Goal: Task Accomplishment & Management: Complete application form

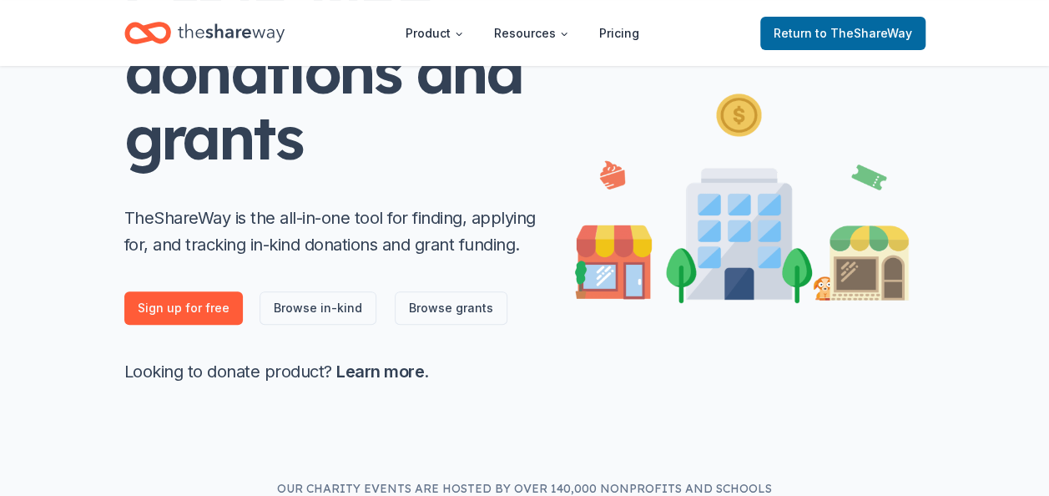
scroll to position [234, 0]
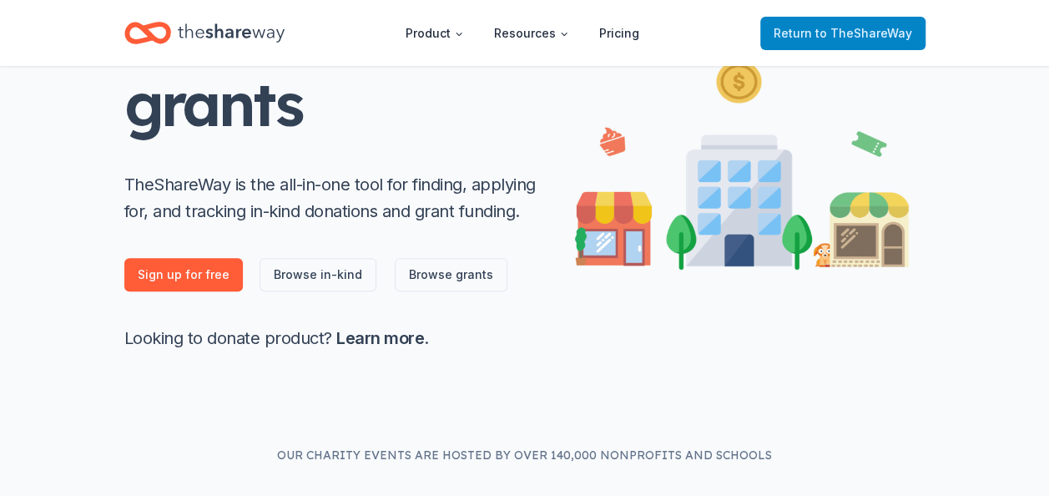
click at [851, 31] on span "to TheShareWay" at bounding box center [863, 33] width 97 height 14
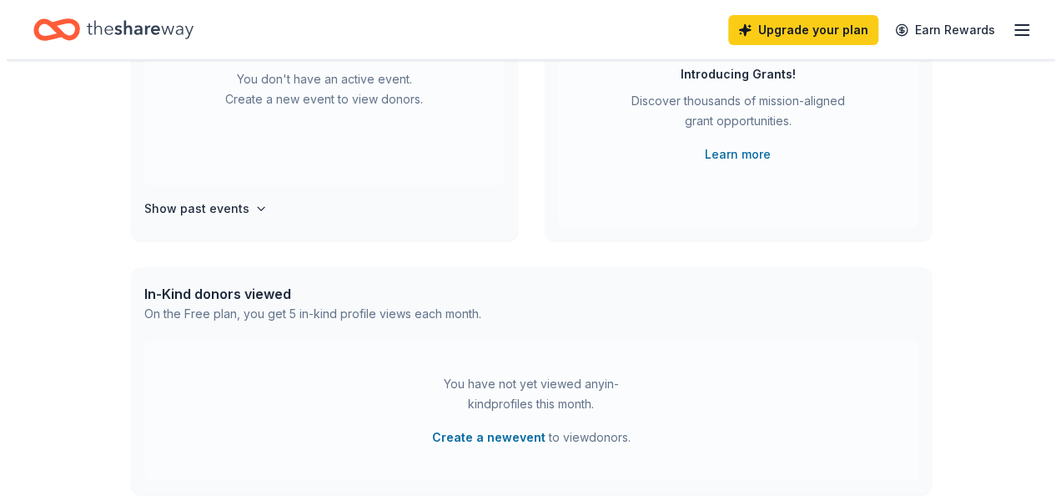
scroll to position [0, 0]
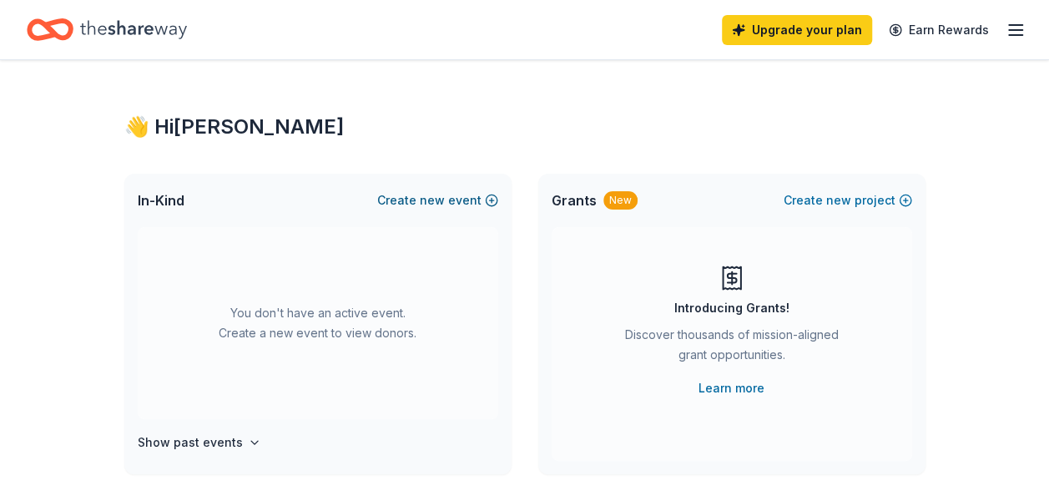
click at [445, 199] on span "new" at bounding box center [432, 200] width 25 height 20
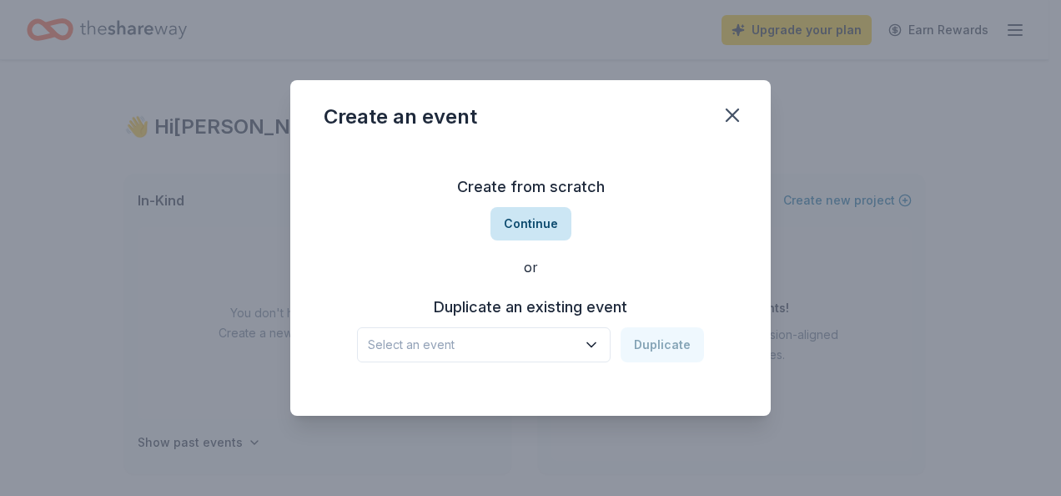
click at [530, 225] on button "Continue" at bounding box center [531, 223] width 81 height 33
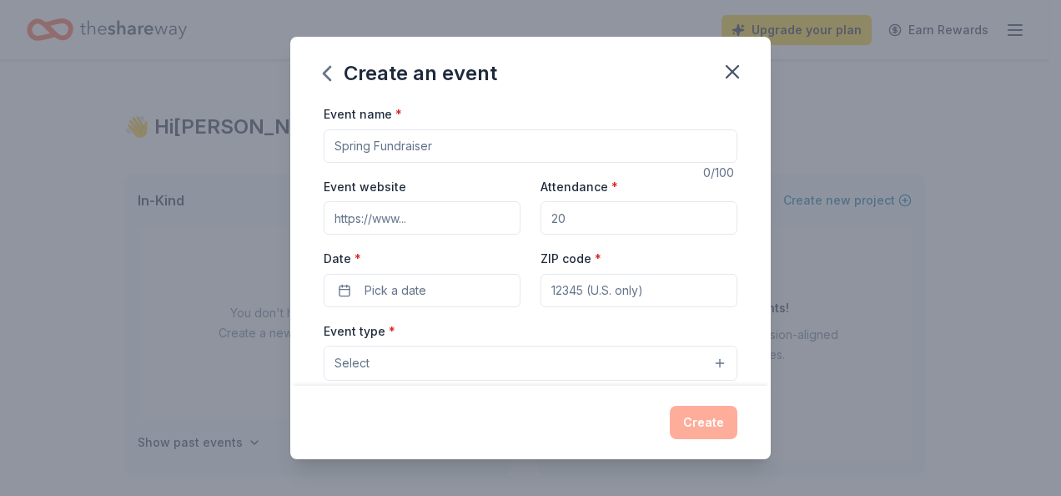
click at [444, 151] on input "Event name *" at bounding box center [531, 145] width 414 height 33
type input "[DATE] Food Insecurity Outreach"
click at [581, 220] on input "Attendance *" at bounding box center [639, 217] width 197 height 33
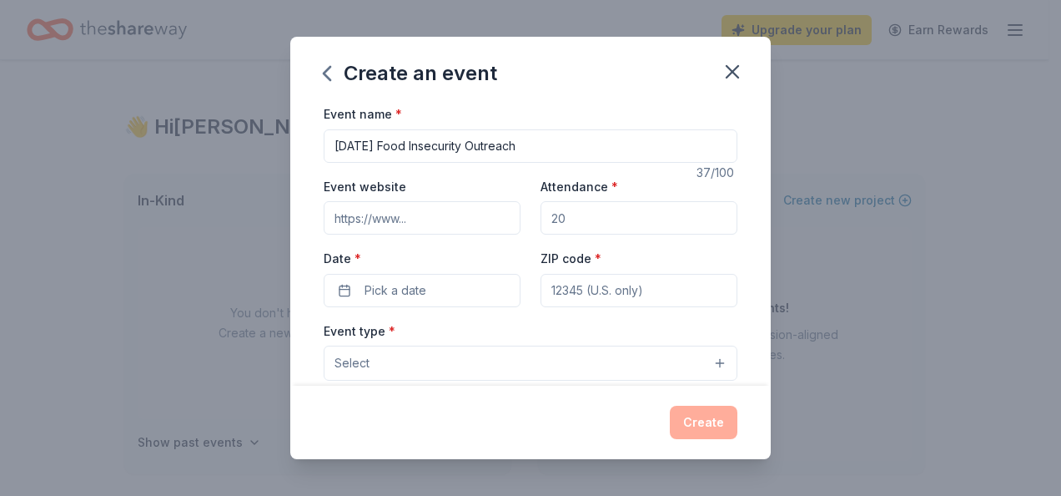
type input "40"
click at [414, 289] on span "Pick a date" at bounding box center [396, 290] width 62 height 20
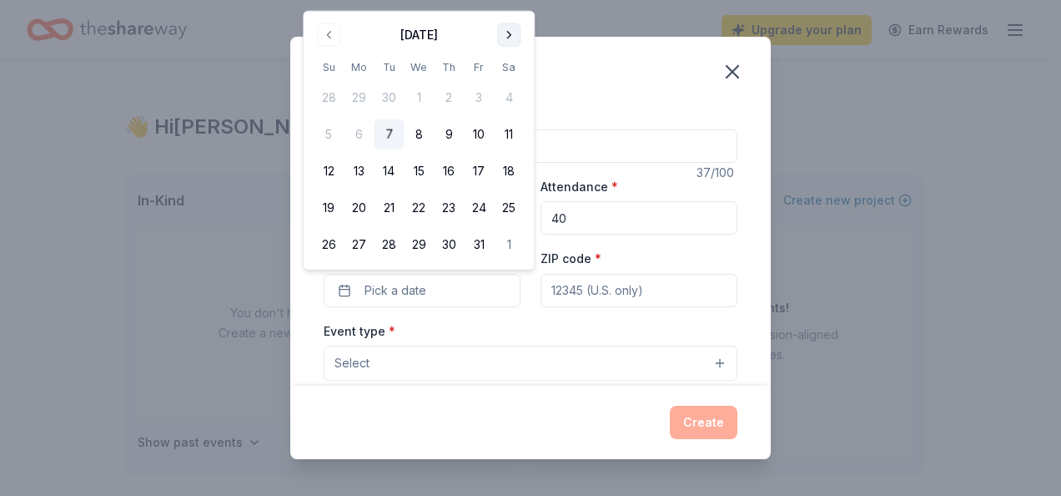
click at [510, 43] on button "Go to next month" at bounding box center [508, 34] width 23 height 23
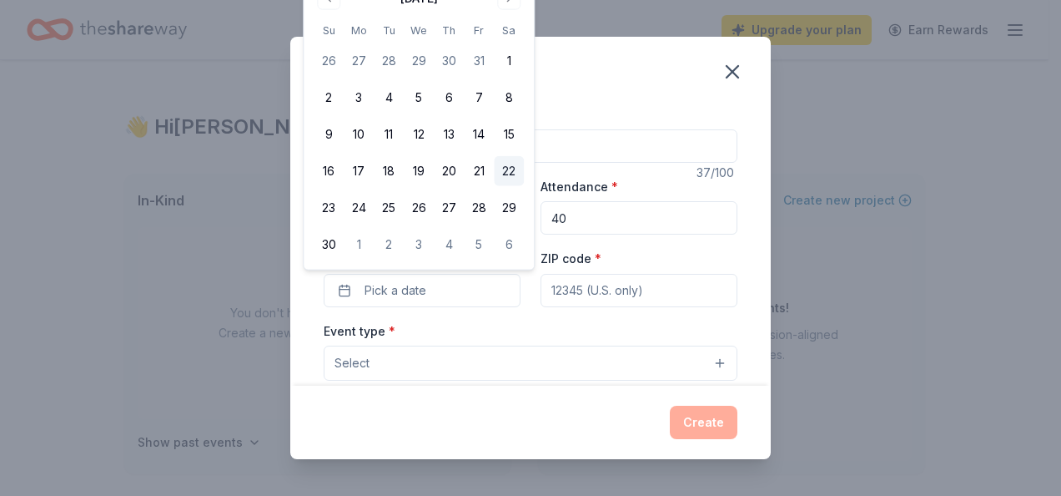
click at [508, 175] on button "22" at bounding box center [509, 171] width 30 height 30
click at [607, 285] on input "ZIP code *" at bounding box center [639, 290] width 197 height 33
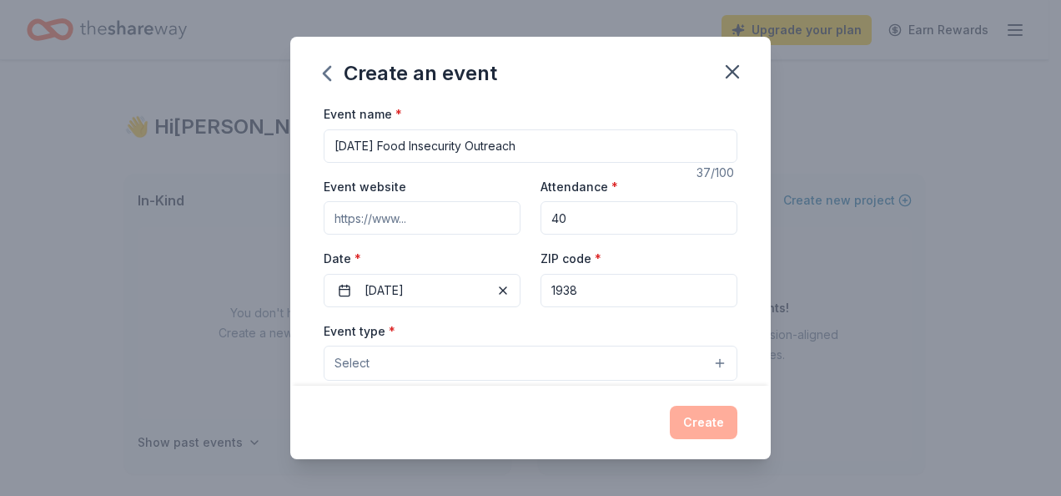
type input "1938"
click at [510, 360] on button "Select" at bounding box center [531, 362] width 414 height 35
click at [515, 349] on button "Select" at bounding box center [531, 362] width 414 height 35
click at [709, 360] on button "Select" at bounding box center [531, 362] width 414 height 35
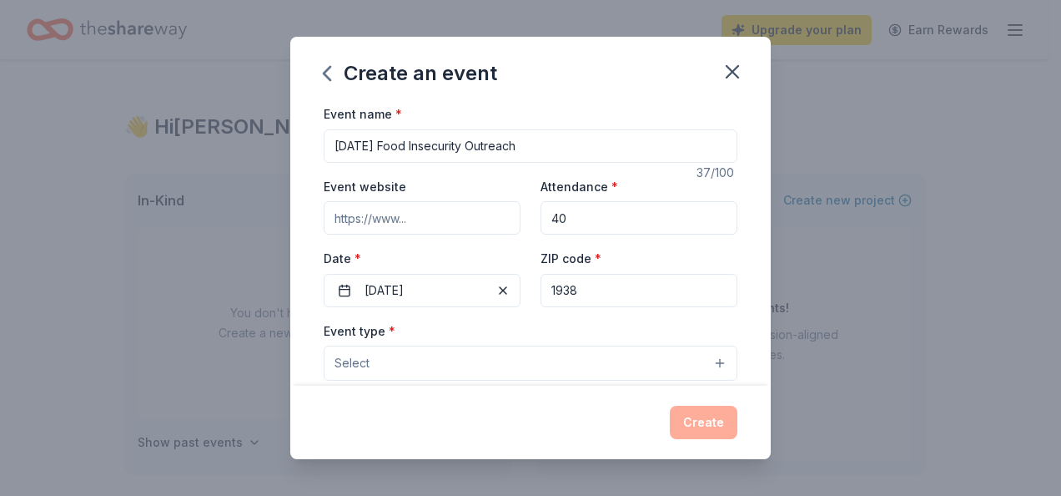
click at [594, 362] on button "Select" at bounding box center [531, 362] width 414 height 35
click at [709, 363] on button "Select" at bounding box center [531, 362] width 414 height 35
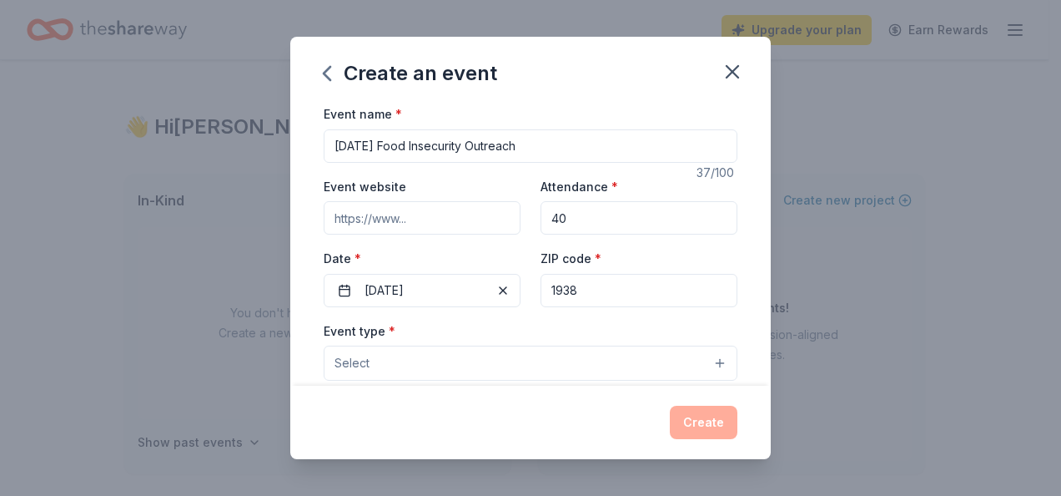
click at [709, 363] on button "Select" at bounding box center [531, 362] width 414 height 35
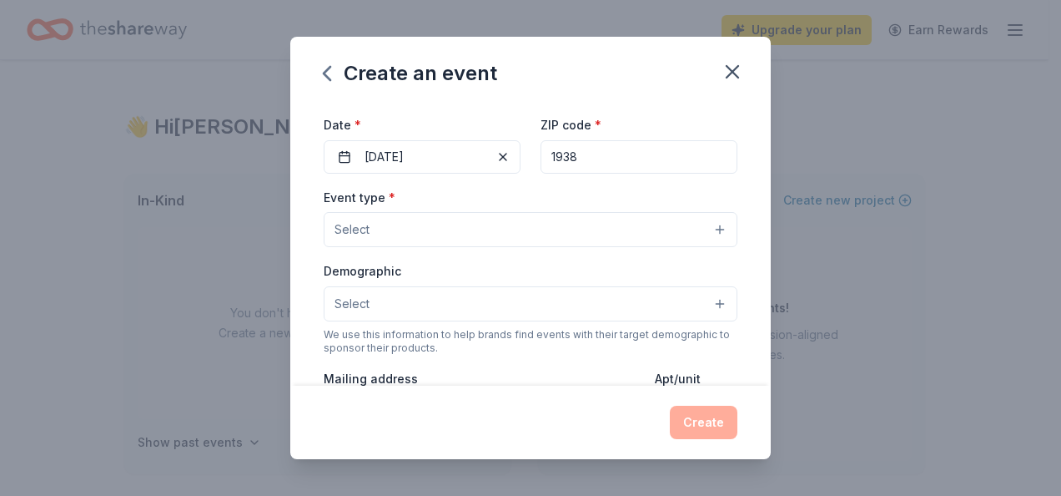
scroll to position [200, 0]
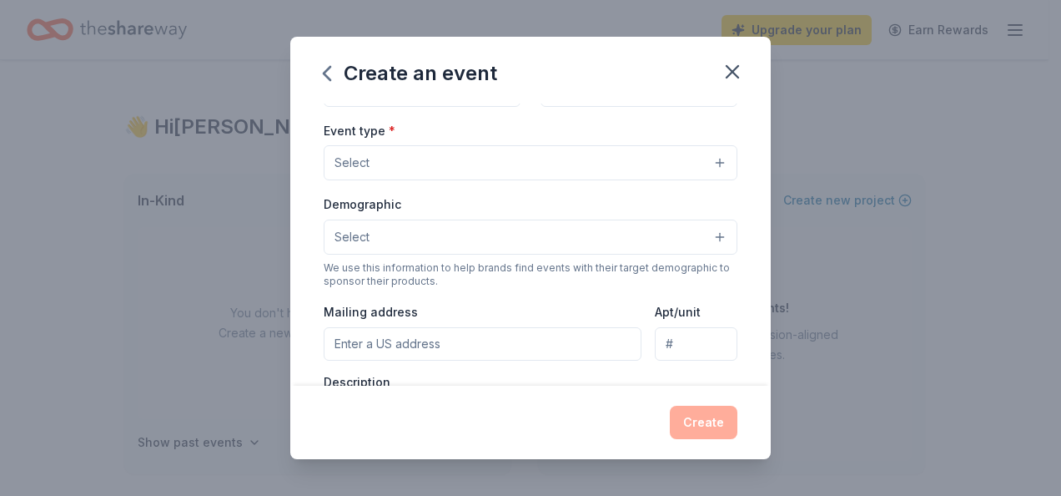
click at [709, 155] on button "Select" at bounding box center [531, 162] width 414 height 35
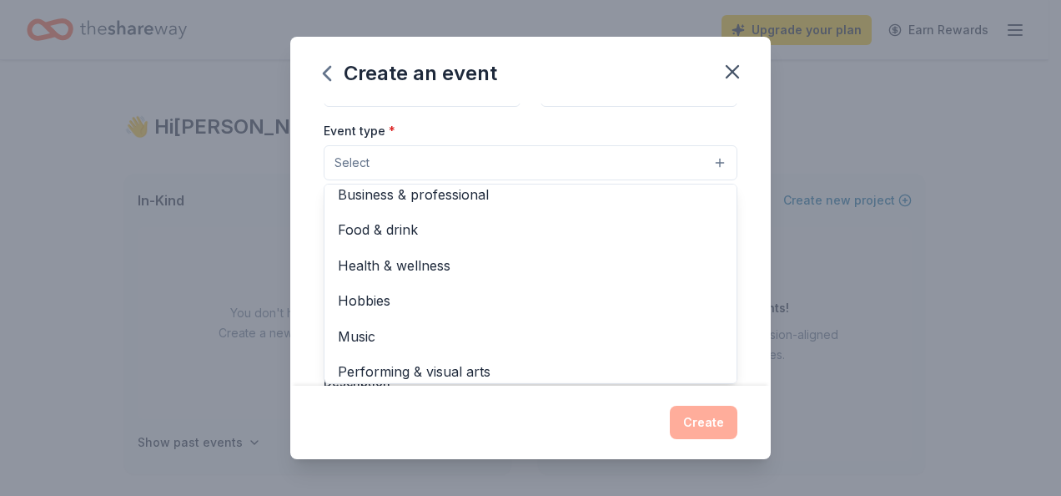
scroll to position [55, 0]
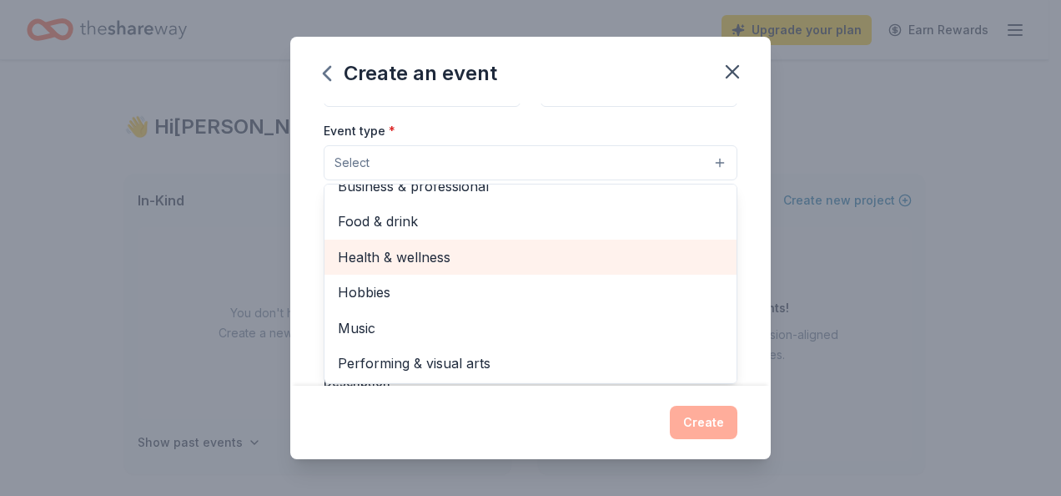
click at [629, 267] on div "Health & wellness" at bounding box center [531, 256] width 412 height 35
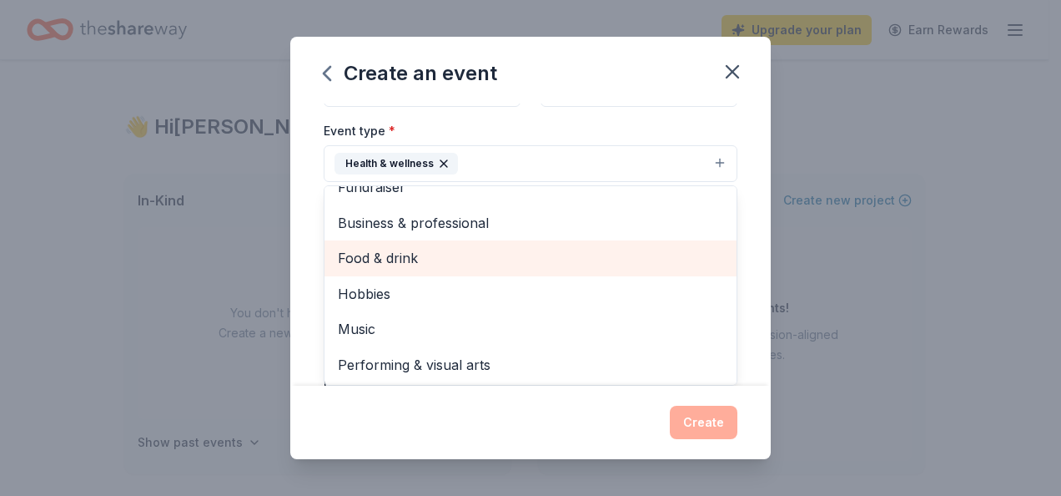
scroll to position [20, 0]
click at [577, 267] on div "Food & drink" at bounding box center [531, 257] width 412 height 35
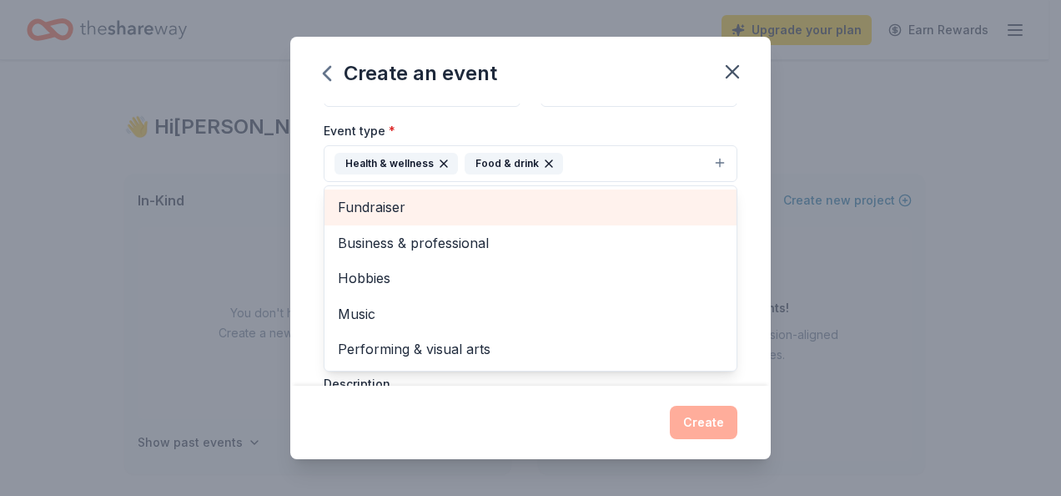
click at [522, 205] on span "Fundraiser" at bounding box center [530, 207] width 385 height 22
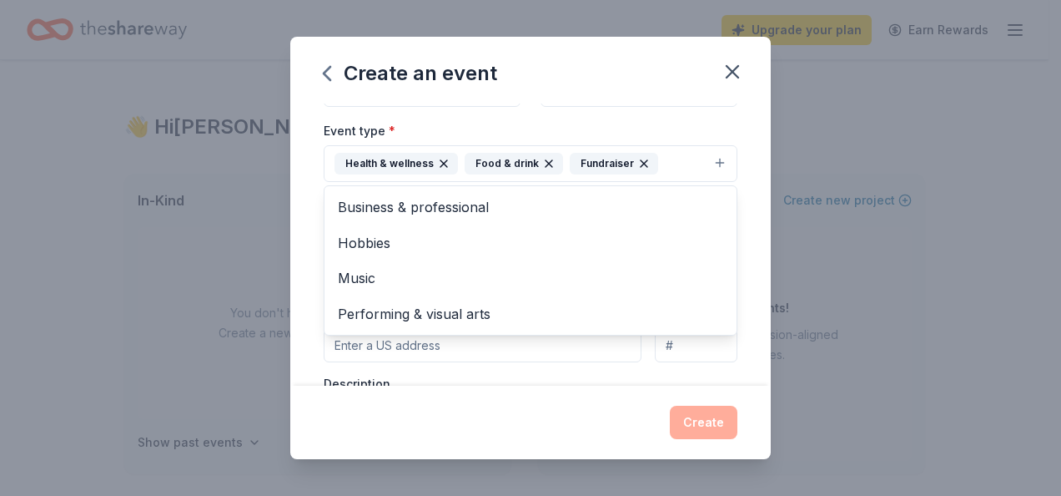
click at [731, 322] on div "Event name * Thanksgiving Food Insecurity Outreach 37 /100 Event website Attend…" at bounding box center [530, 244] width 481 height 282
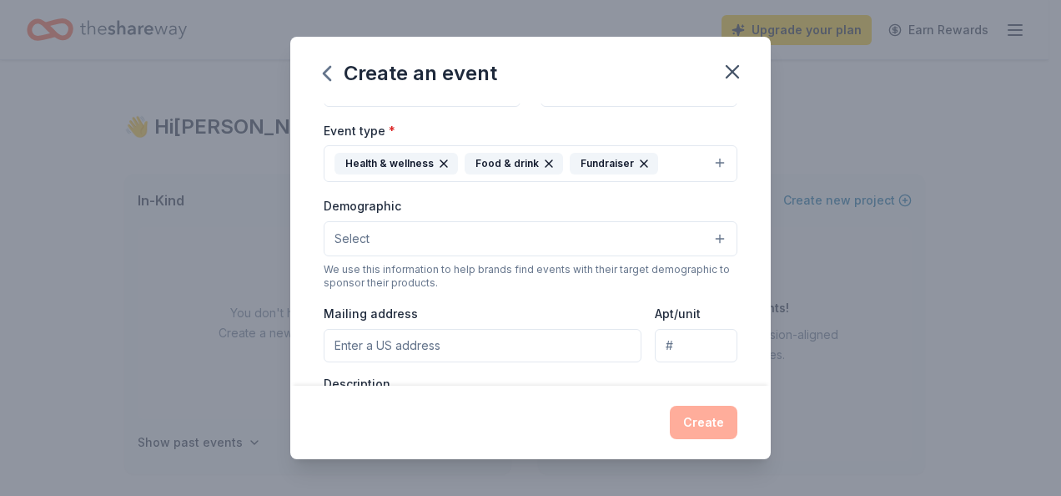
click at [590, 235] on button "Select" at bounding box center [531, 238] width 414 height 35
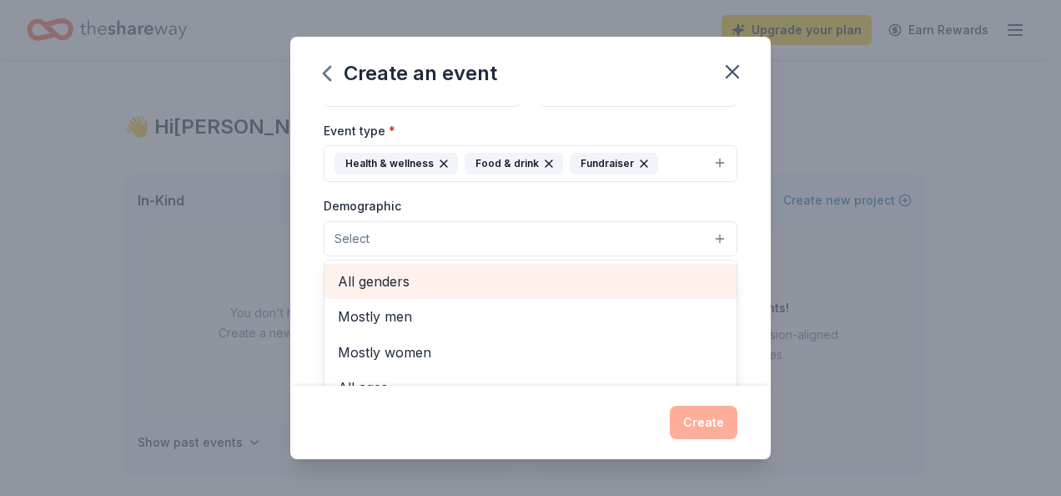
click at [544, 275] on span "All genders" at bounding box center [530, 281] width 385 height 22
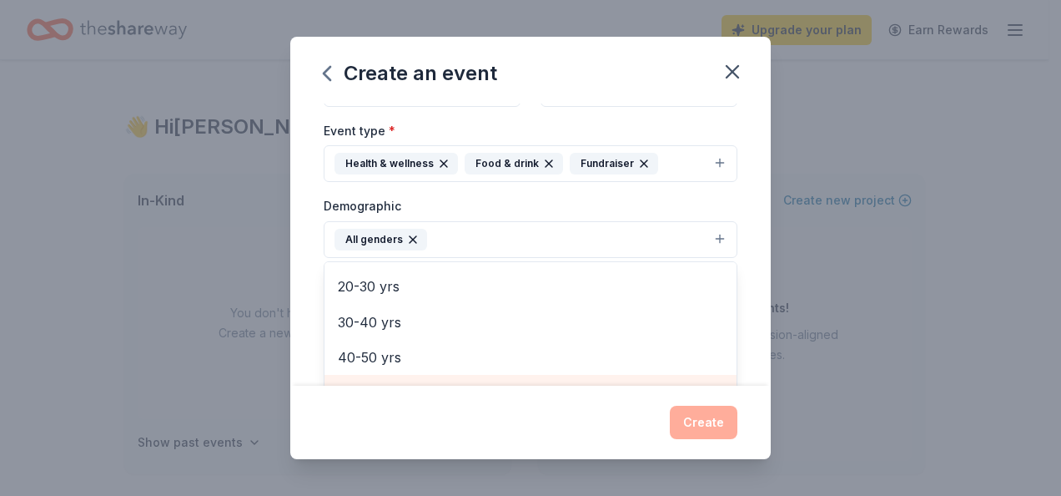
scroll to position [220, 0]
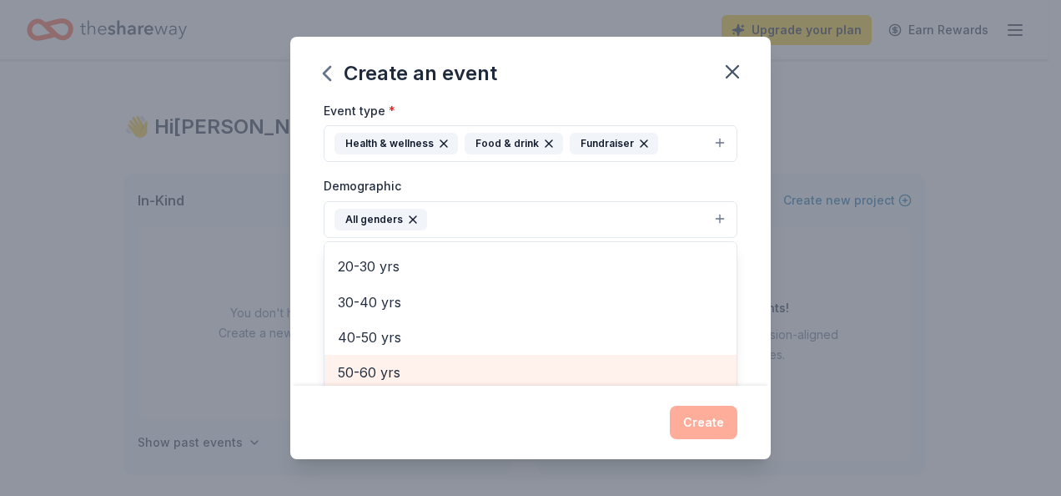
click at [516, 375] on div "50-60 yrs" at bounding box center [531, 372] width 412 height 35
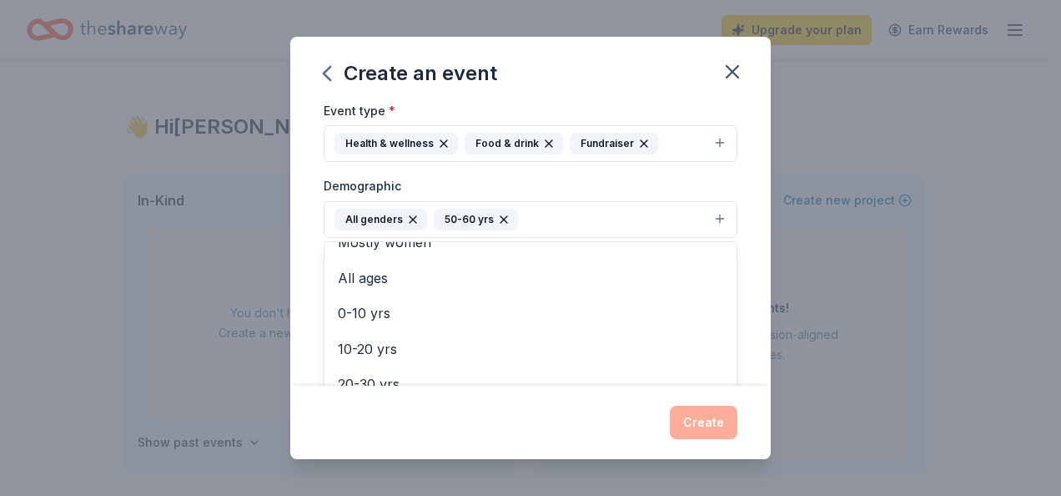
scroll to position [40, 0]
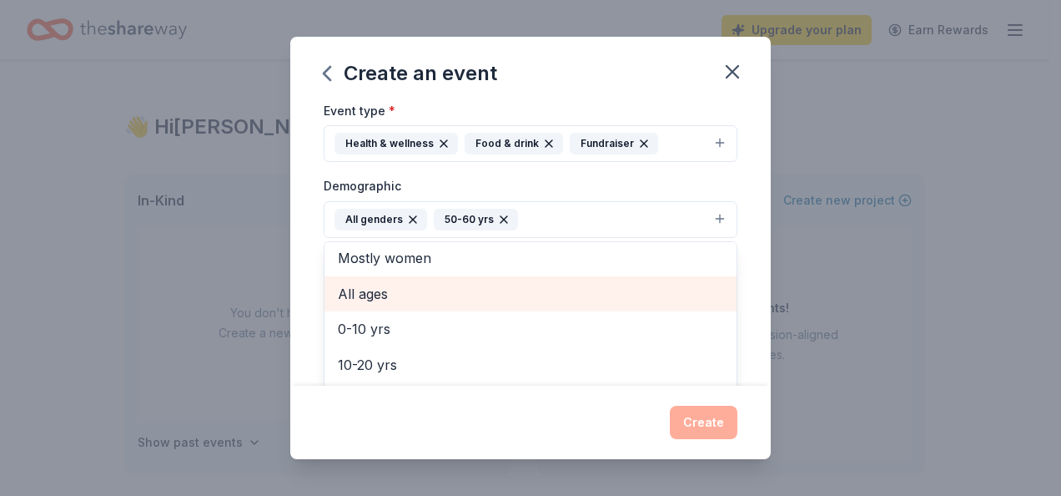
click at [440, 292] on span "All ages" at bounding box center [530, 294] width 385 height 22
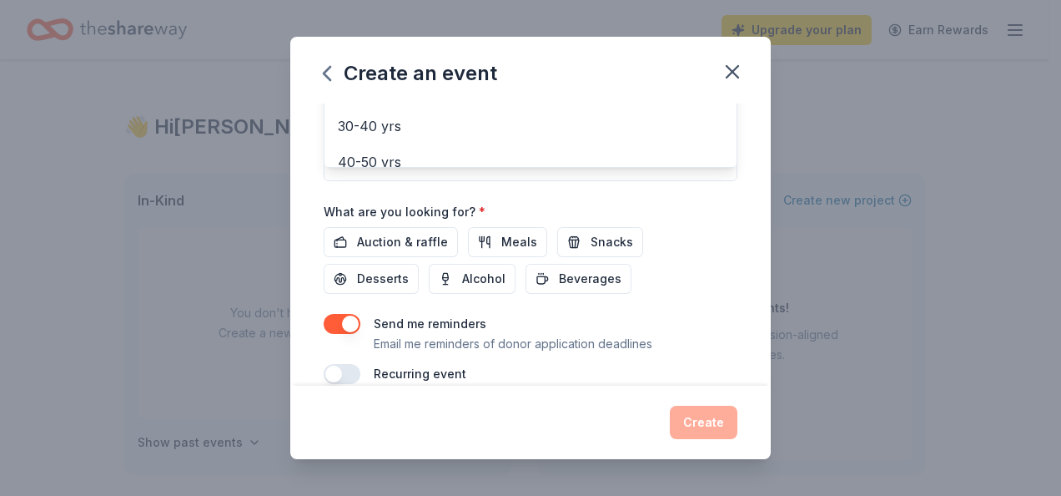
scroll to position [514, 0]
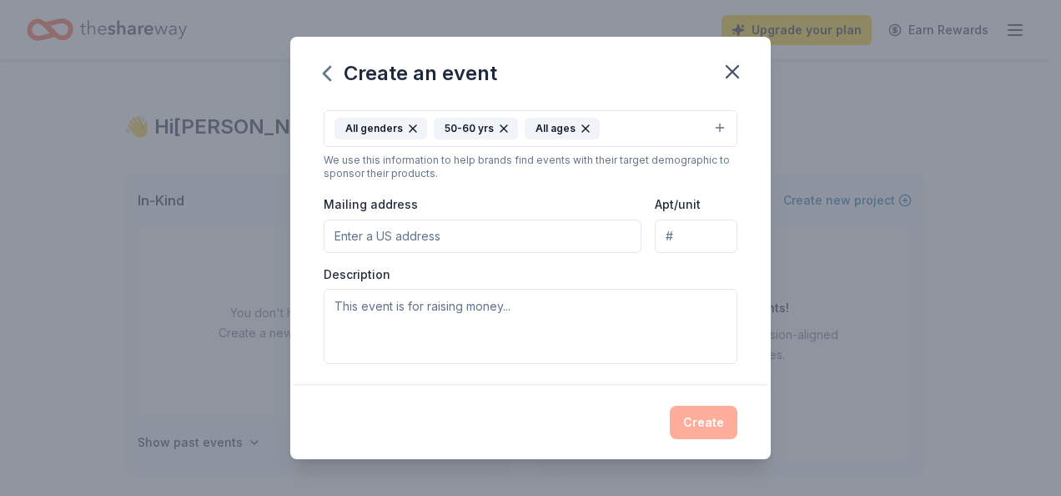
scroll to position [325, 0]
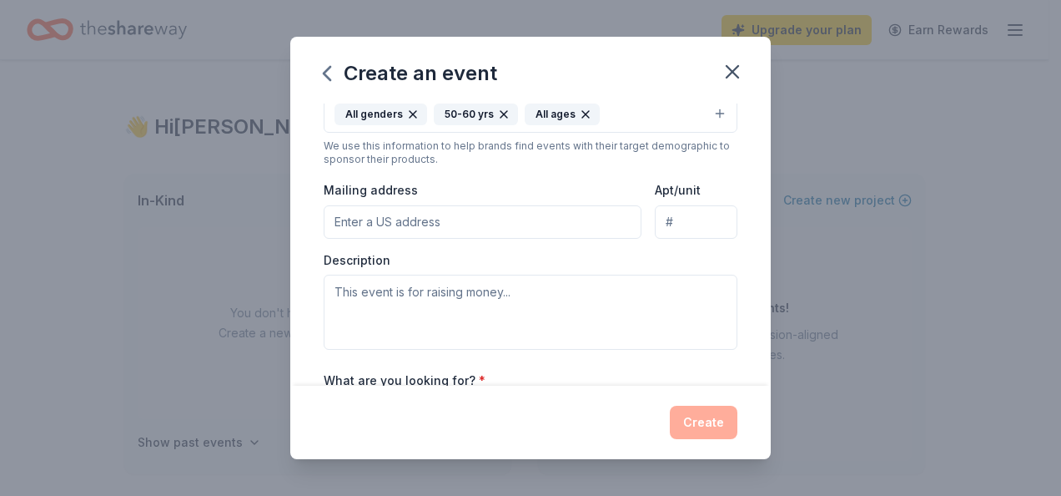
click at [481, 219] on input "Mailing address" at bounding box center [483, 221] width 318 height 33
type input "6327 Limekiln Pike, Philadelphia, PA, USA"
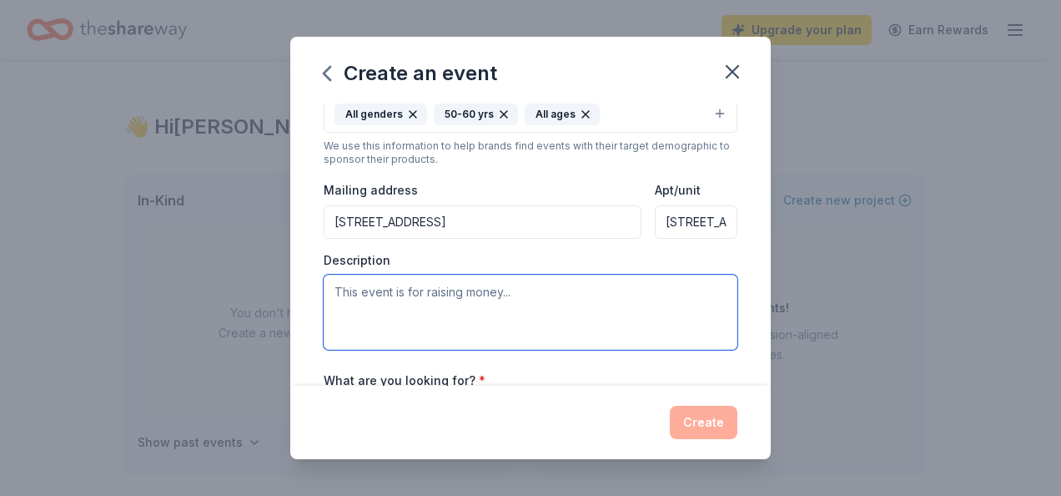
click at [450, 310] on textarea at bounding box center [531, 312] width 414 height 75
paste textarea "As [DATE] approaches, we are preparing our [DATE] Food Insecurity Initiative, a…"
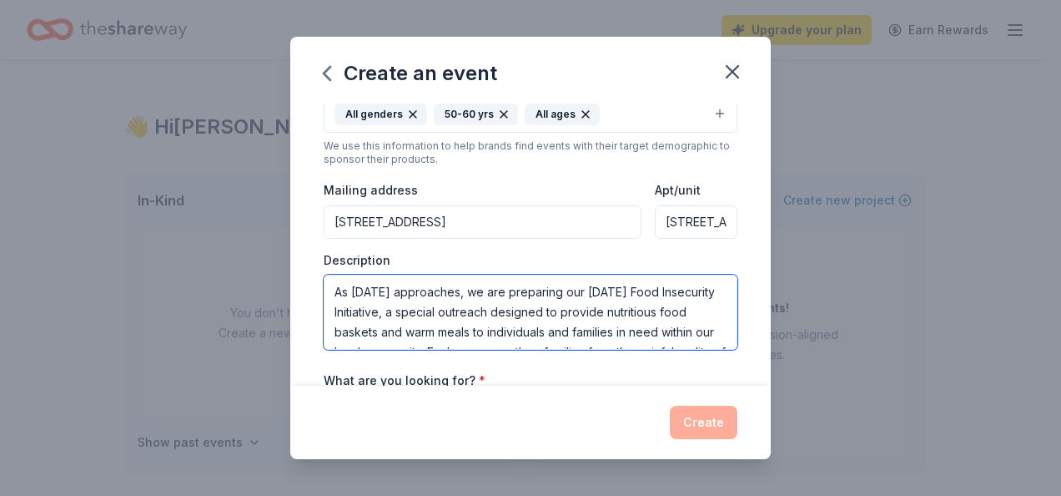
scroll to position [70, 0]
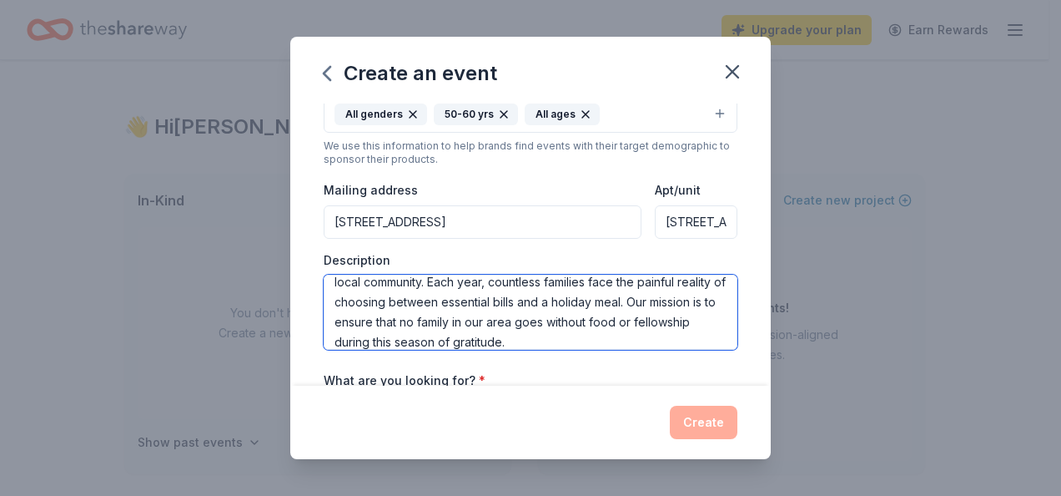
type textarea "As [DATE] approaches, we are preparing our [DATE] Food Insecurity Initiative, a…"
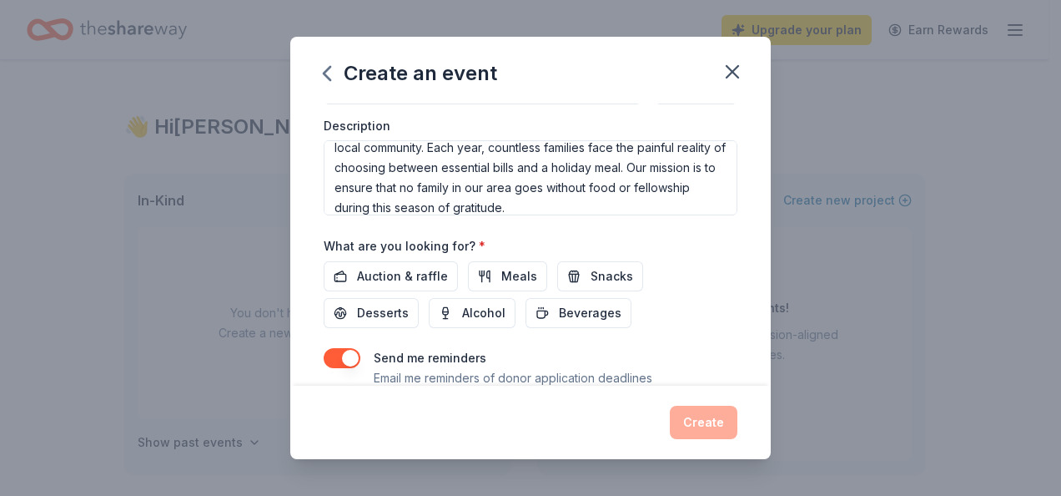
scroll to position [492, 0]
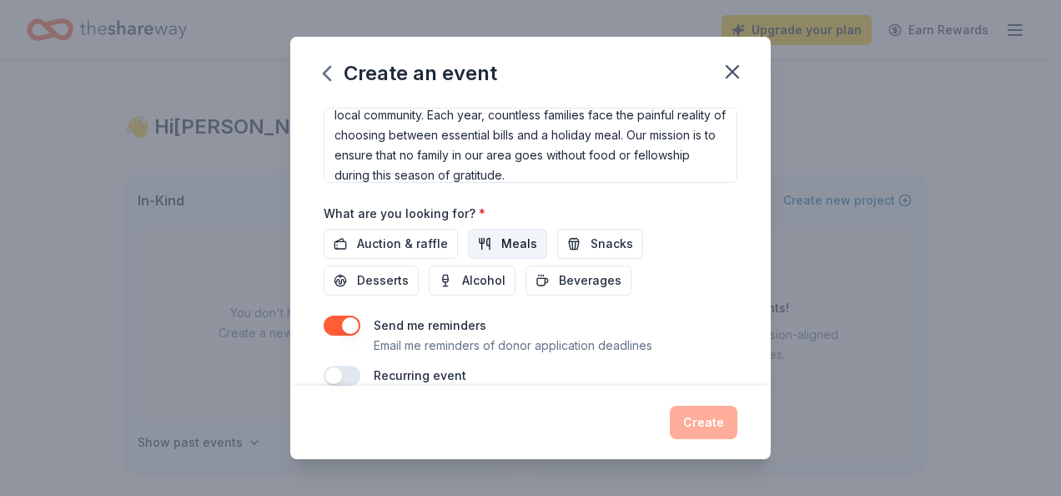
click at [512, 246] on span "Meals" at bounding box center [519, 244] width 36 height 20
click at [562, 277] on span "Beverages" at bounding box center [590, 280] width 63 height 20
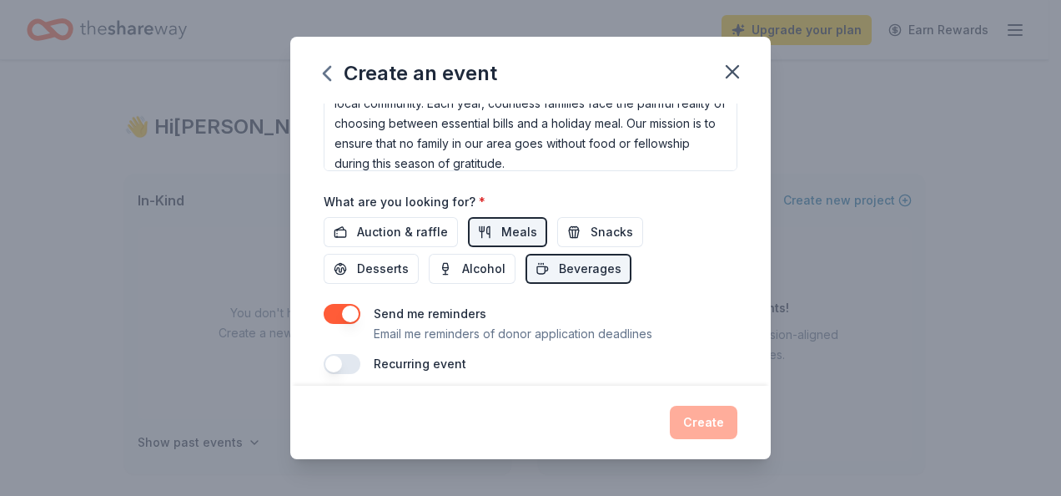
scroll to position [514, 0]
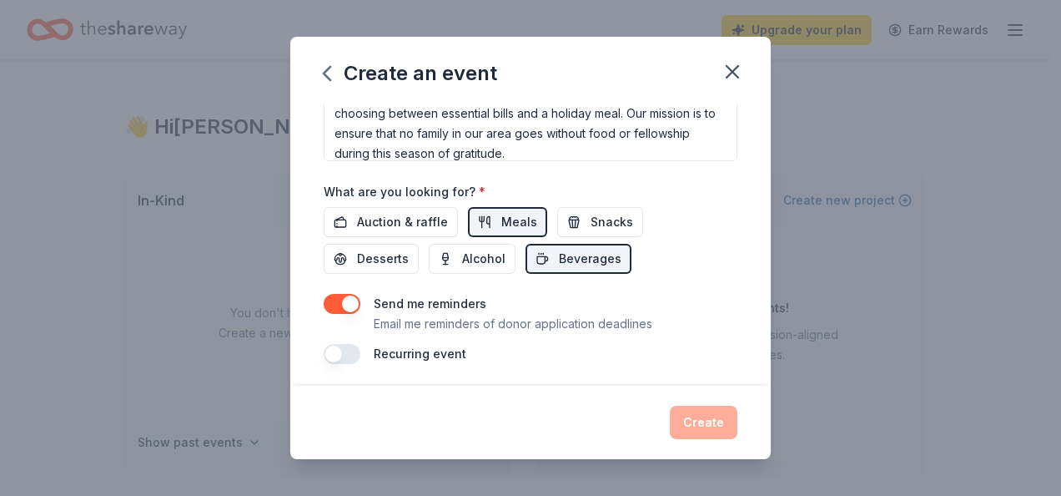
click at [601, 314] on p "Email me reminders of donor application deadlines" at bounding box center [513, 324] width 279 height 20
click at [597, 319] on p "Email me reminders of donor application deadlines" at bounding box center [513, 324] width 279 height 20
click at [704, 423] on div "Create" at bounding box center [531, 422] width 414 height 33
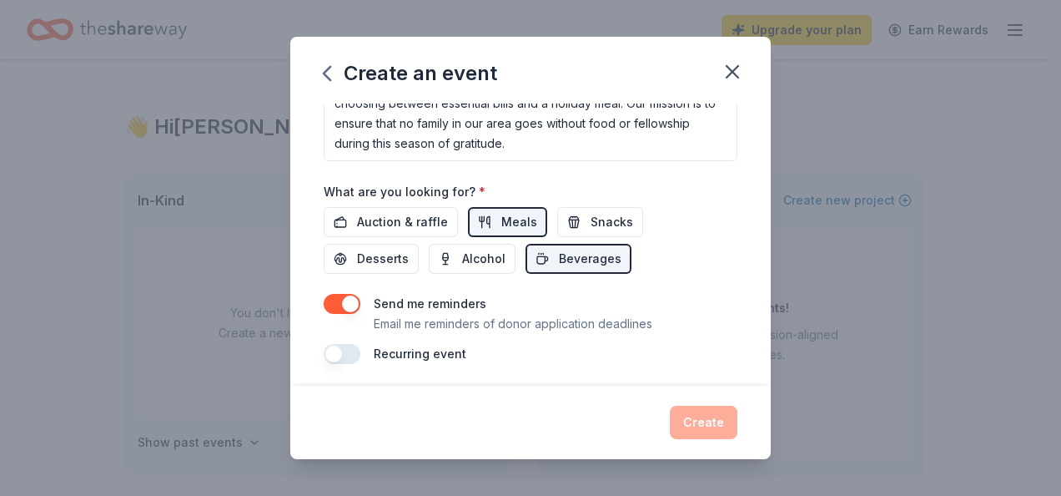
click at [727, 230] on div "Event name * Thanksgiving Food Insecurity Outreach 37 /100 Event website Attend…" at bounding box center [530, 244] width 481 height 282
click at [622, 316] on p "Email me reminders of donor application deadlines" at bounding box center [513, 324] width 279 height 20
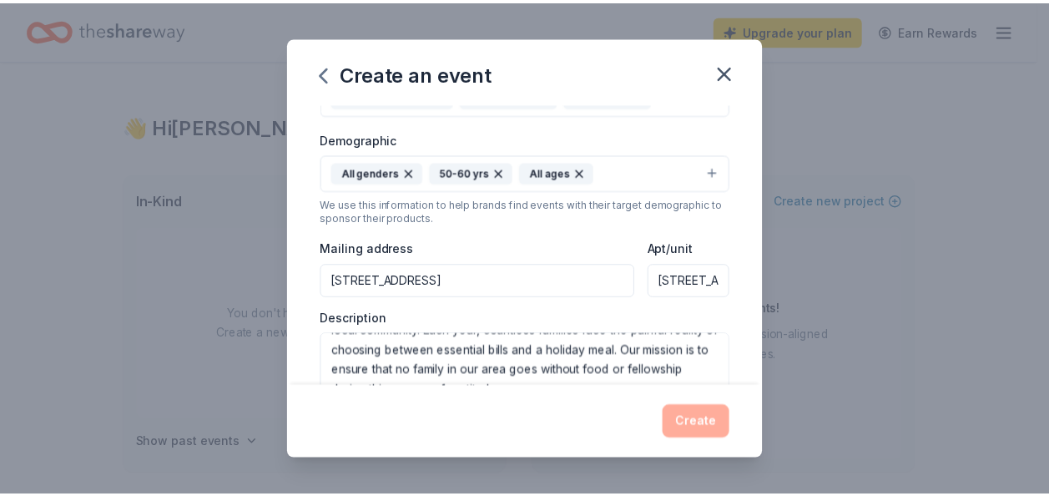
scroll to position [0, 0]
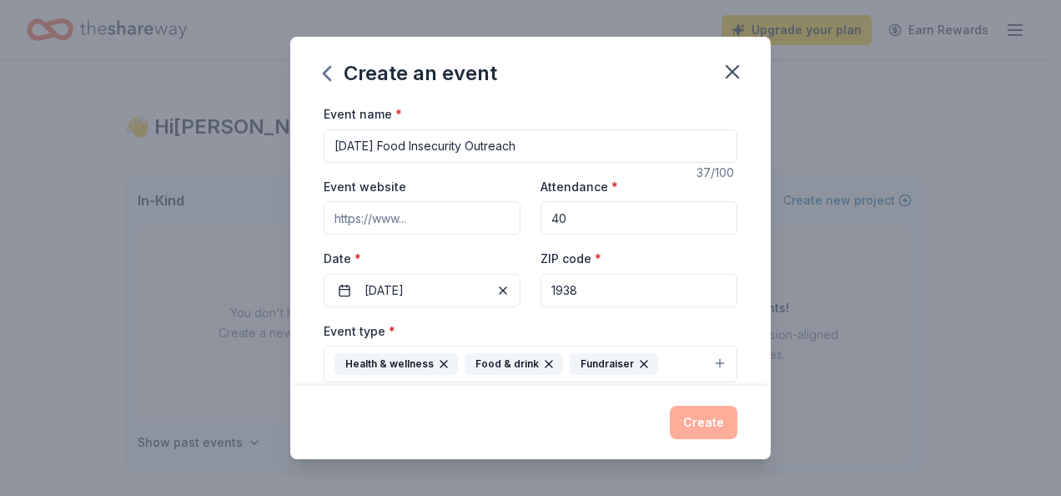
click at [476, 214] on input "Event website" at bounding box center [422, 217] width 197 height 33
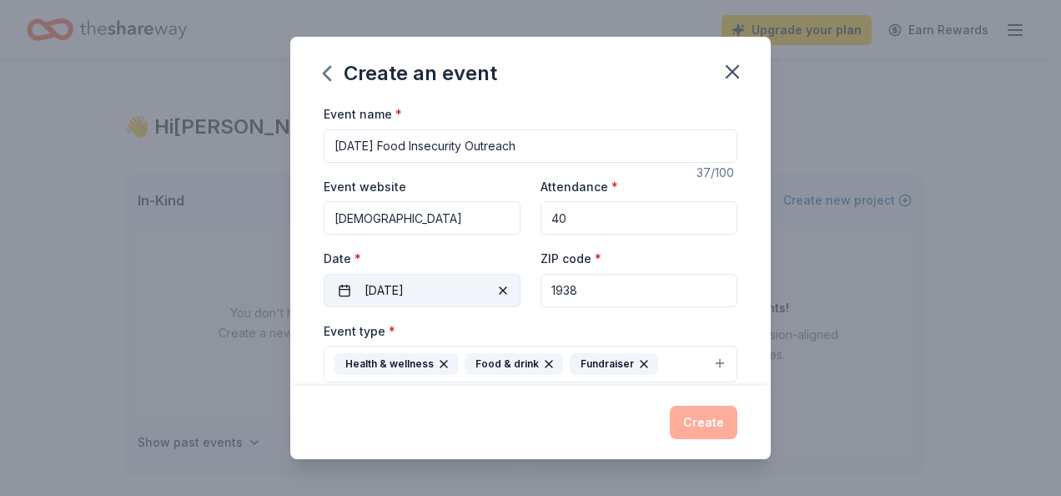
click at [476, 275] on div "Date * 11/22/2025" at bounding box center [422, 277] width 197 height 59
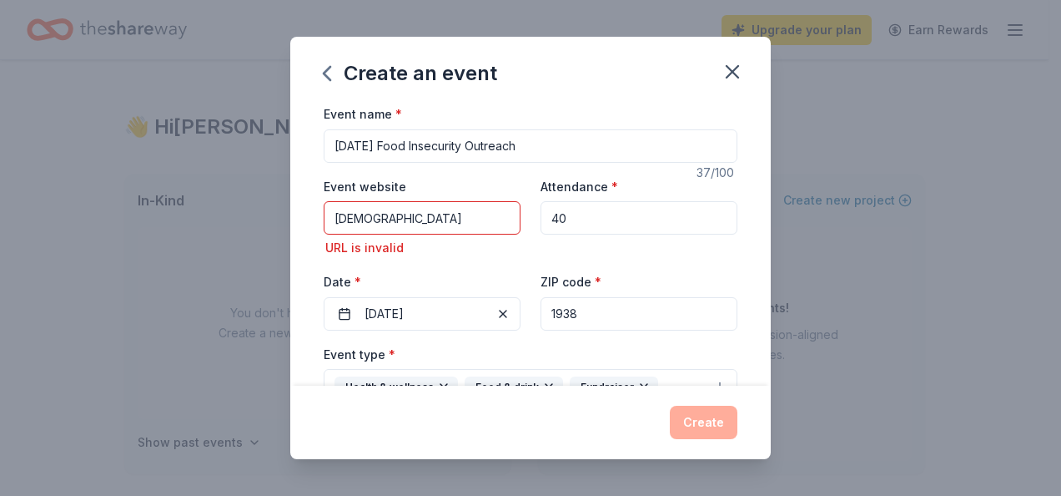
click at [481, 225] on input "Berachah Baptist Church" at bounding box center [422, 217] width 197 height 33
type input "B"
click at [720, 285] on div "ZIP code * 1938" at bounding box center [639, 300] width 197 height 59
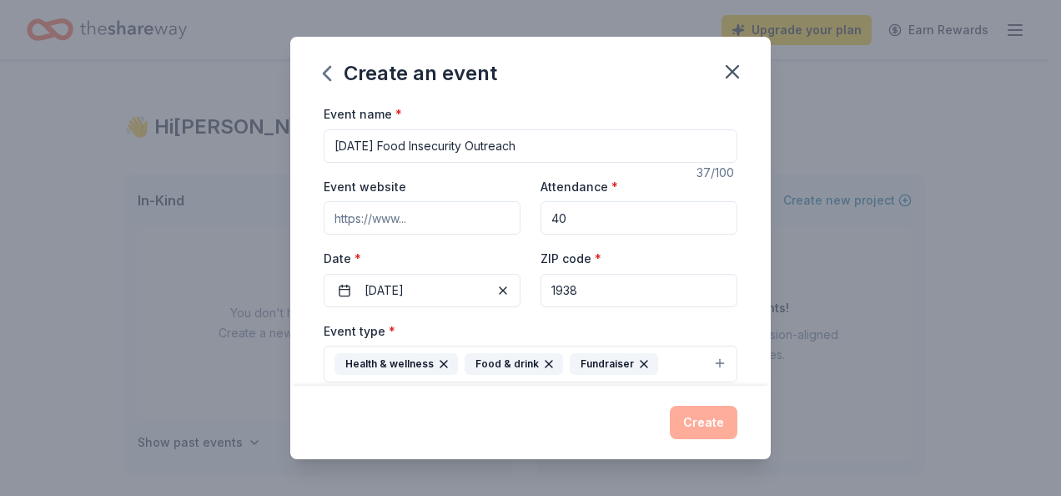
click at [557, 287] on input "1938" at bounding box center [639, 290] width 197 height 33
type input "19138"
click at [699, 418] on button "Create" at bounding box center [704, 422] width 68 height 33
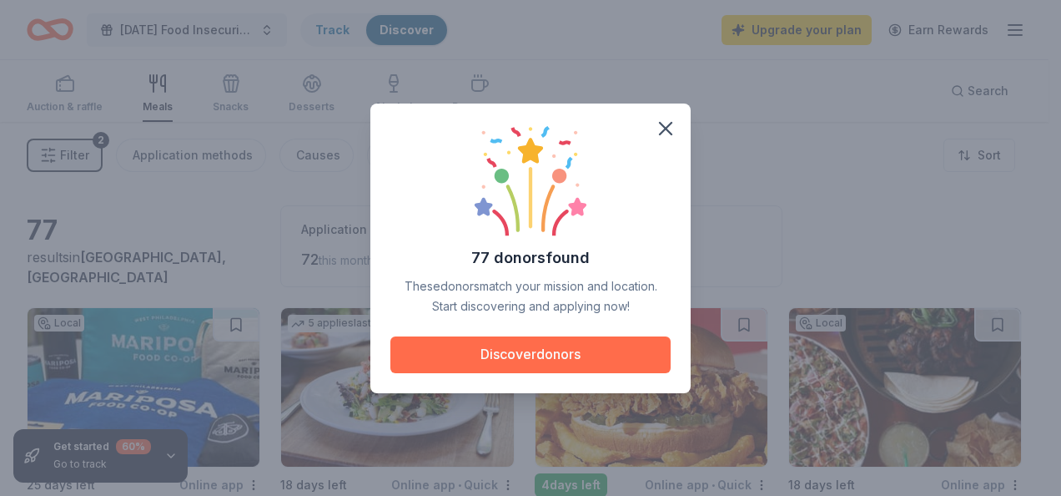
click at [588, 354] on button "Discover donors" at bounding box center [530, 354] width 280 height 37
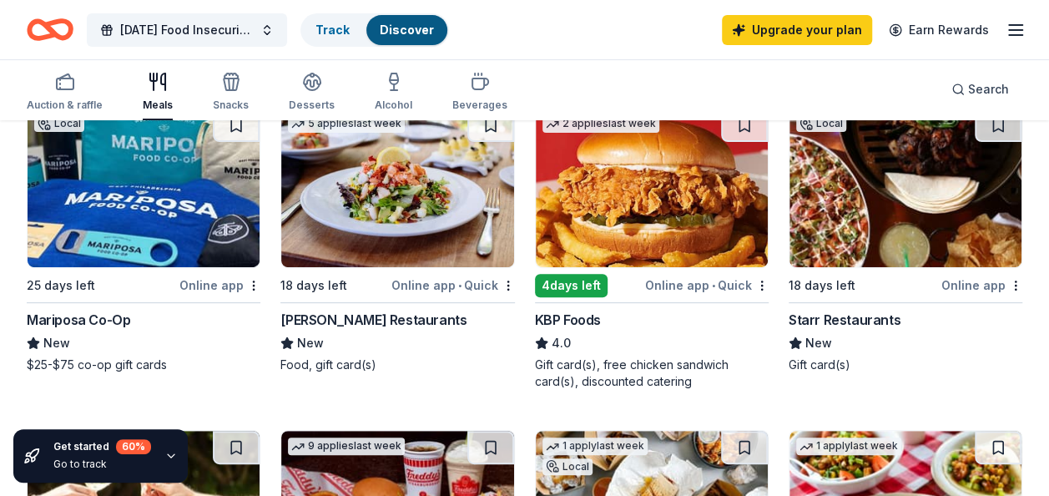
scroll to position [200, 0]
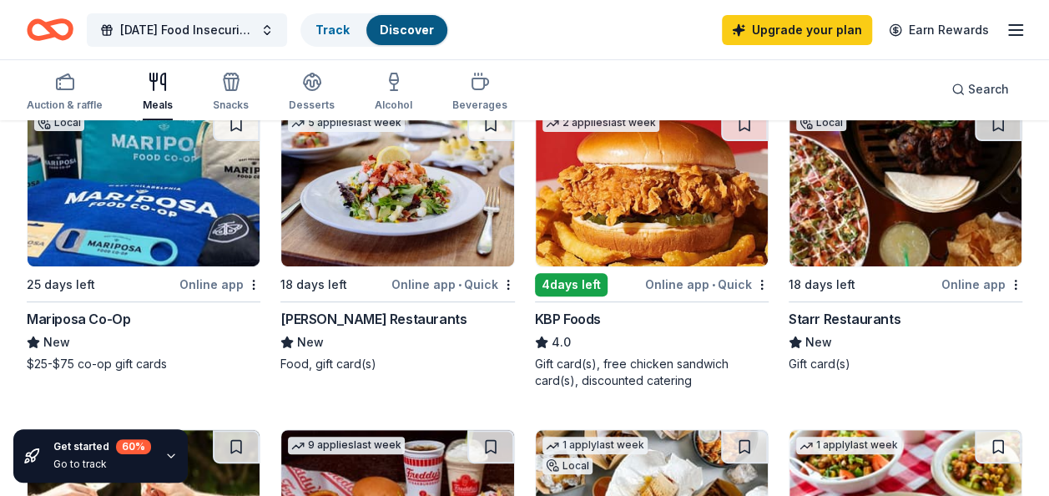
click at [224, 283] on div "Online app" at bounding box center [219, 284] width 81 height 21
click at [691, 285] on div "Online app • Quick" at bounding box center [706, 284] width 123 height 21
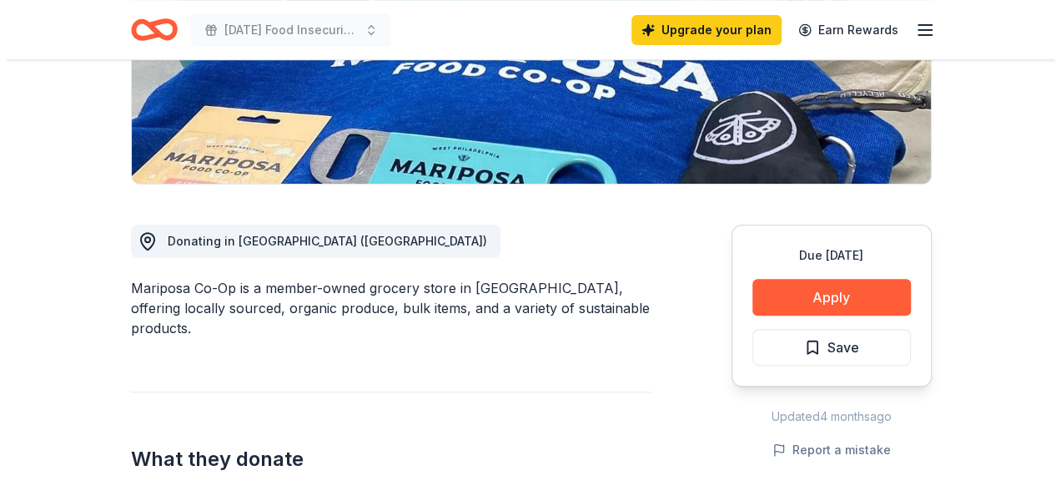
scroll to position [334, 0]
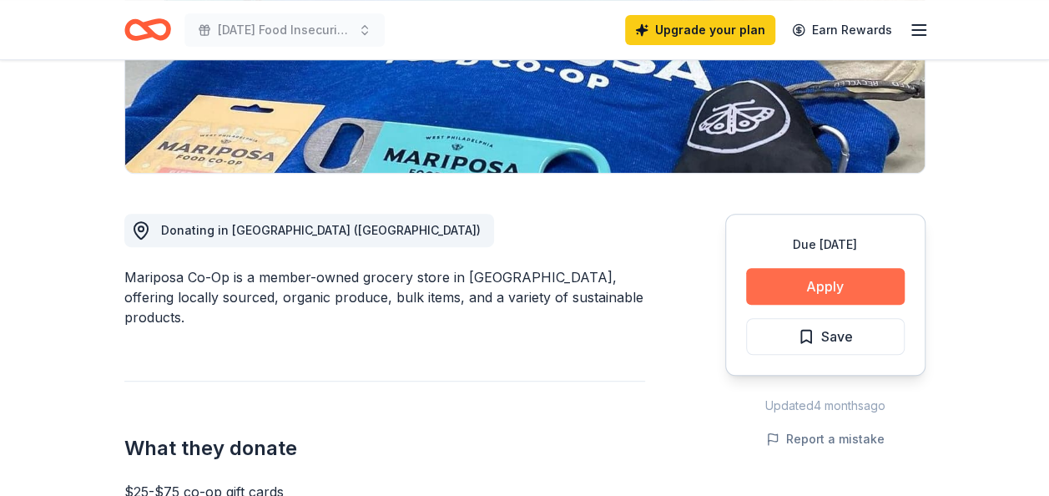
click at [831, 285] on button "Apply" at bounding box center [825, 286] width 159 height 37
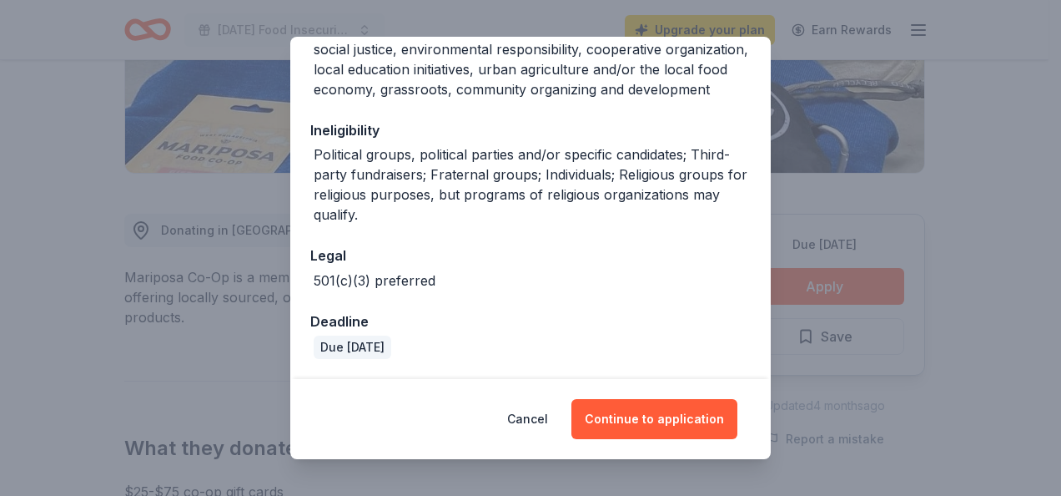
scroll to position [329, 0]
click at [651, 426] on button "Continue to application" at bounding box center [655, 419] width 166 height 40
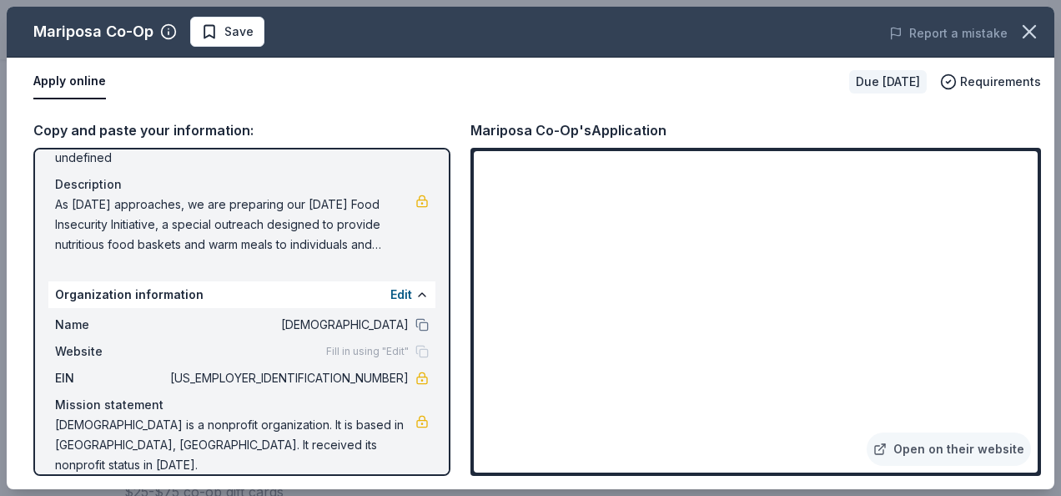
scroll to position [169, 0]
click at [384, 428] on span "Berachah Baptist Church is a nonprofit organization. It is based in Philadelphi…" at bounding box center [235, 444] width 360 height 60
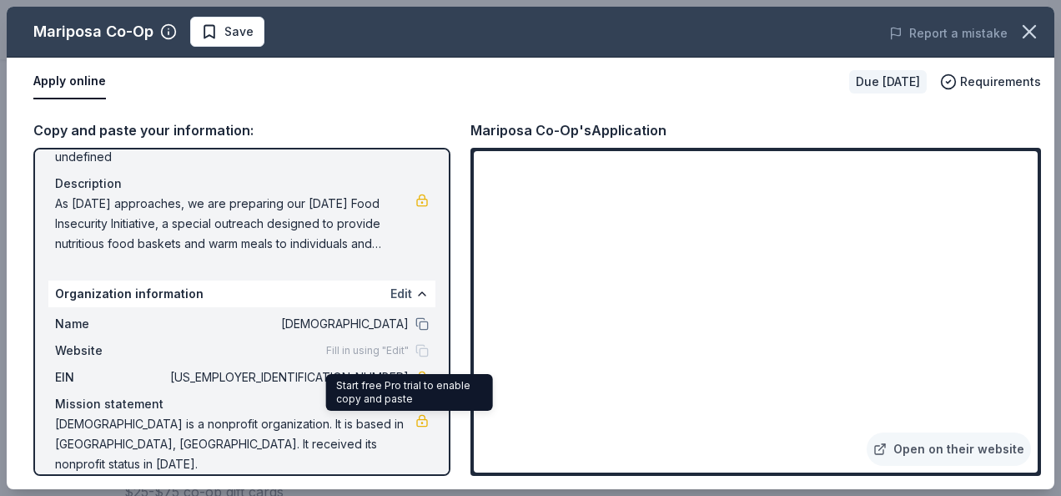
click at [390, 288] on button "Edit" at bounding box center [401, 294] width 22 height 20
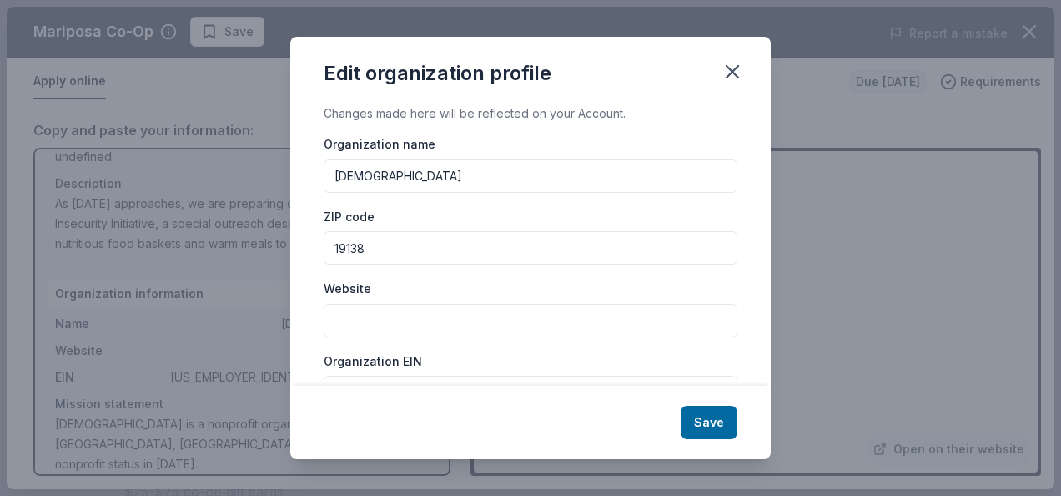
click at [497, 185] on input "Berachah Baptist Church" at bounding box center [531, 175] width 414 height 33
type input "Berachah Community Development Corporation"
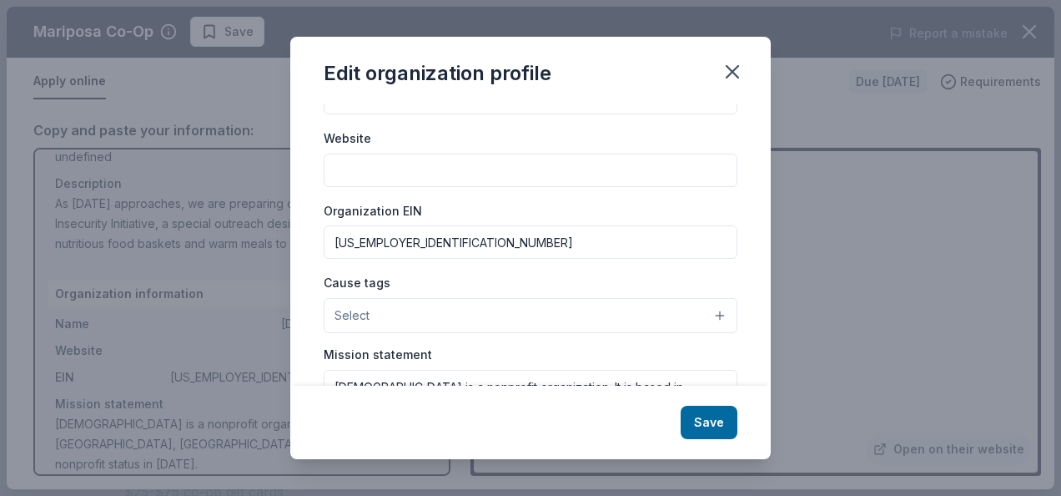
scroll to position [167, 0]
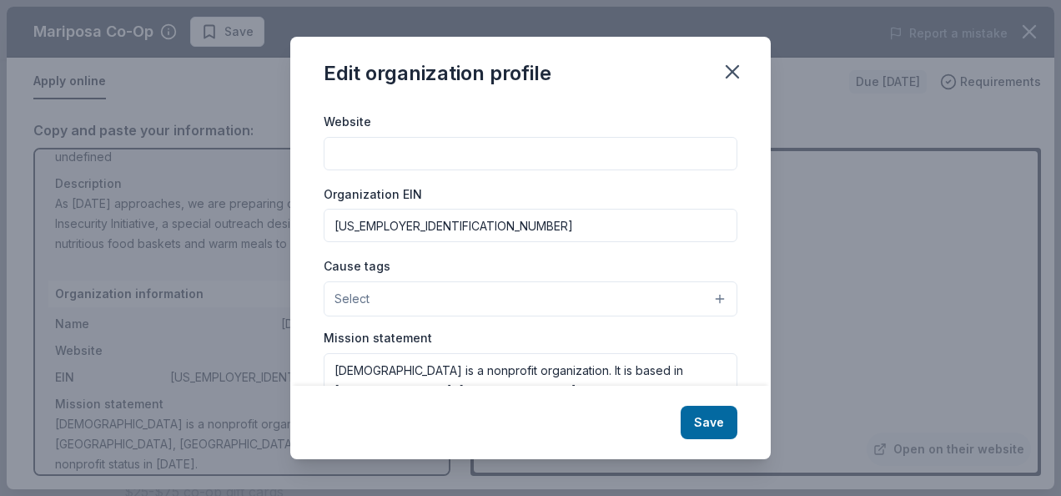
click at [563, 224] on input "23-2359927" at bounding box center [531, 225] width 414 height 33
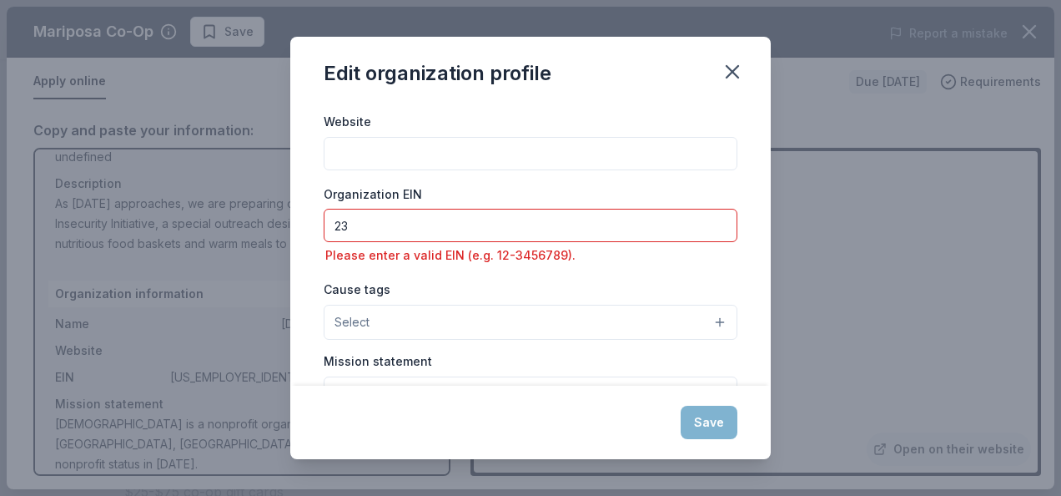
type input "2"
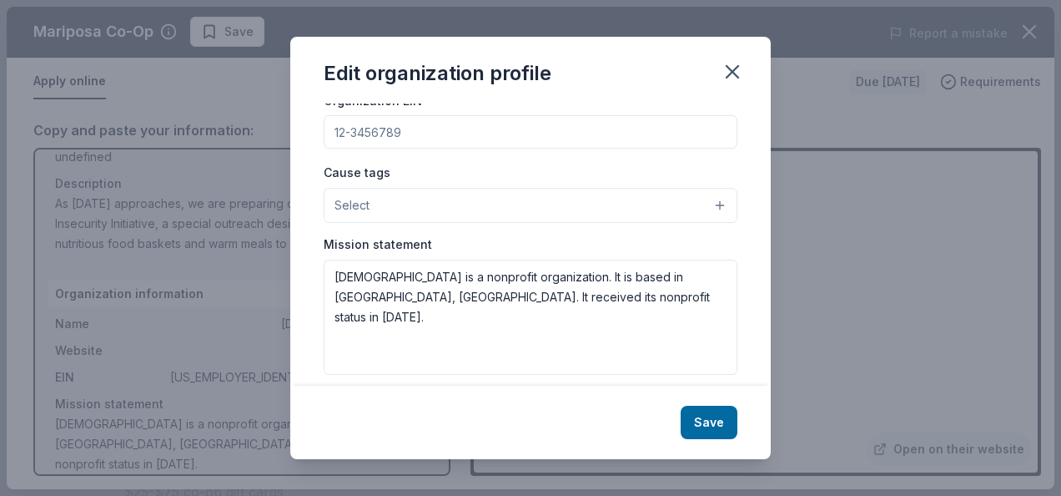
scroll to position [267, 0]
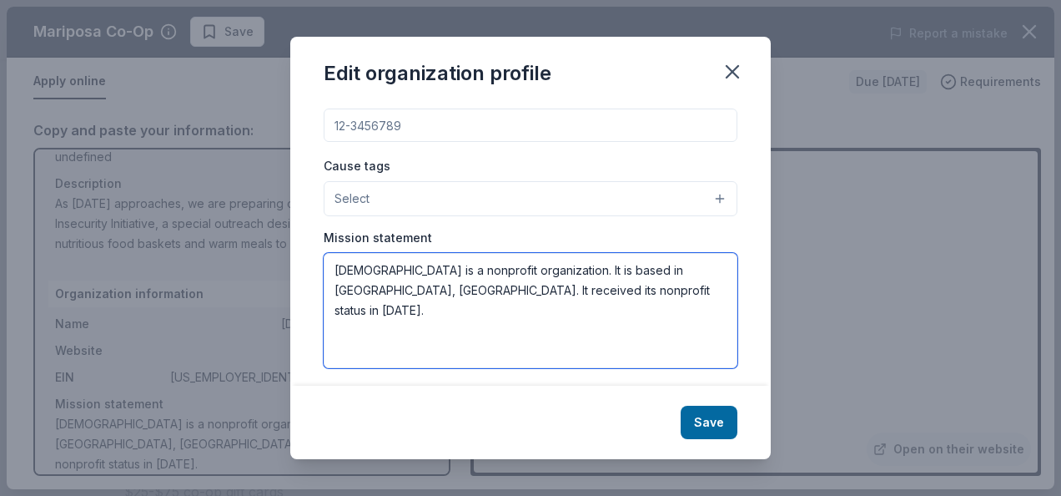
click at [471, 264] on textarea "Berachah Baptist Church is a nonprofit organization. It is based in Philadelphi…" at bounding box center [531, 310] width 414 height 115
click at [708, 288] on textarea "Berachah Community Development Corp is a nonprofit organization. It is based in…" at bounding box center [531, 310] width 414 height 115
type textarea "Berachah Community Development Corp. is a nonprofit organization. It is based i…"
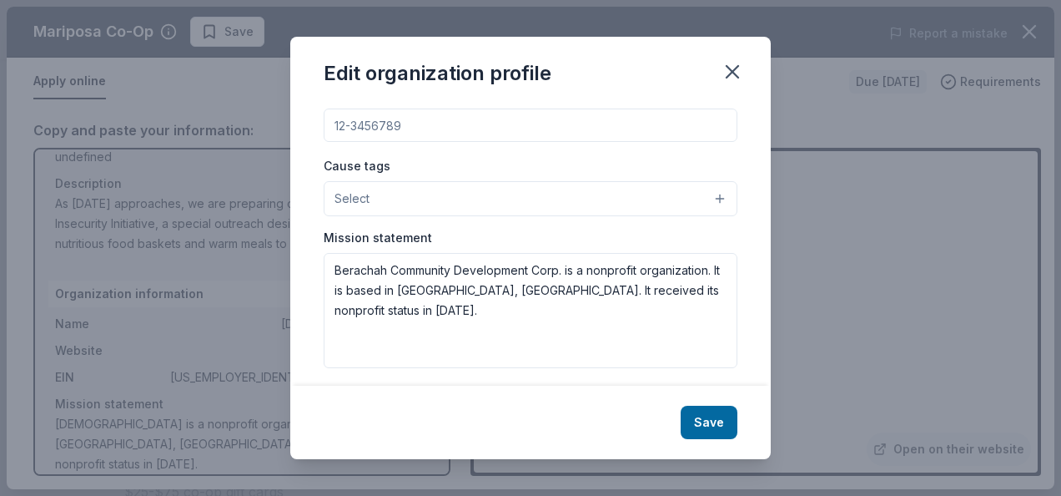
click at [481, 125] on input "Organization EIN" at bounding box center [531, 124] width 414 height 33
paste input "[US_EMPLOYER_IDENTIFICATION_NUMBER]"
type input "[US_EMPLOYER_IDENTIFICATION_NUMBER]"
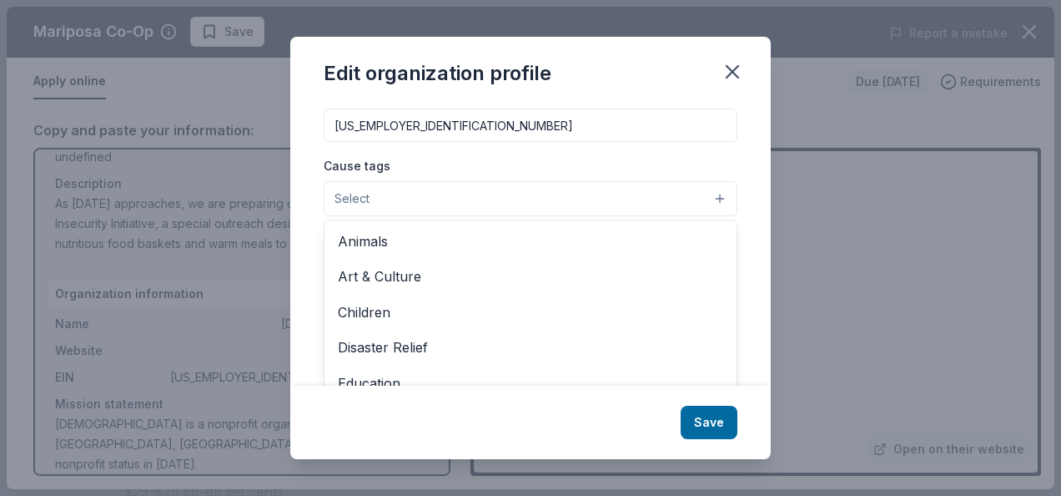
click at [516, 197] on button "Select" at bounding box center [531, 198] width 414 height 35
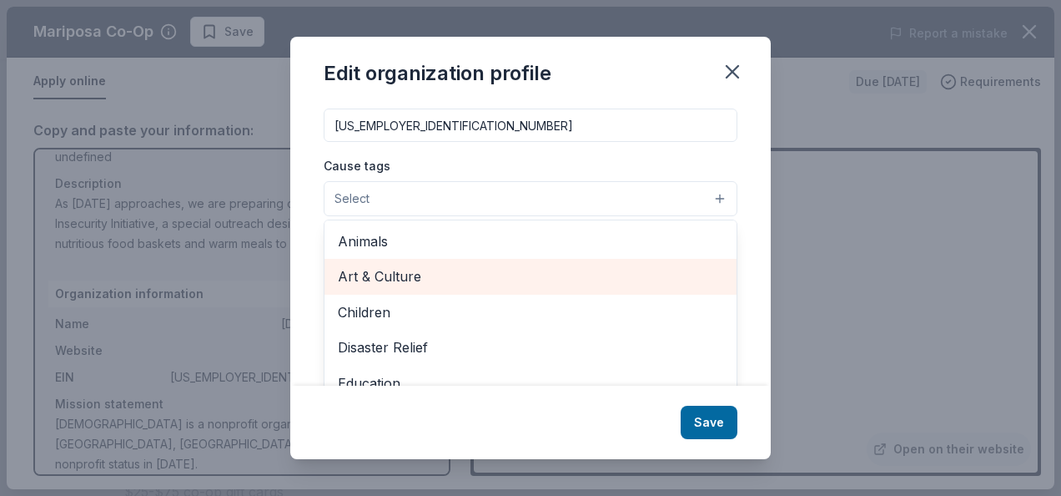
click at [476, 278] on span "Art & Culture" at bounding box center [530, 276] width 385 height 22
click at [464, 292] on div "Children" at bounding box center [531, 277] width 412 height 35
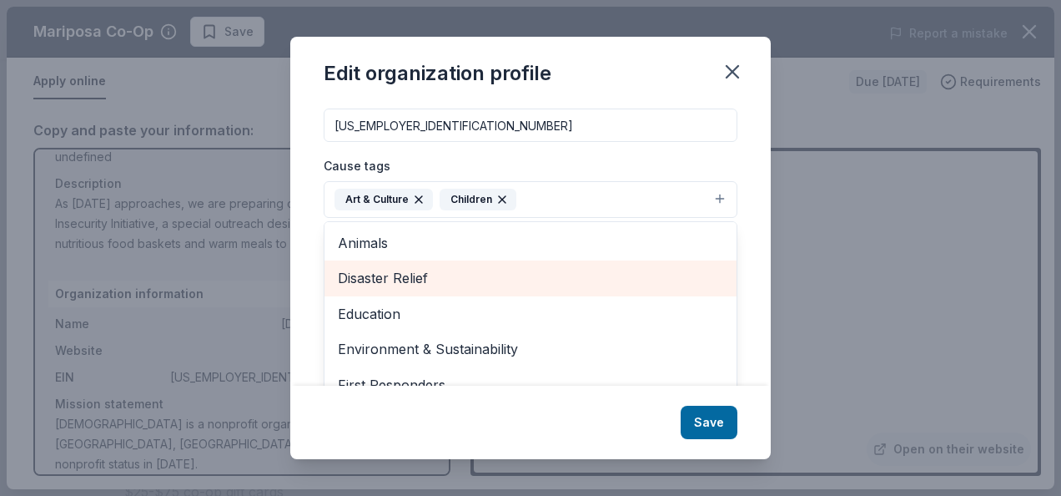
click at [452, 275] on span "Disaster Relief" at bounding box center [530, 278] width 385 height 22
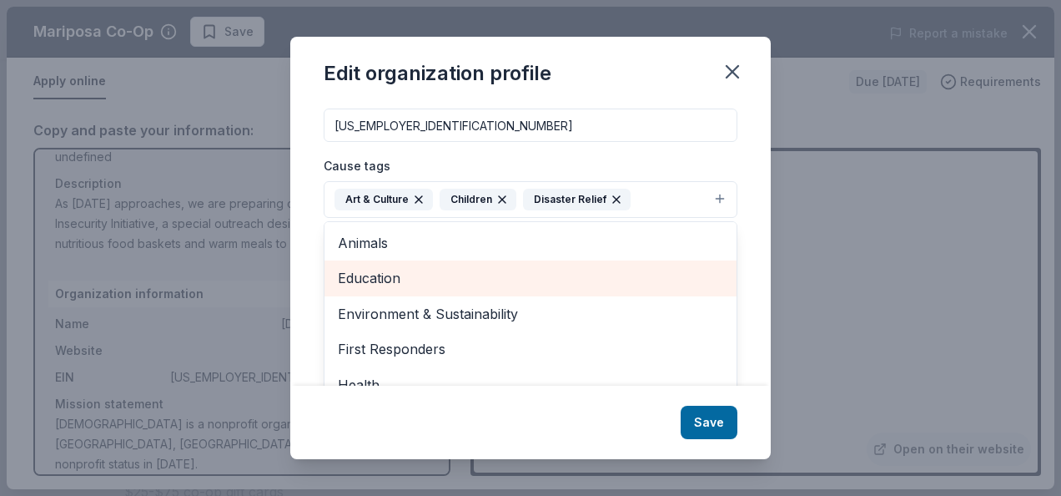
click at [452, 290] on div "Education" at bounding box center [531, 277] width 412 height 35
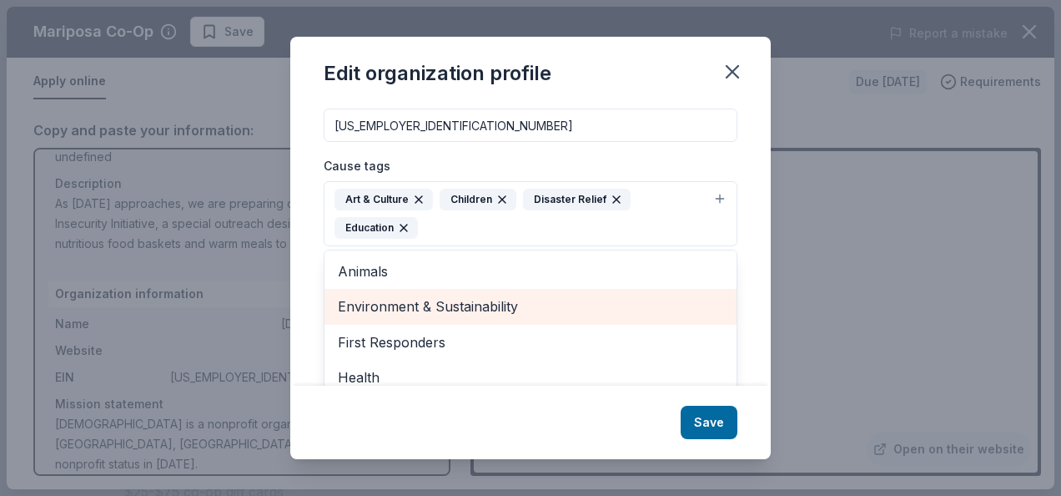
click at [452, 290] on div "Environment & Sustainability" at bounding box center [531, 306] width 412 height 35
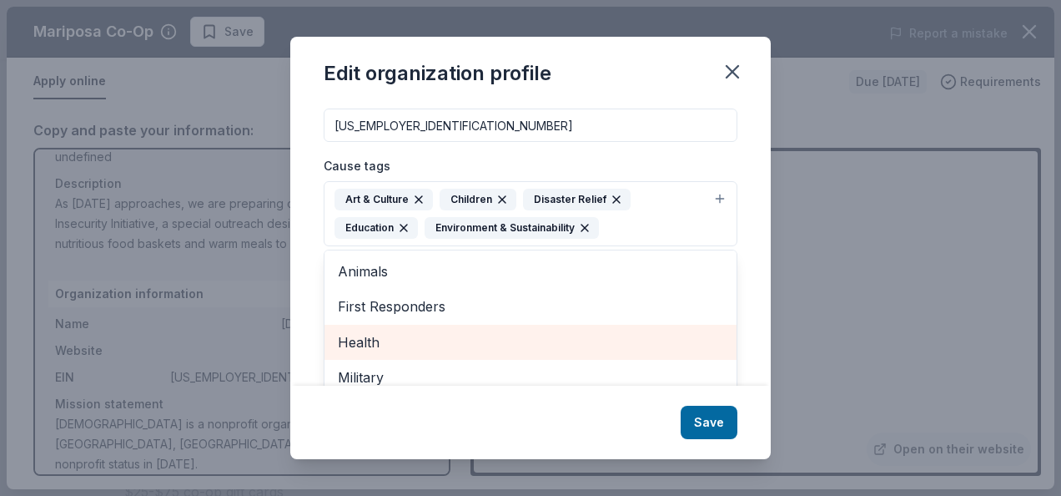
click at [446, 340] on span "Health" at bounding box center [530, 342] width 385 height 22
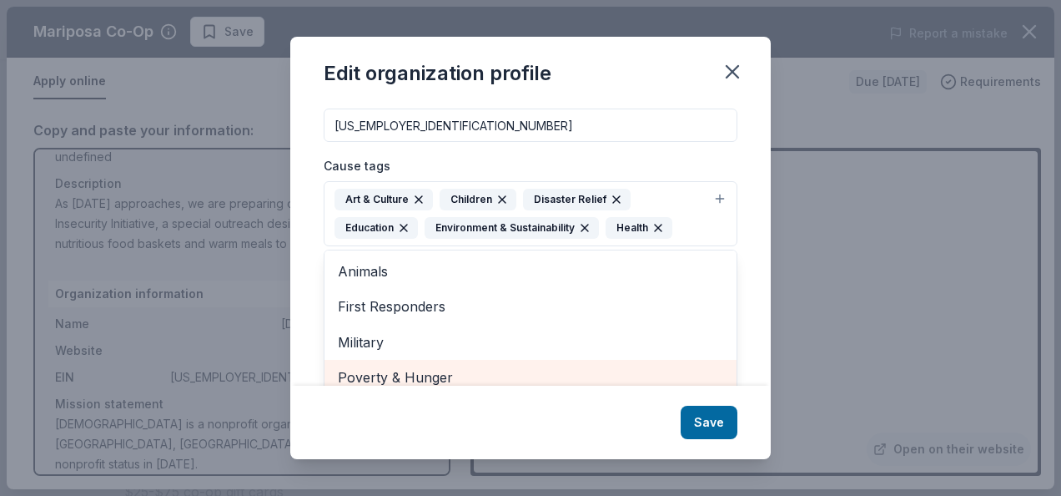
scroll to position [274, 0]
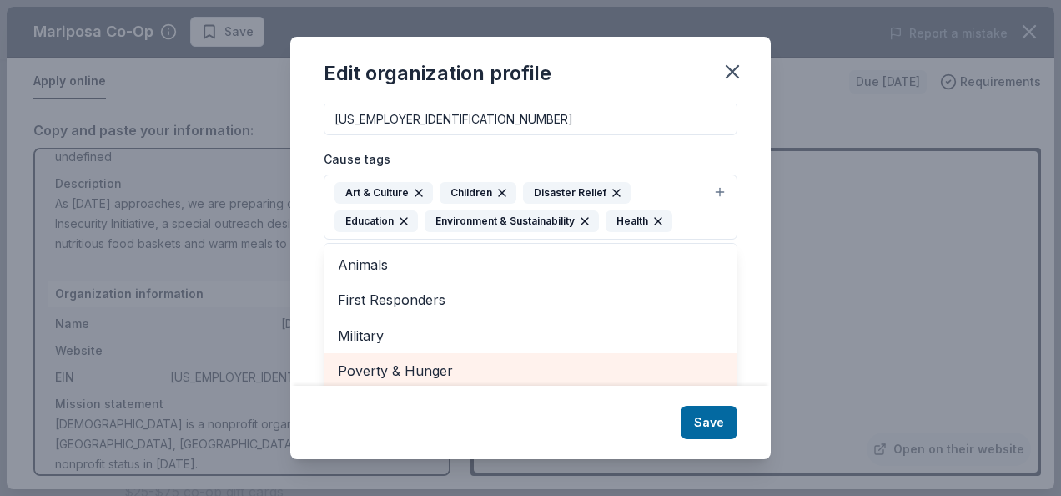
click at [449, 376] on span "Poverty & Hunger" at bounding box center [530, 371] width 385 height 22
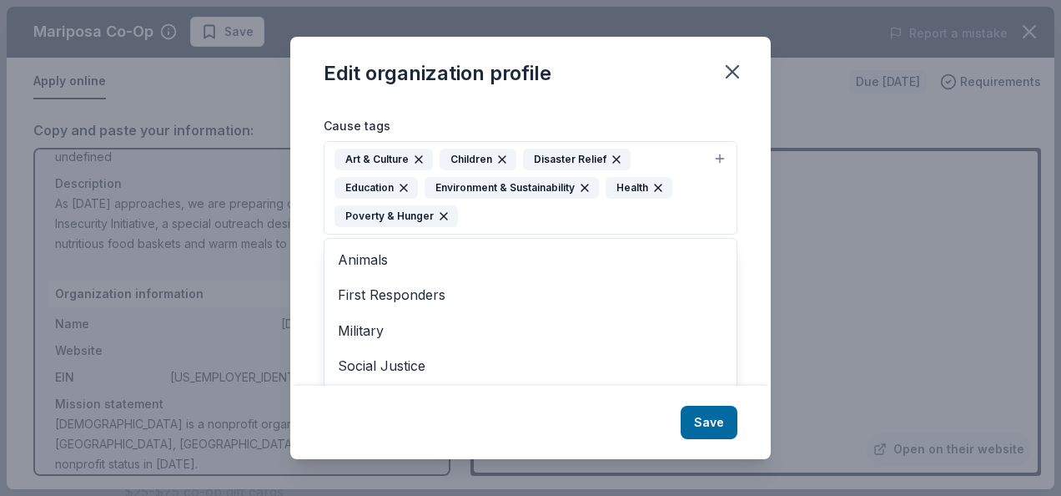
scroll to position [340, 0]
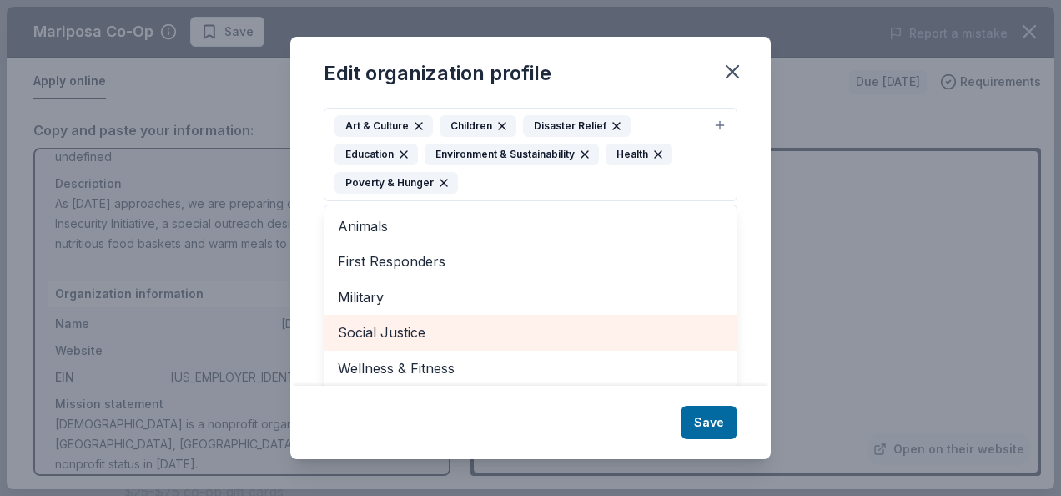
click at [606, 331] on span "Social Justice" at bounding box center [530, 332] width 385 height 22
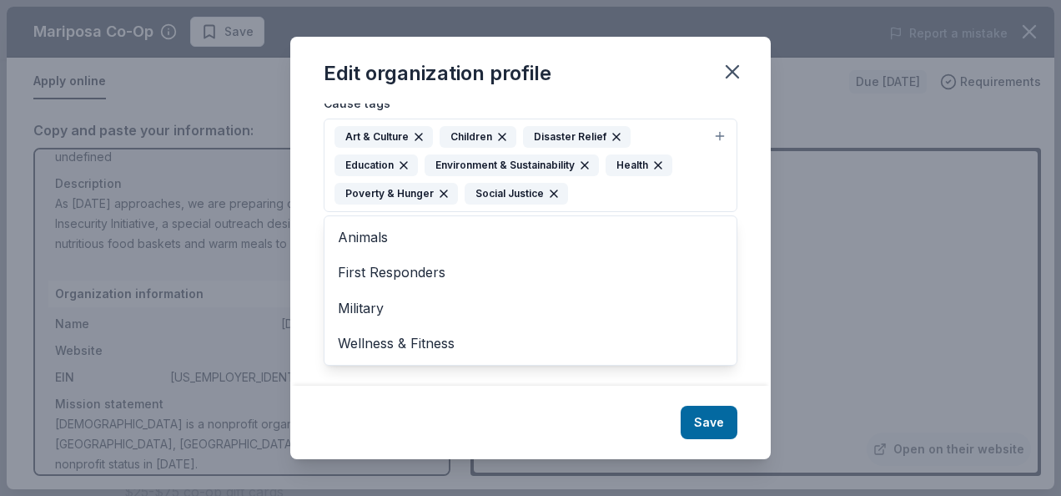
click at [695, 424] on div "Edit organization profile Changes made here will be reflected on your Account. …" at bounding box center [530, 248] width 481 height 422
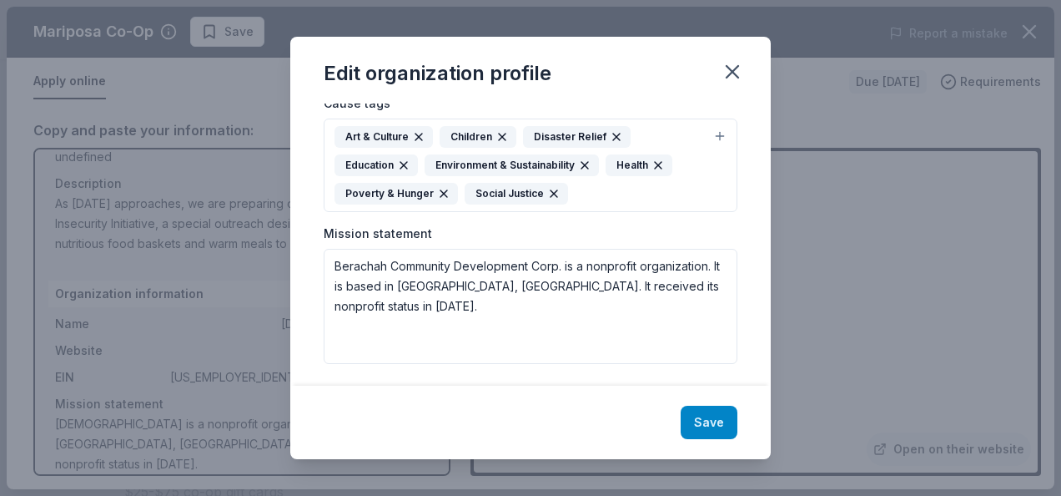
click at [720, 424] on button "Save" at bounding box center [709, 422] width 57 height 33
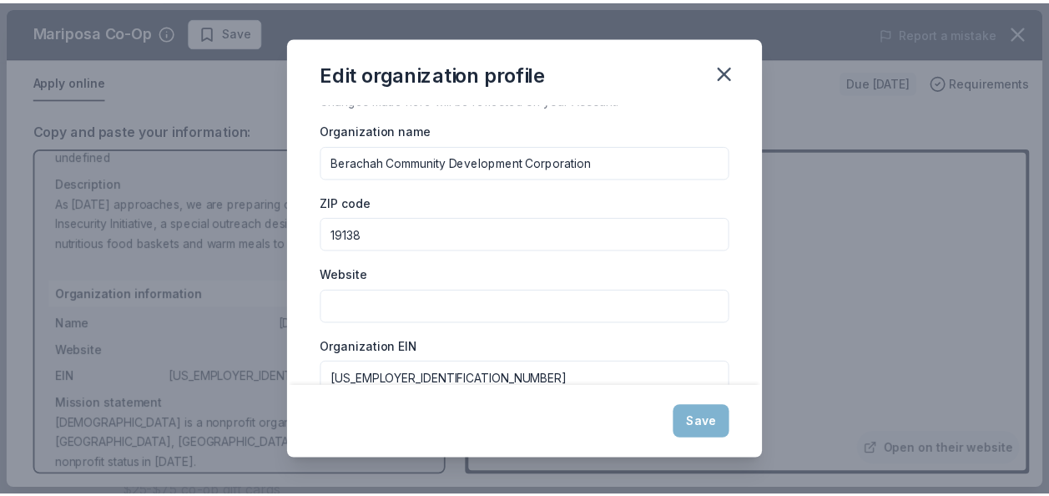
scroll to position [0, 0]
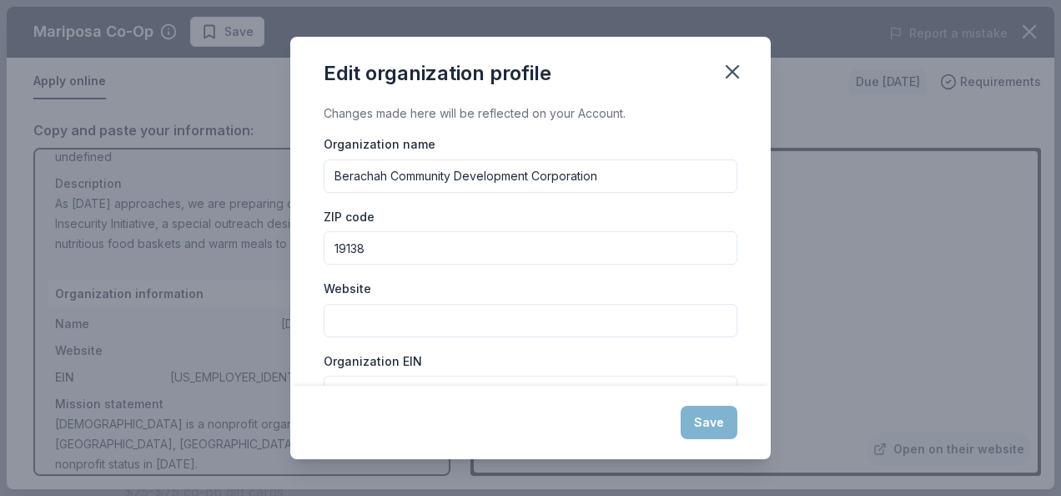
click at [708, 426] on div "Save" at bounding box center [530, 421] width 481 height 73
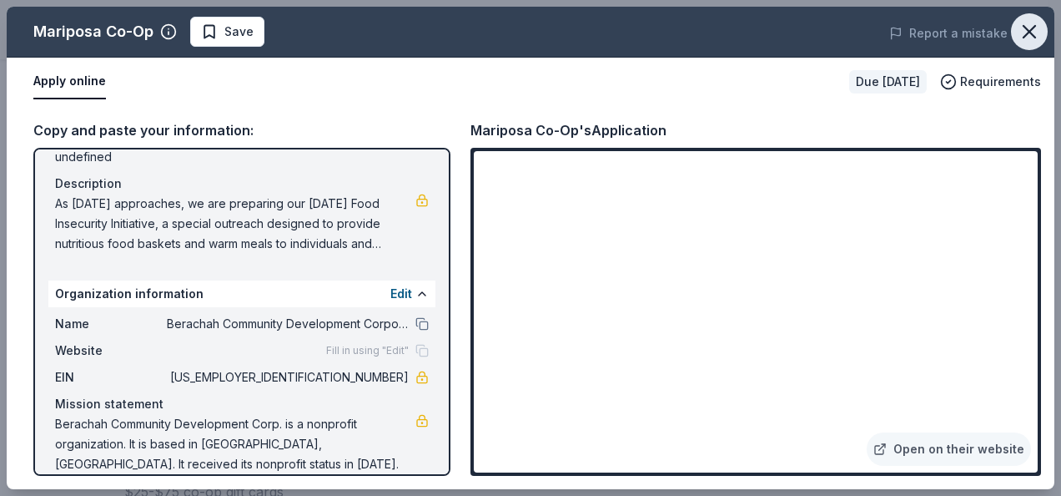
click at [1030, 37] on icon "button" at bounding box center [1029, 31] width 23 height 23
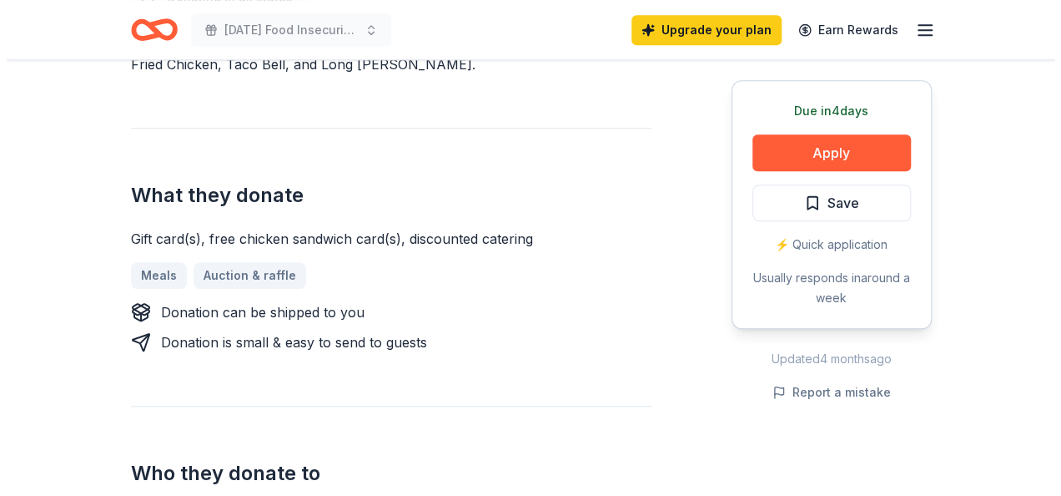
scroll to position [567, 0]
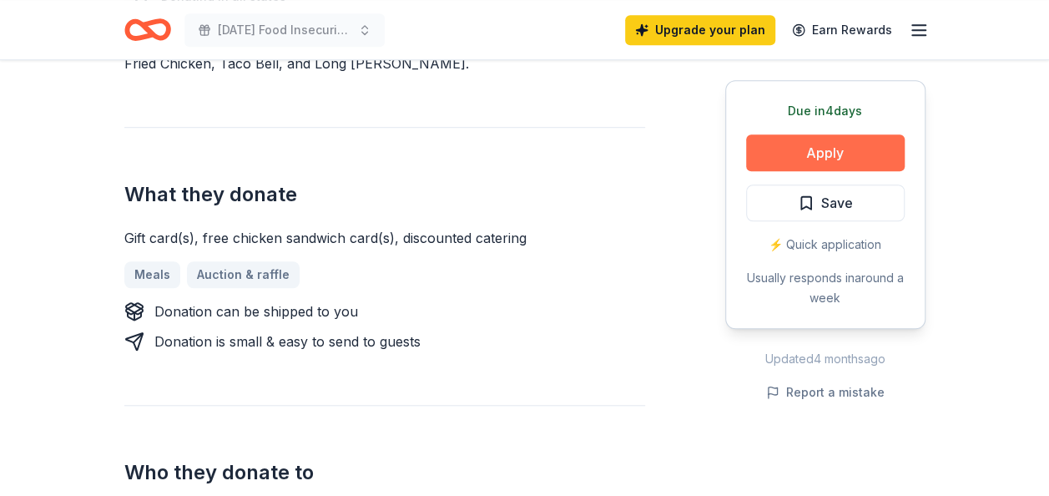
click at [833, 164] on button "Apply" at bounding box center [825, 152] width 159 height 37
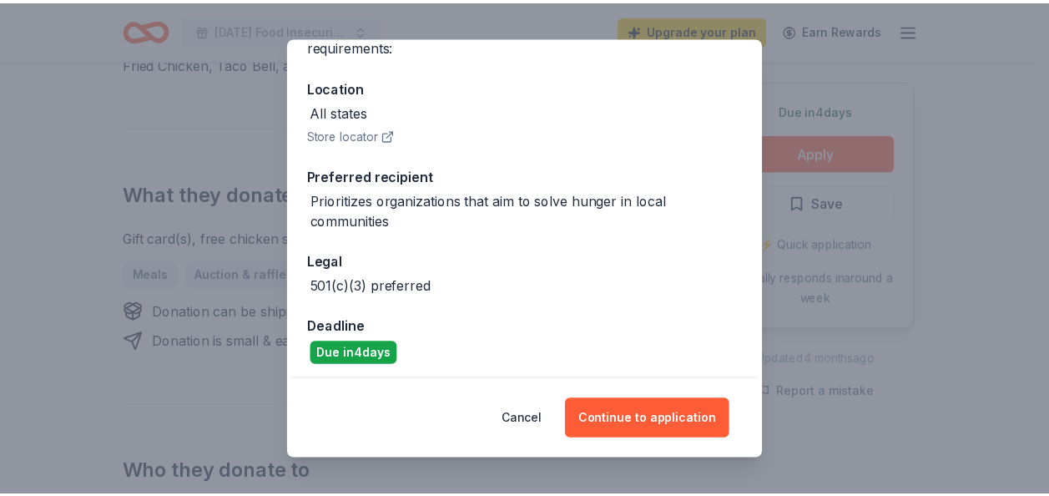
scroll to position [167, 0]
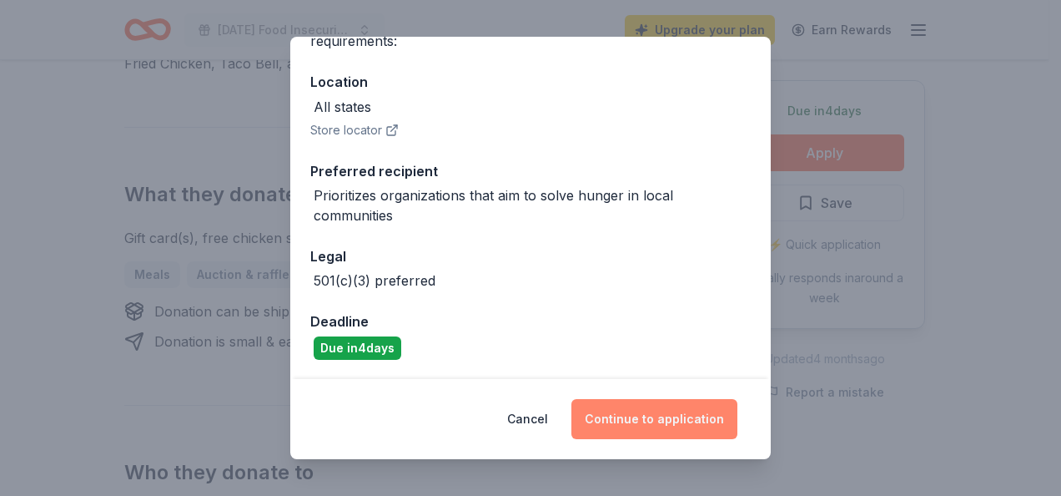
click at [642, 411] on button "Continue to application" at bounding box center [655, 419] width 166 height 40
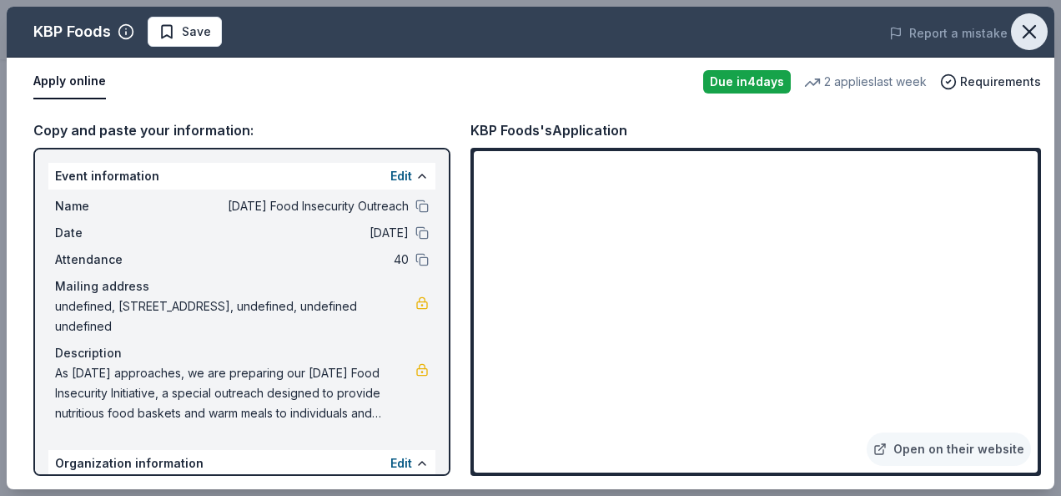
click at [1020, 37] on icon "button" at bounding box center [1029, 31] width 23 height 23
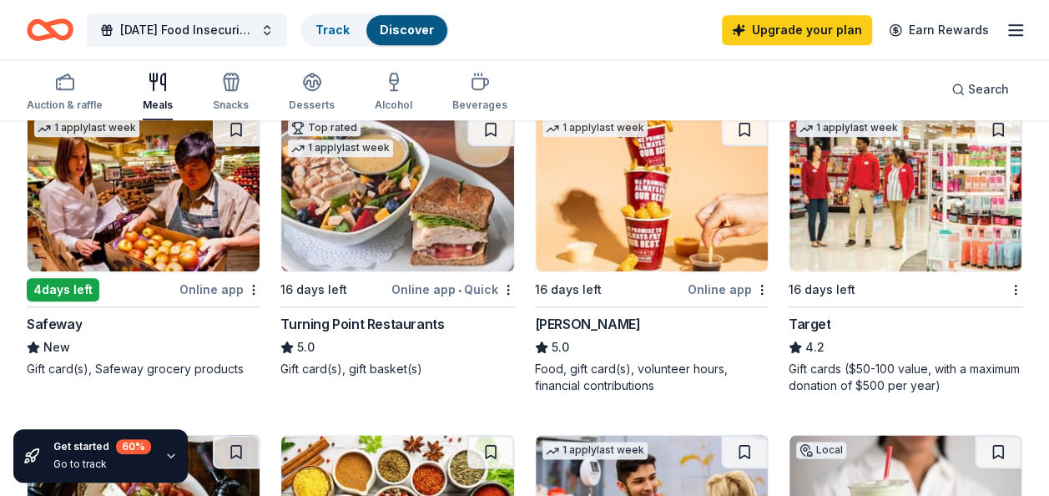
scroll to position [789, 0]
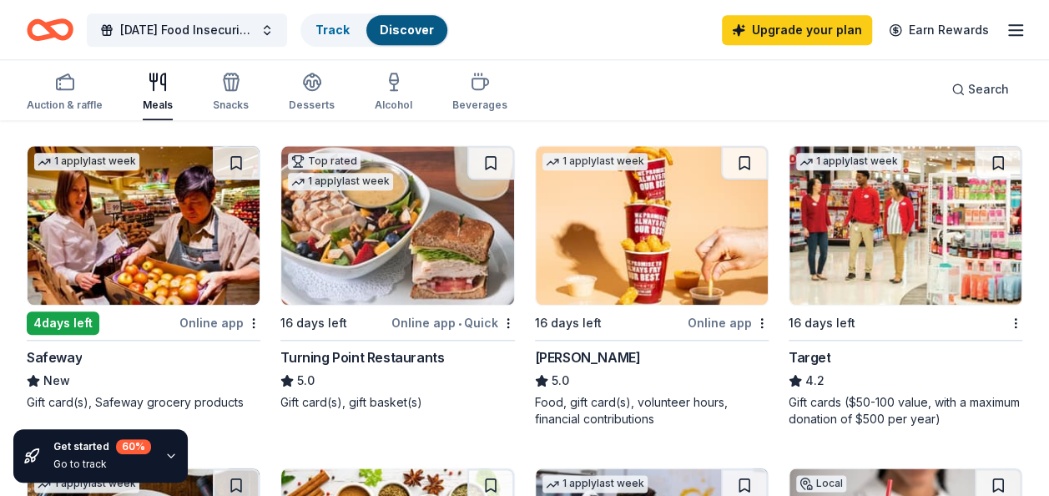
click at [915, 286] on img at bounding box center [905, 225] width 232 height 159
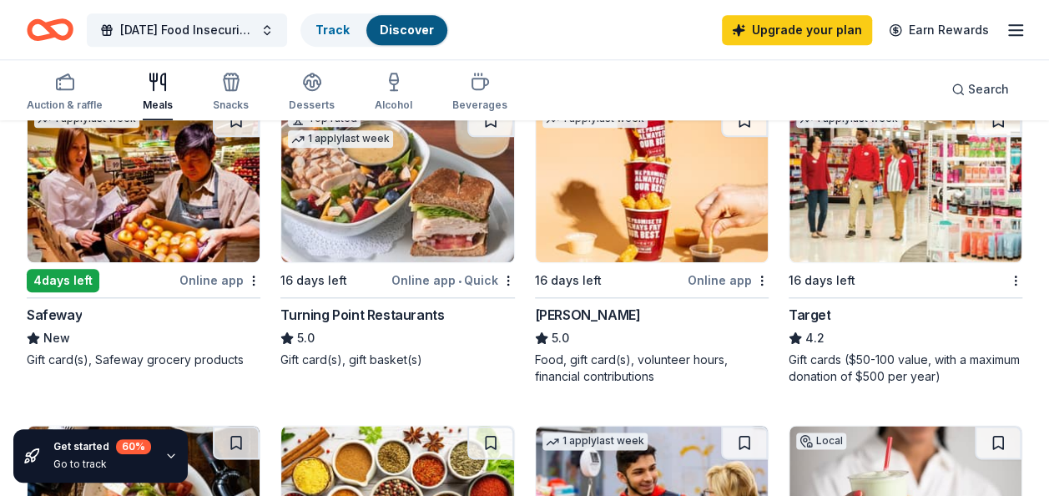
scroll to position [823, 0]
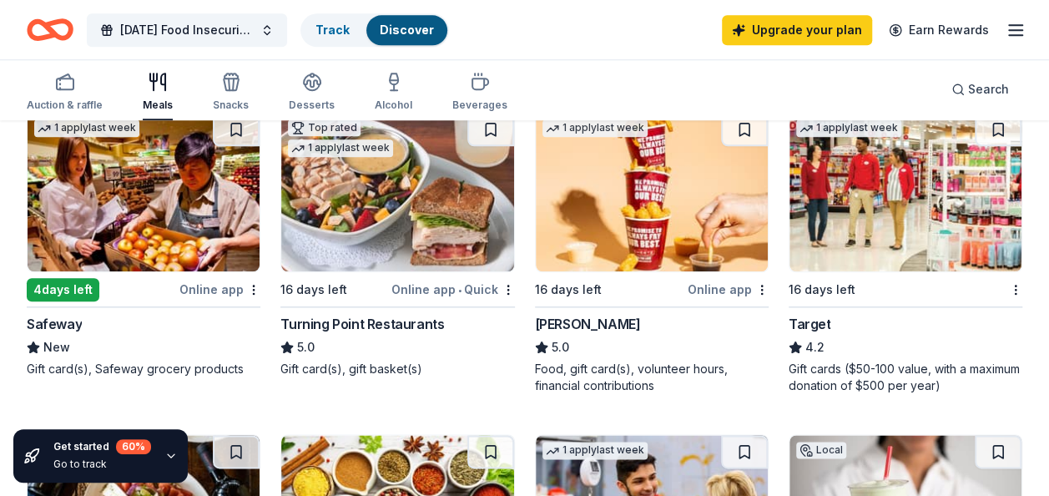
click at [903, 204] on img at bounding box center [905, 192] width 232 height 159
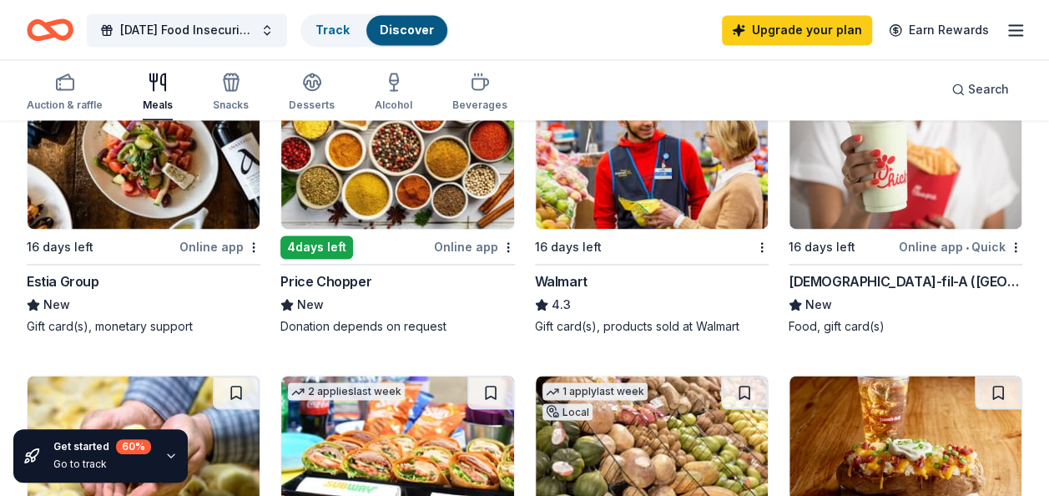
scroll to position [1190, 0]
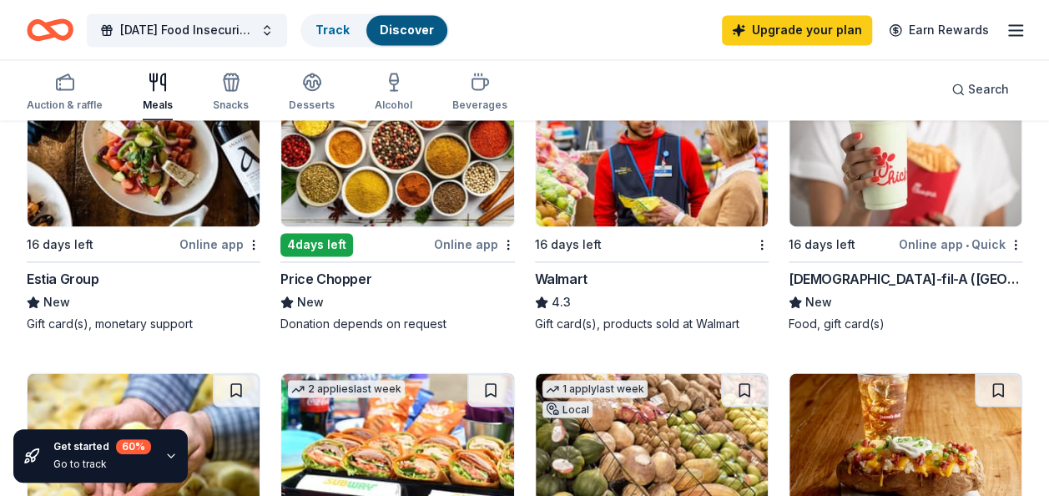
click at [659, 222] on img at bounding box center [652, 147] width 232 height 159
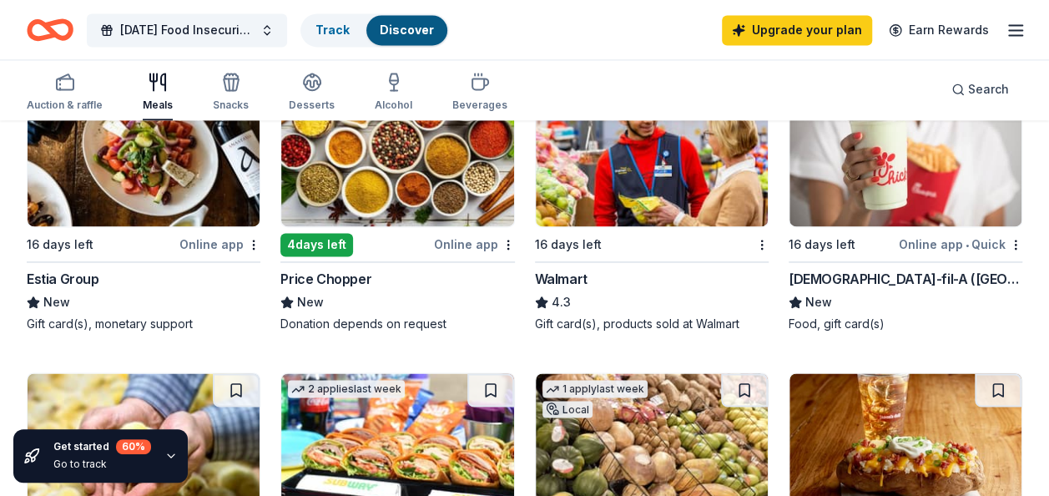
click at [637, 209] on img at bounding box center [652, 147] width 232 height 159
click at [951, 237] on div "Online app • Quick" at bounding box center [960, 244] width 123 height 21
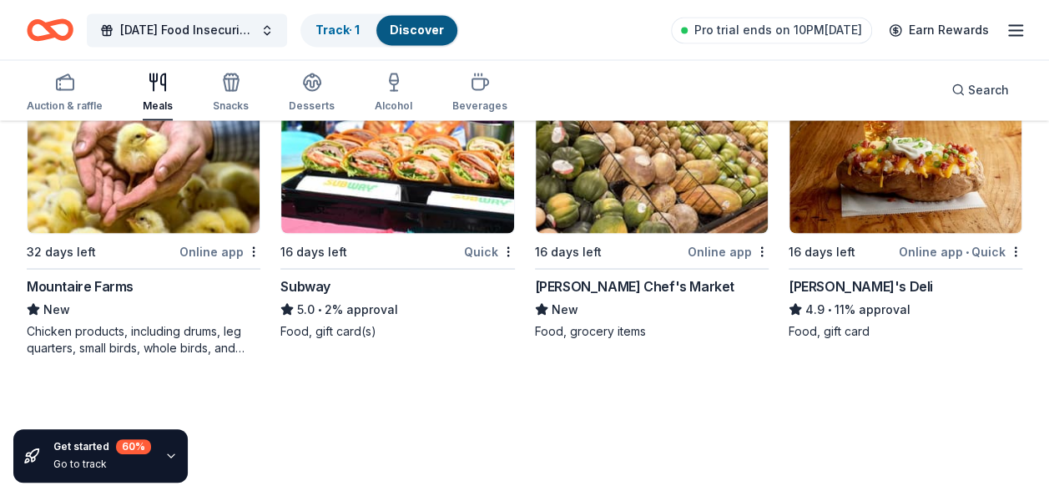
scroll to position [1513, 0]
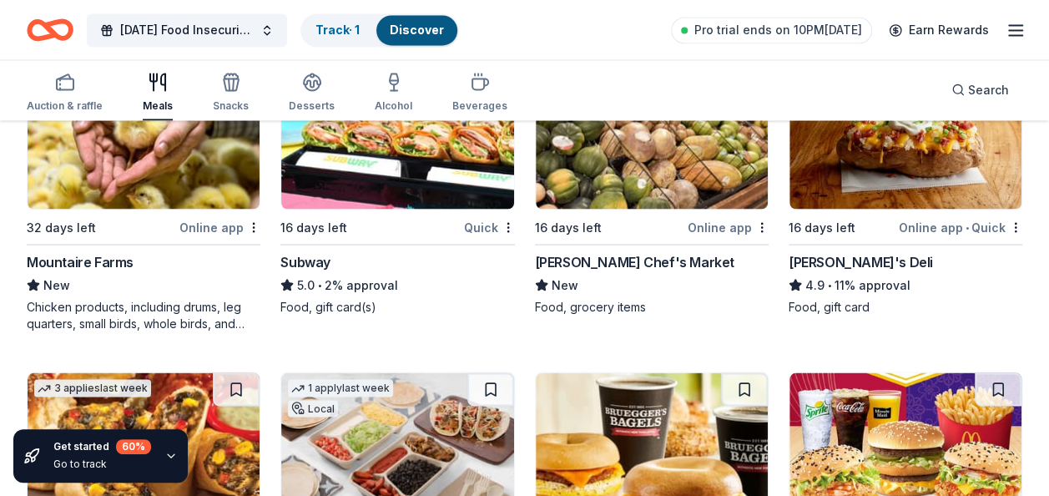
click at [734, 216] on div "Online app" at bounding box center [728, 226] width 81 height 21
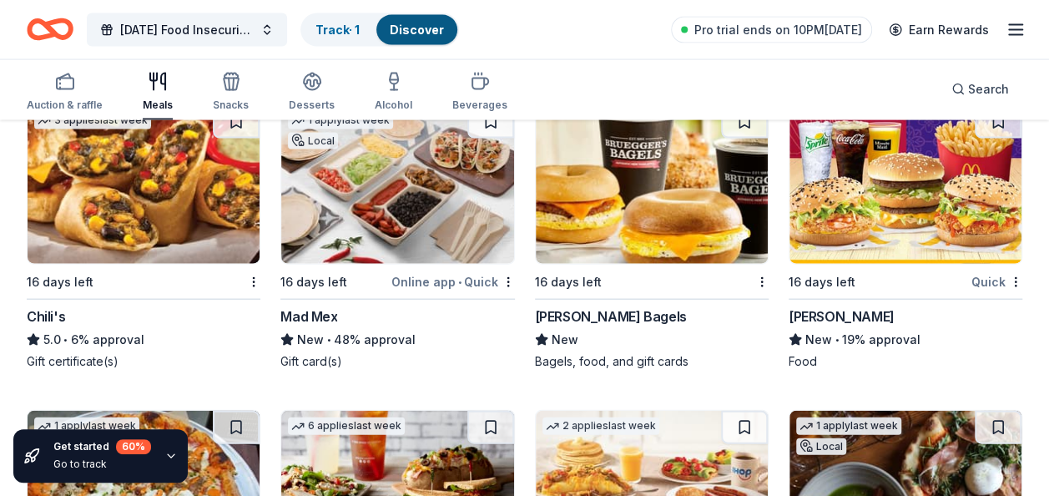
scroll to position [1813, 0]
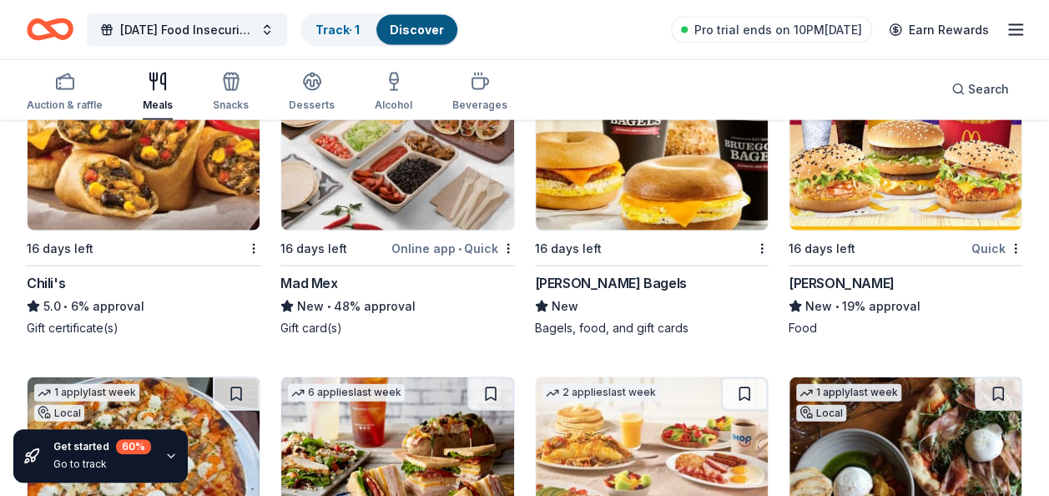
click at [176, 207] on img at bounding box center [144, 151] width 232 height 159
click at [893, 199] on img at bounding box center [905, 151] width 232 height 159
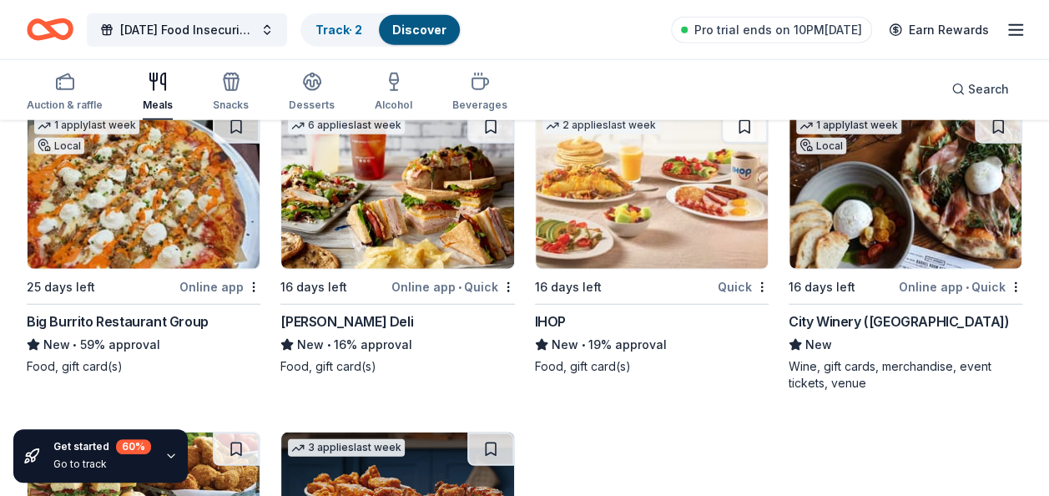
scroll to position [2114, 0]
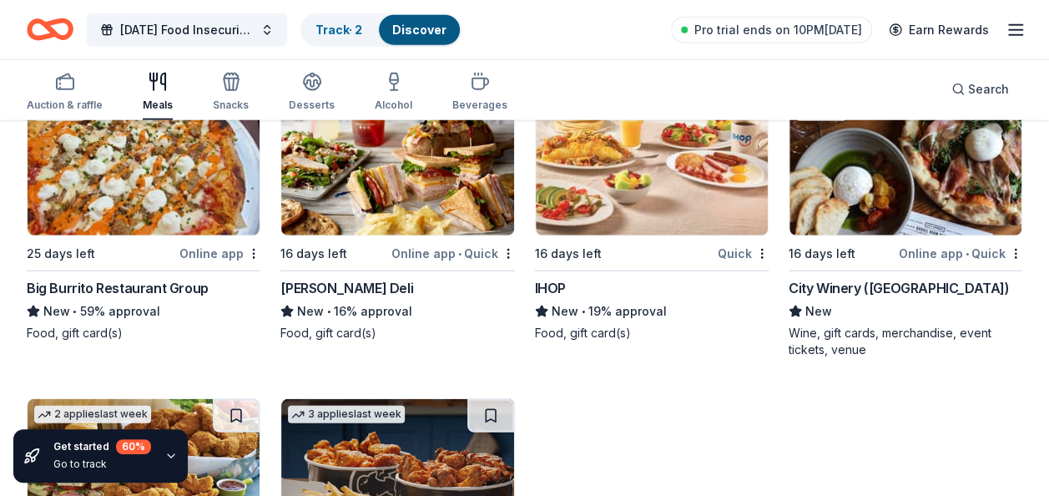
click at [723, 184] on img at bounding box center [652, 156] width 232 height 159
click at [431, 222] on img at bounding box center [397, 156] width 232 height 159
click at [882, 212] on img at bounding box center [905, 156] width 232 height 159
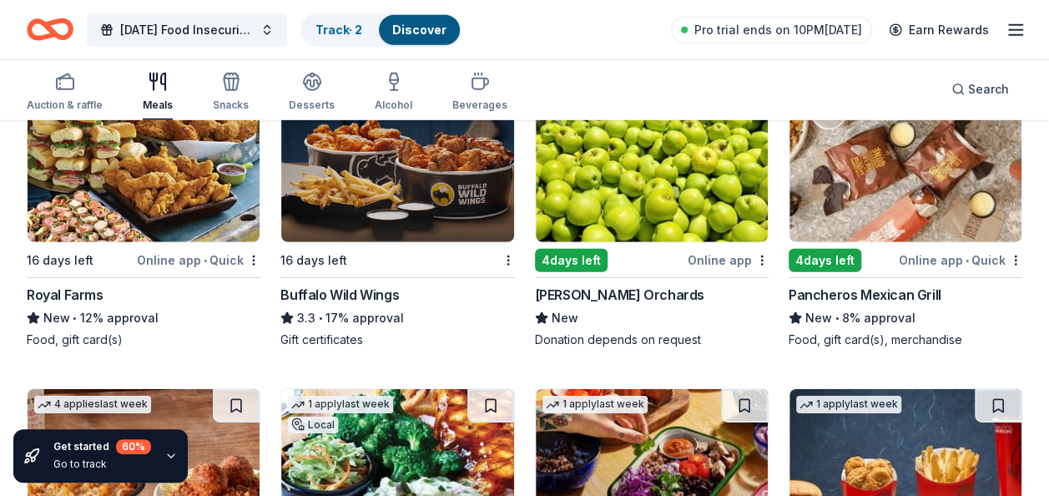
scroll to position [2445, 0]
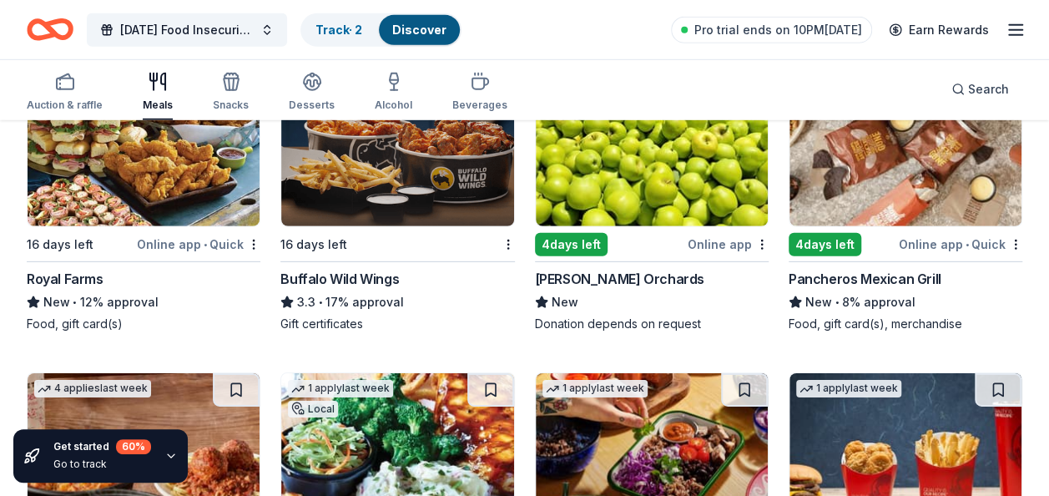
click at [187, 208] on img at bounding box center [144, 147] width 232 height 159
click at [220, 241] on div "Online app • Quick" at bounding box center [198, 244] width 123 height 21
click at [477, 246] on div "16 days left" at bounding box center [387, 244] width 214 height 21
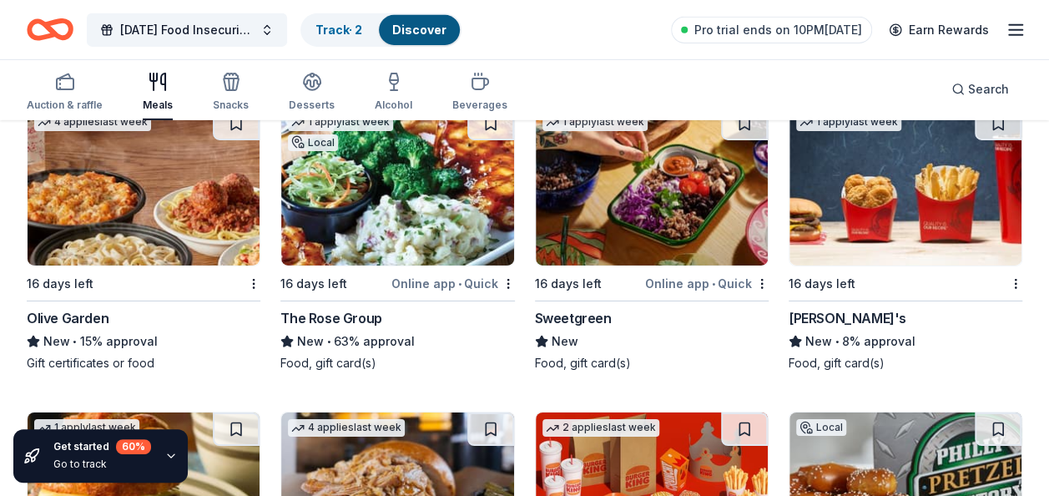
scroll to position [2712, 0]
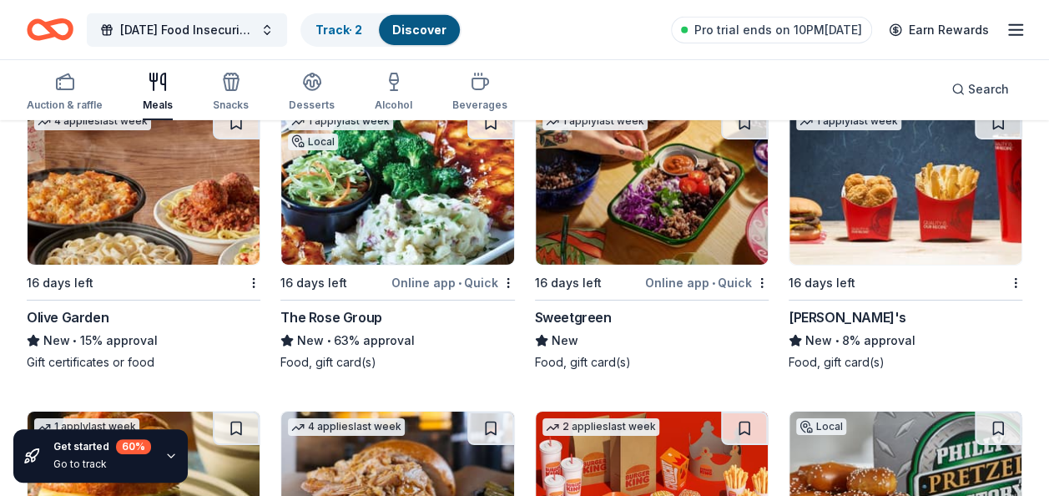
click at [209, 272] on div "16 days left" at bounding box center [134, 282] width 214 height 21
click at [434, 280] on div "Online app • Quick" at bounding box center [452, 282] width 123 height 21
click at [672, 279] on div "Online app • Quick" at bounding box center [706, 282] width 123 height 21
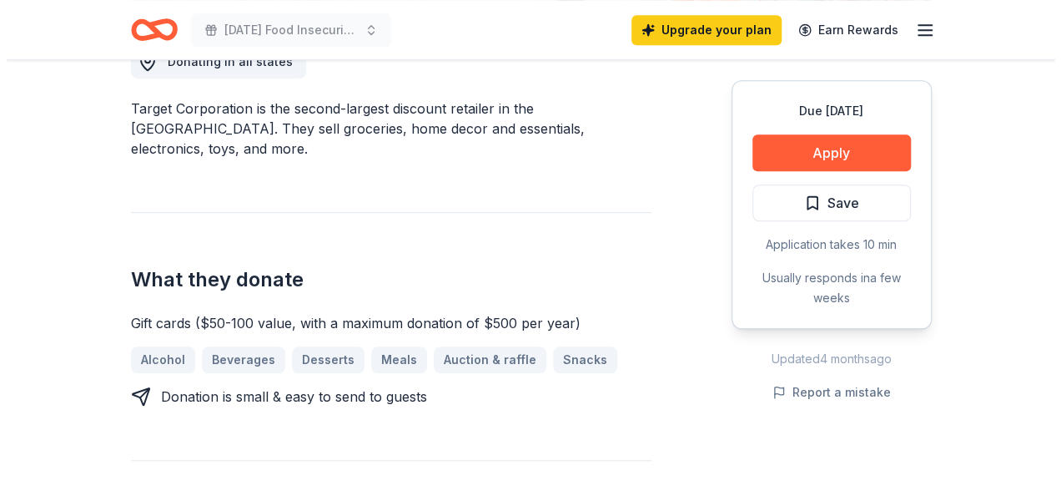
scroll to position [511, 0]
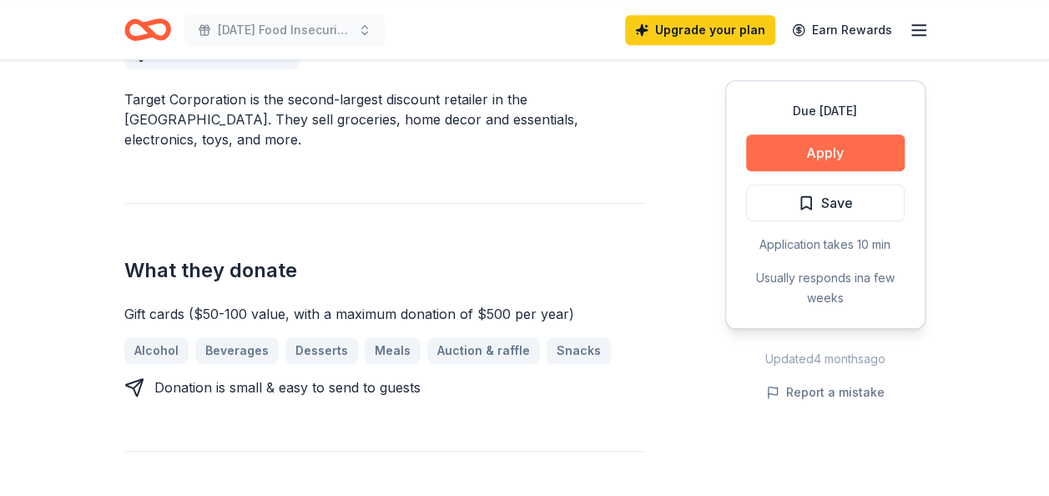
click at [812, 152] on button "Apply" at bounding box center [825, 152] width 159 height 37
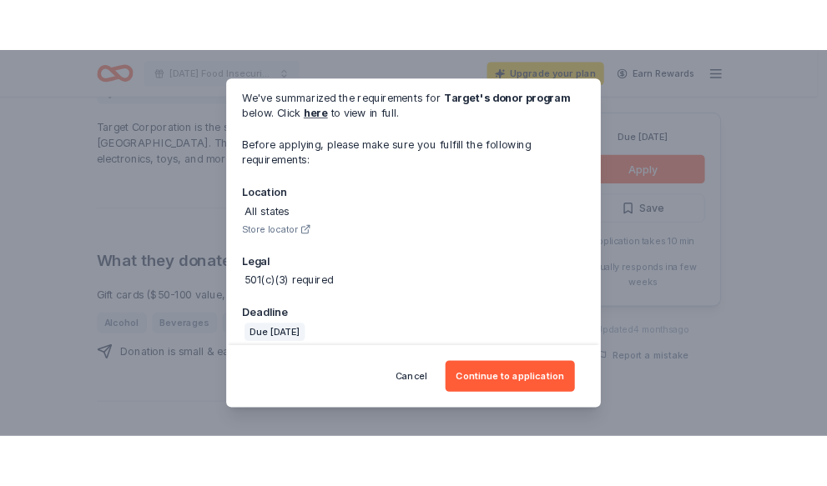
scroll to position [82, 0]
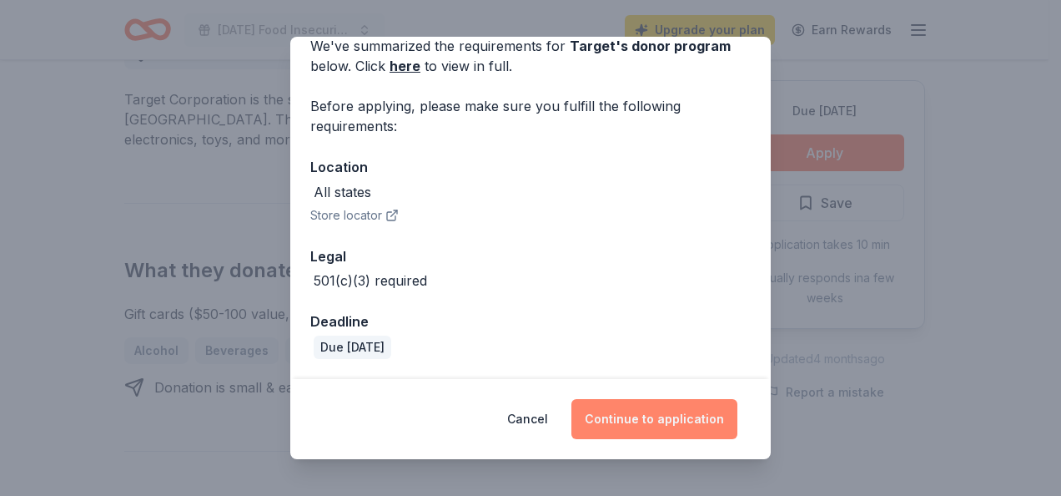
click at [627, 417] on button "Continue to application" at bounding box center [655, 419] width 166 height 40
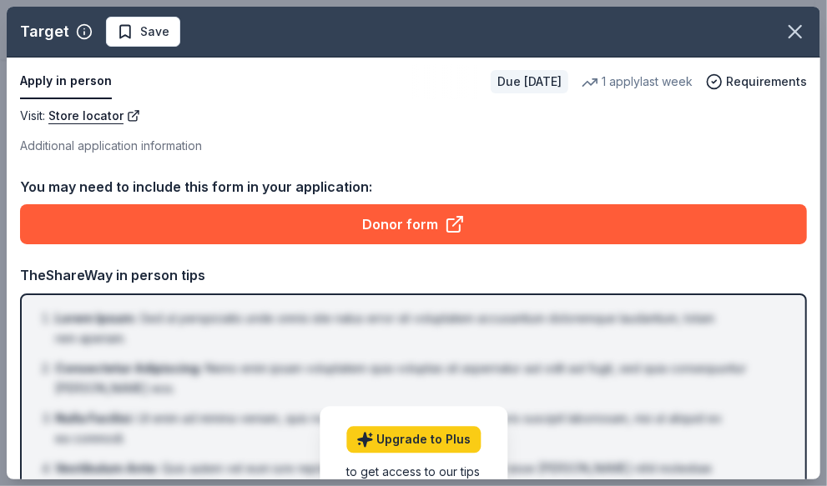
click at [423, 92] on div "Apply in person" at bounding box center [248, 81] width 457 height 35
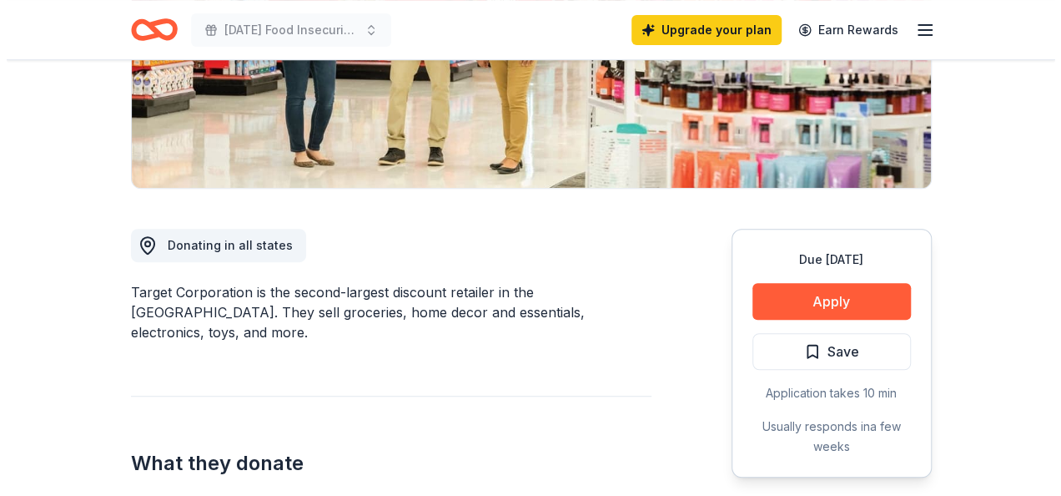
scroll to position [345, 0]
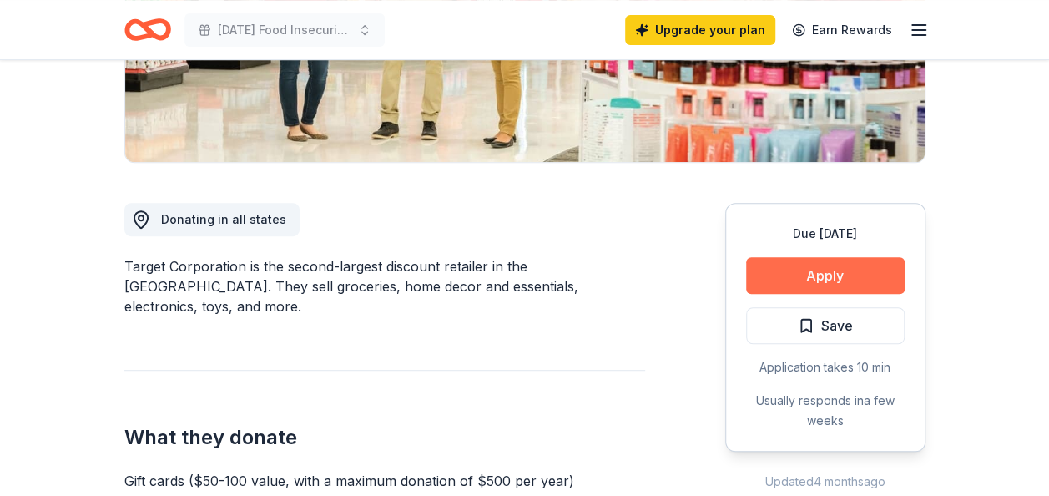
click at [851, 280] on button "Apply" at bounding box center [825, 275] width 159 height 37
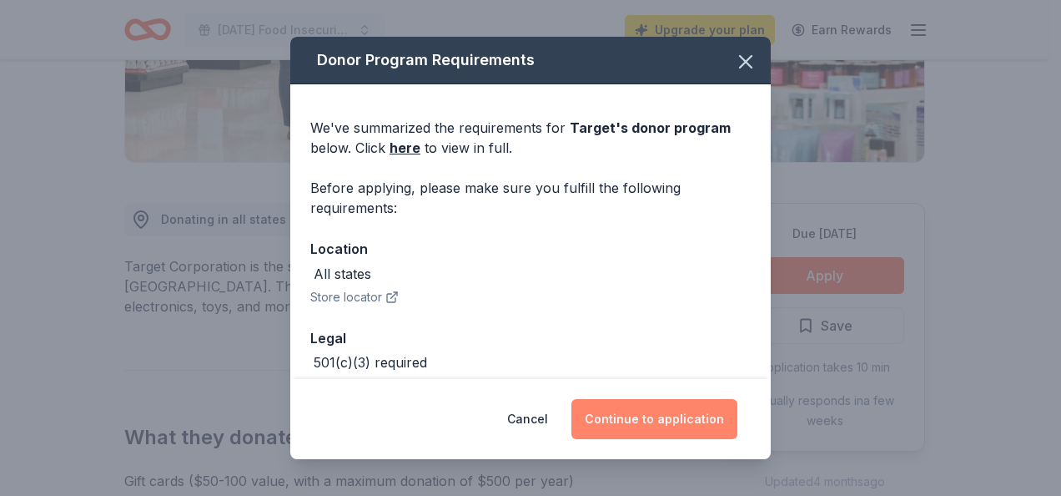
click at [695, 425] on button "Continue to application" at bounding box center [655, 419] width 166 height 40
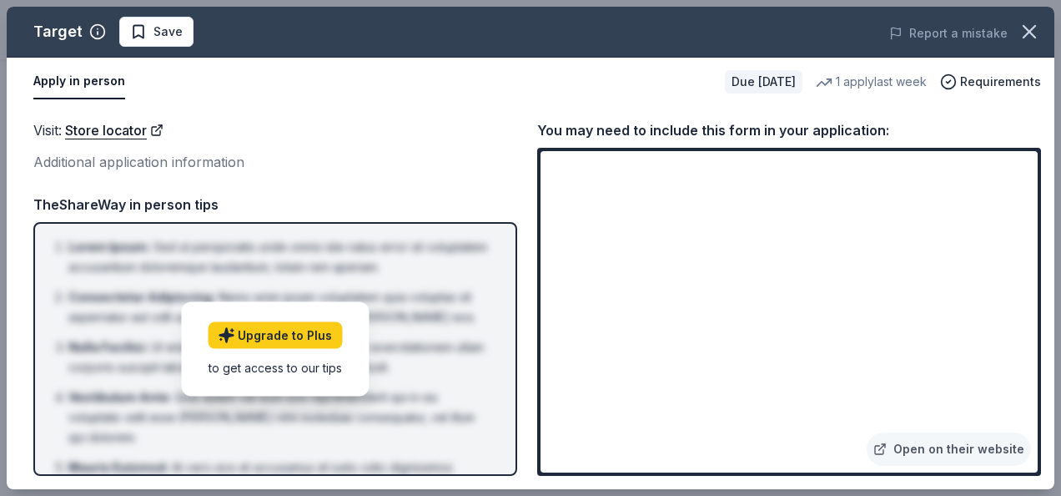
drag, startPoint x: 542, startPoint y: 165, endPoint x: 622, endPoint y: 113, distance: 95.1
click at [622, 113] on div "Visit : Store locator Additional application information Visit : Store locator …" at bounding box center [531, 297] width 1048 height 383
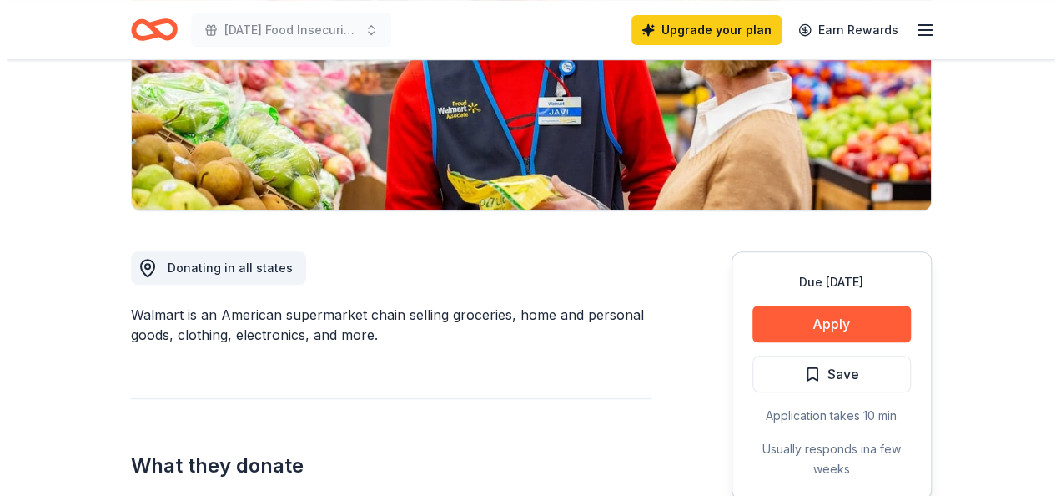
scroll to position [300, 0]
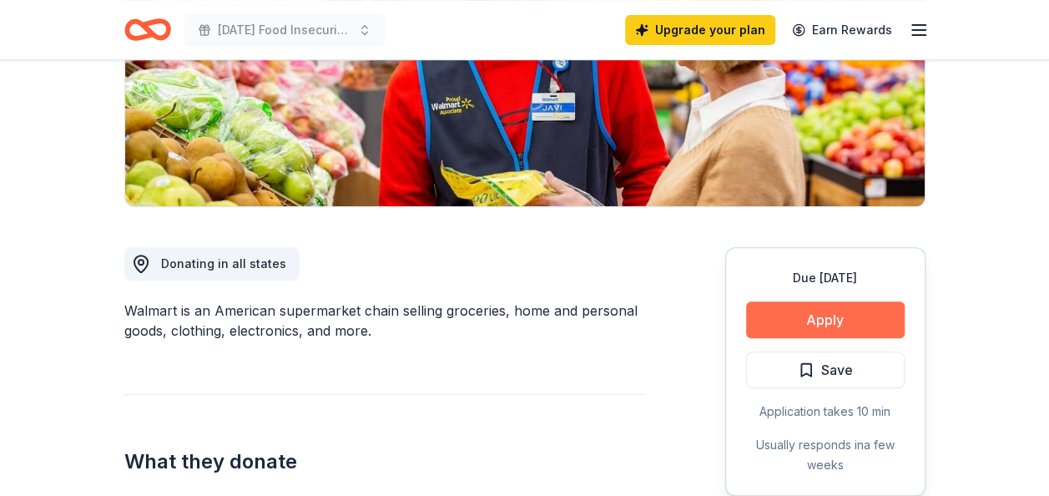
click at [834, 319] on button "Apply" at bounding box center [825, 319] width 159 height 37
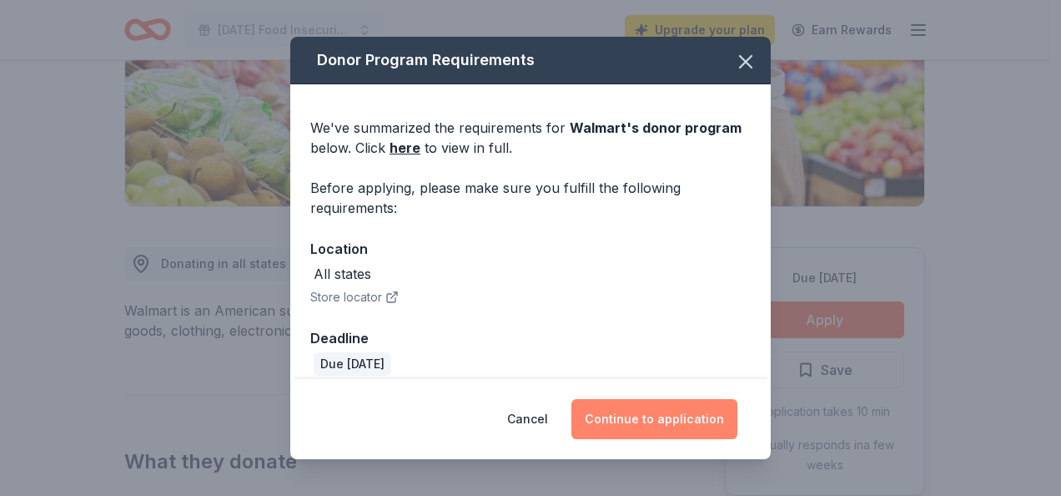
click at [683, 416] on button "Continue to application" at bounding box center [655, 419] width 166 height 40
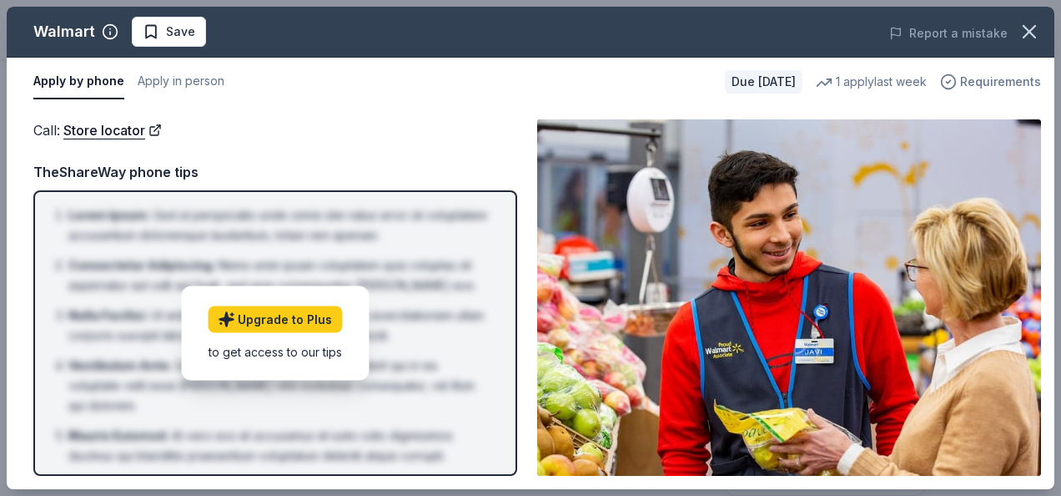
click at [992, 83] on span "Requirements" at bounding box center [1000, 82] width 81 height 20
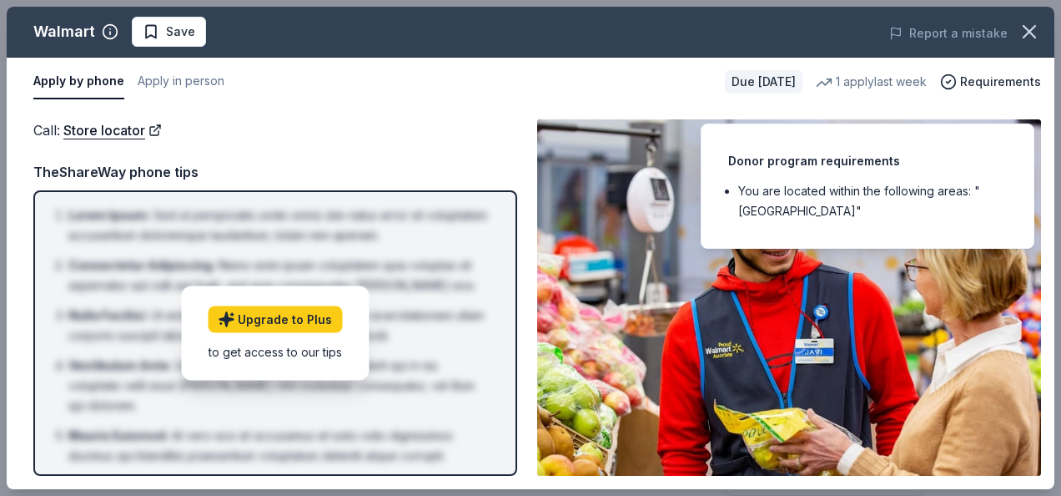
click at [1029, 203] on div "Donor program requirements You are located within the following areas: "USA"" at bounding box center [868, 185] width 334 height 125
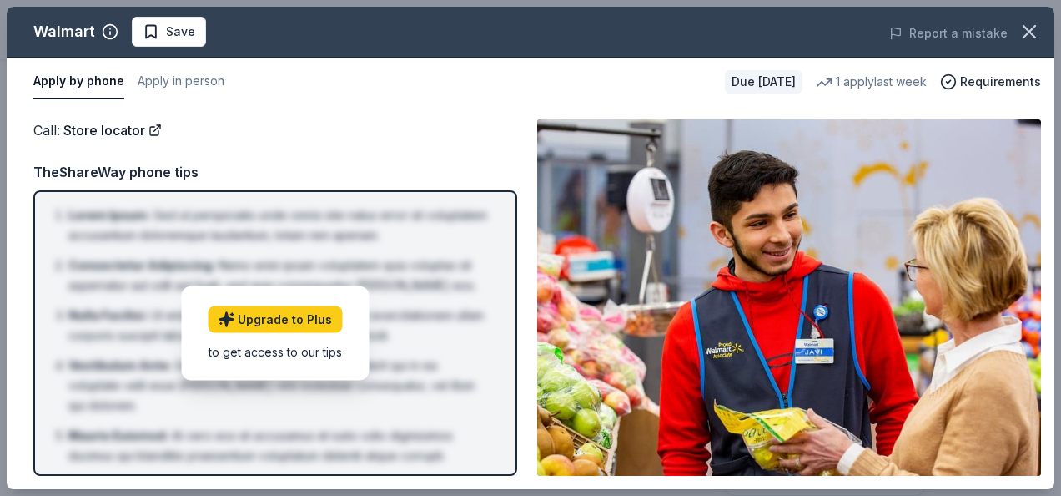
click at [992, 347] on img at bounding box center [789, 297] width 504 height 356
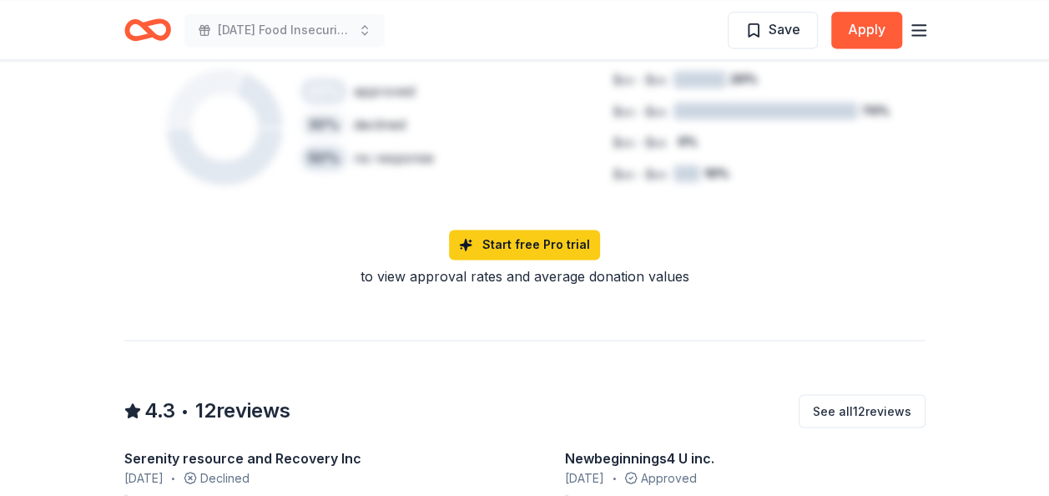
scroll to position [1168, 0]
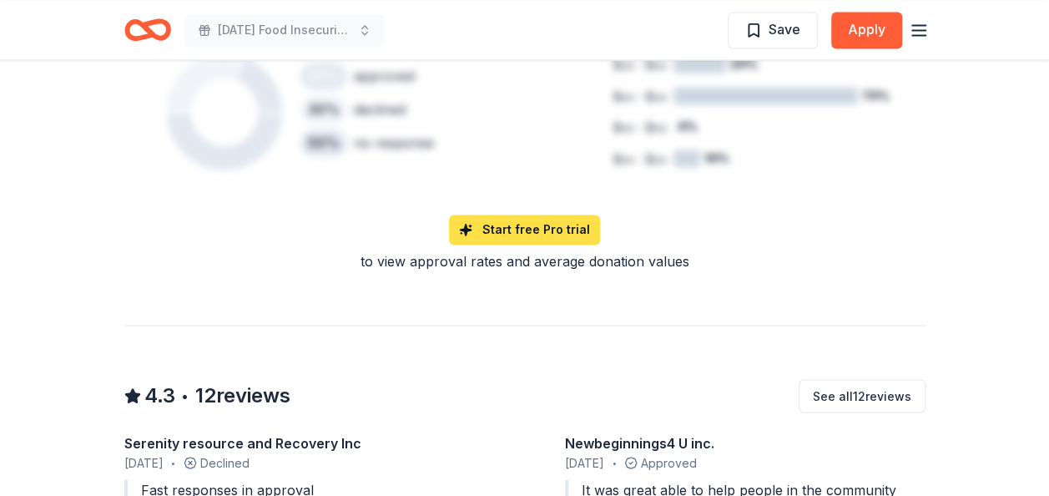
click at [544, 229] on link "Start free Pro trial" at bounding box center [524, 229] width 151 height 30
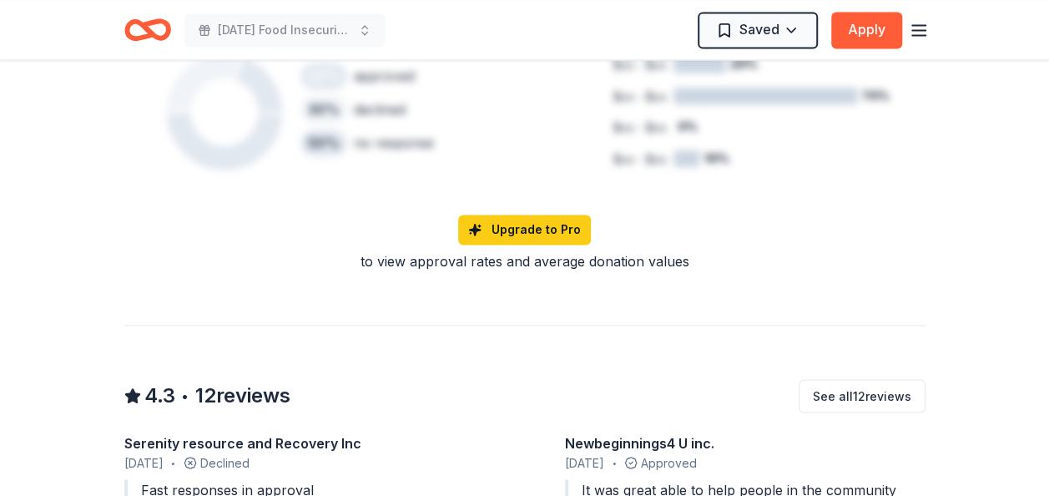
click at [878, 227] on div "Upgrade to Pro" at bounding box center [524, 229] width 801 height 30
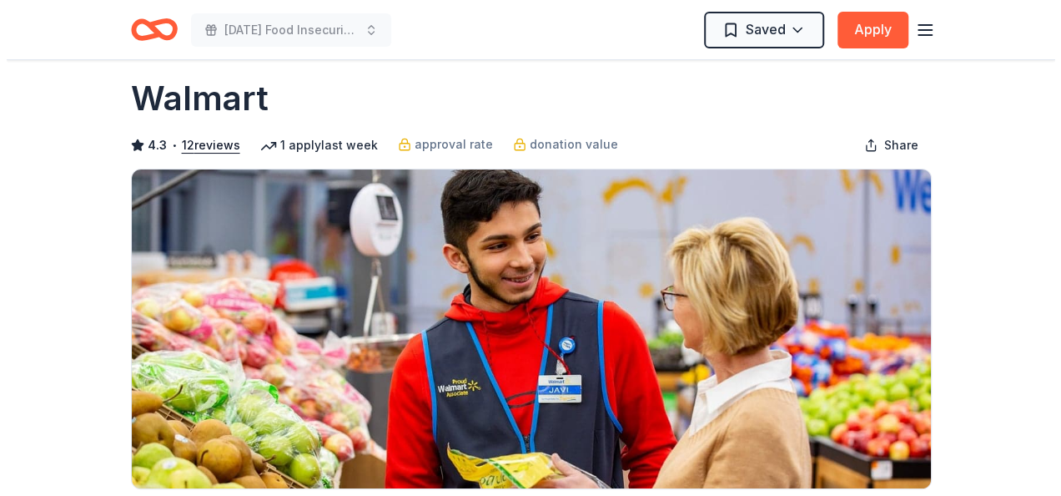
scroll to position [0, 0]
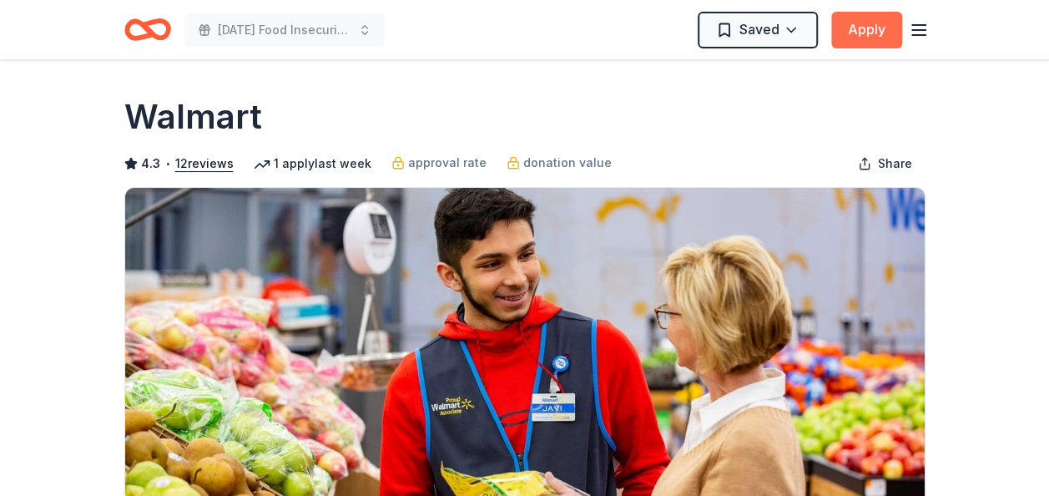
click at [864, 29] on button "Apply" at bounding box center [866, 30] width 71 height 37
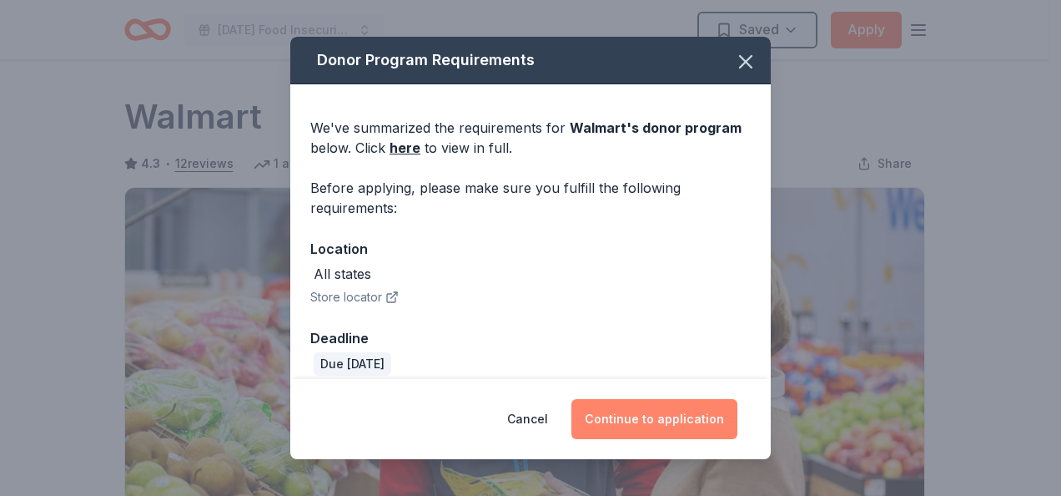
click at [701, 417] on button "Continue to application" at bounding box center [655, 419] width 166 height 40
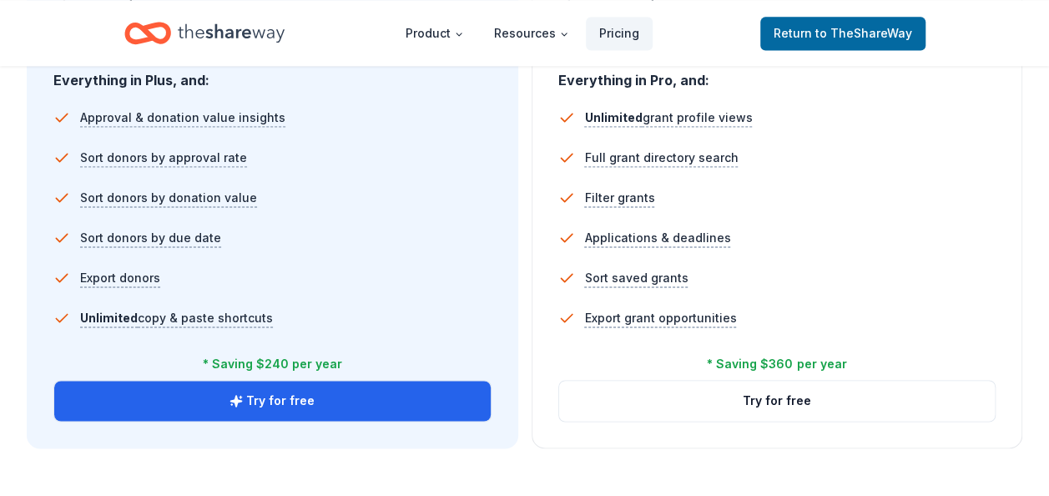
scroll to position [1168, 0]
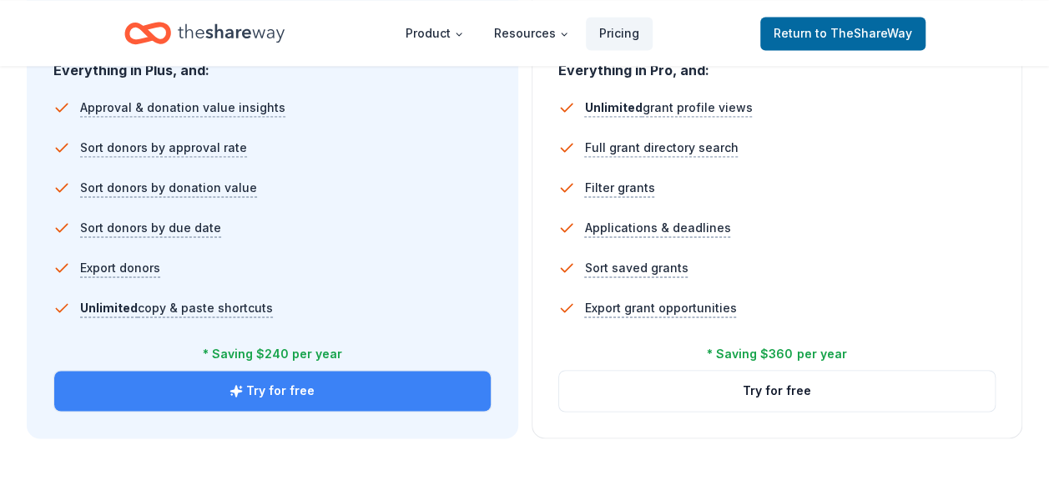
click at [315, 387] on button "Try for free" at bounding box center [272, 390] width 436 height 40
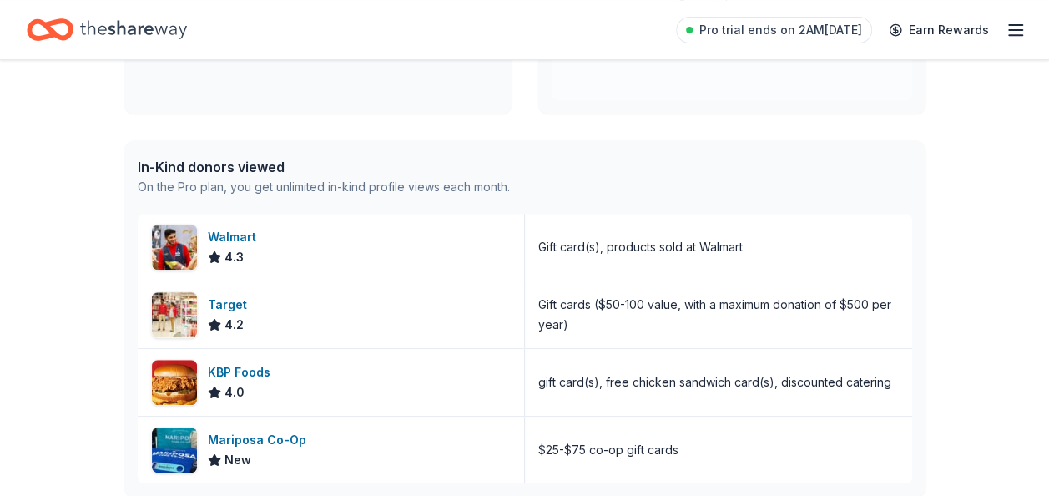
scroll to position [367, 0]
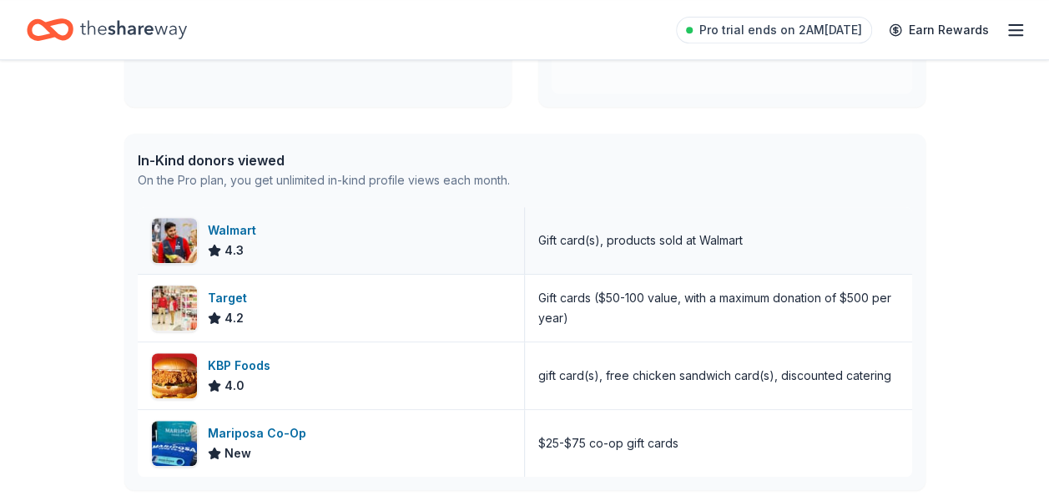
click at [346, 233] on div "Walmart 4.3" at bounding box center [331, 240] width 387 height 67
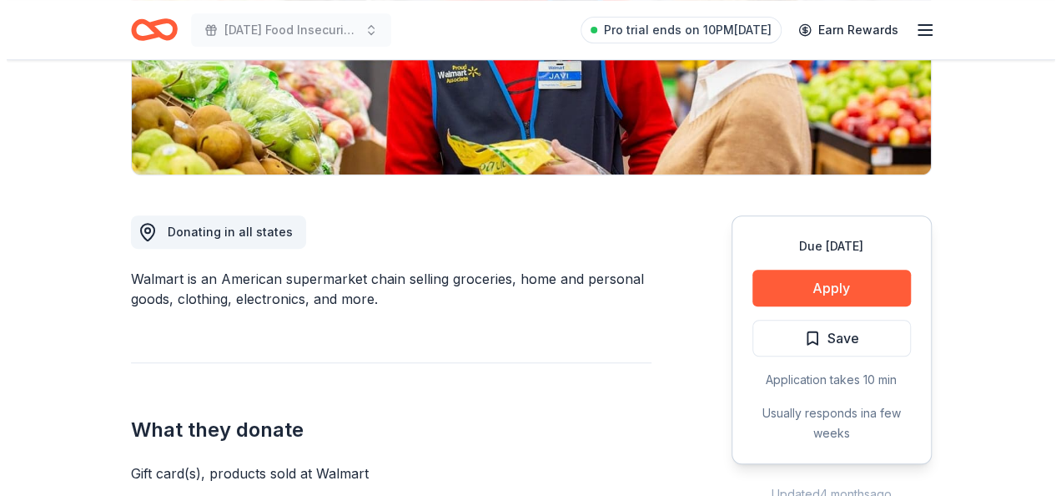
scroll to position [334, 0]
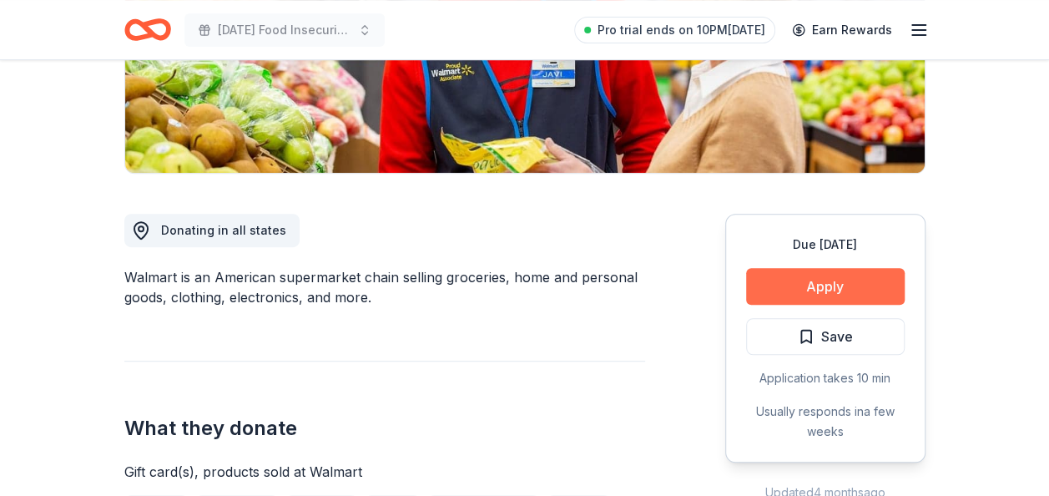
click at [869, 290] on button "Apply" at bounding box center [825, 286] width 159 height 37
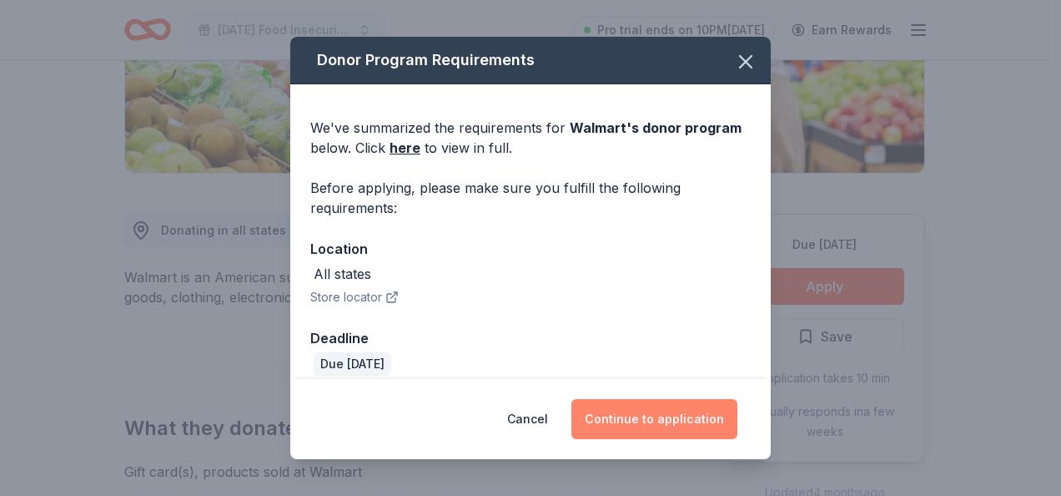
click at [659, 414] on button "Continue to application" at bounding box center [655, 419] width 166 height 40
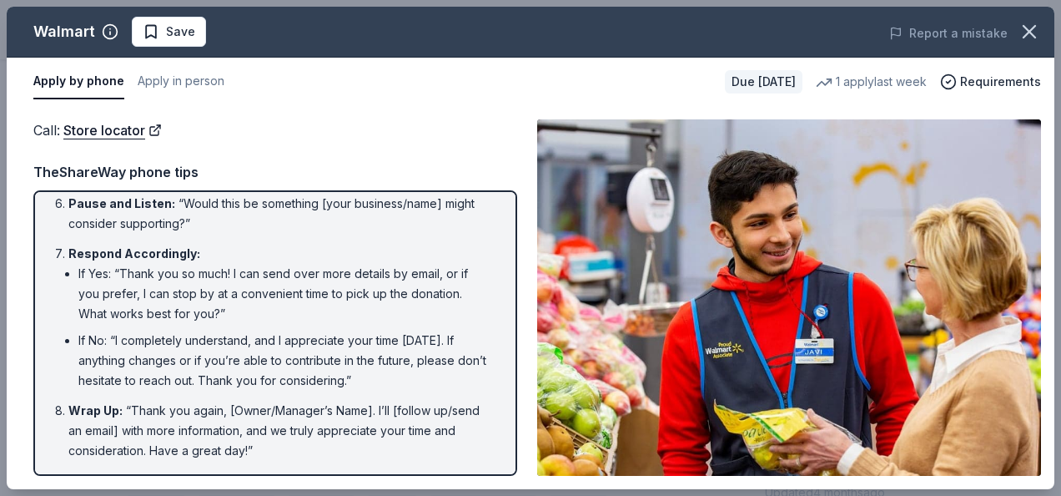
scroll to position [401, 0]
click at [516, 465] on div "Introduction : “Hello, this is [Your Name] from [Your Nonprofit's Name]. May I …" at bounding box center [275, 332] width 484 height 285
click at [161, 32] on span "Save" at bounding box center [169, 32] width 53 height 20
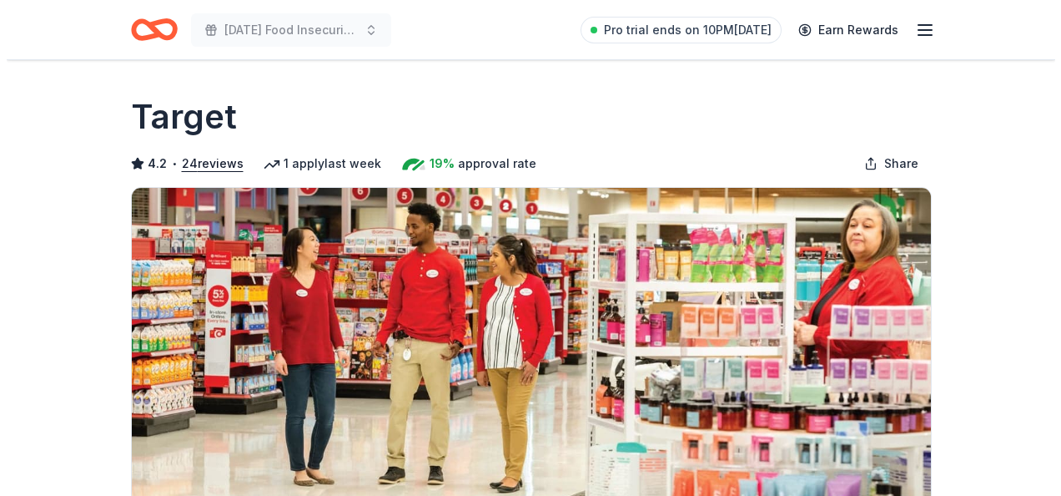
scroll to position [345, 0]
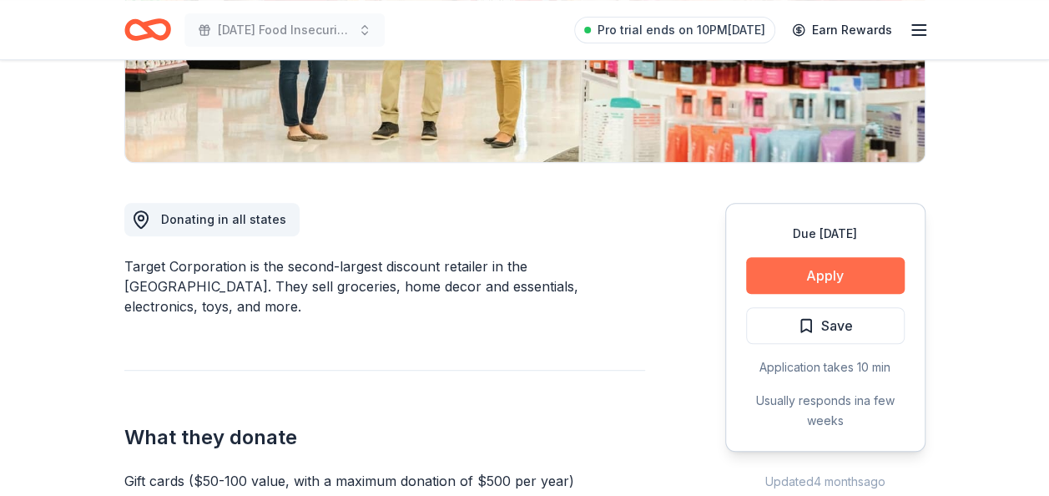
click at [831, 272] on button "Apply" at bounding box center [825, 275] width 159 height 37
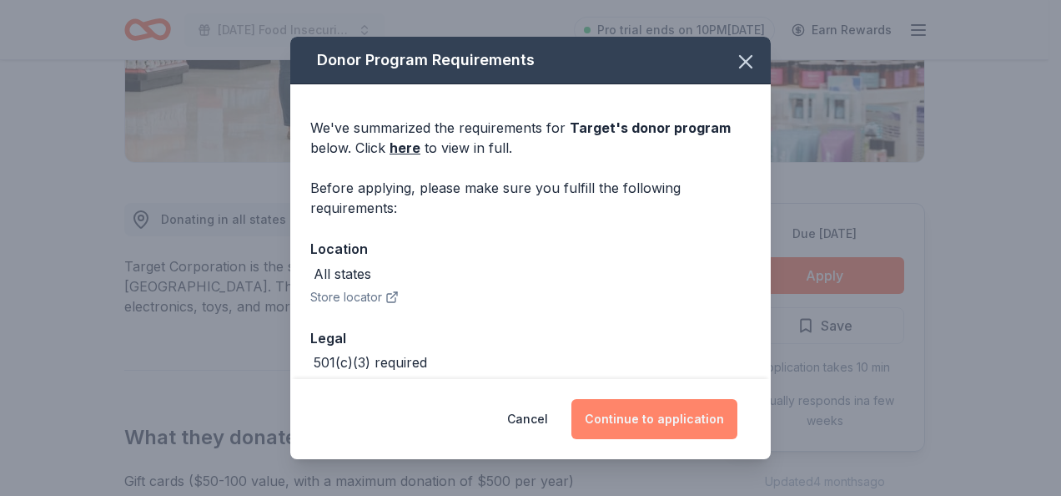
click at [692, 411] on button "Continue to application" at bounding box center [655, 419] width 166 height 40
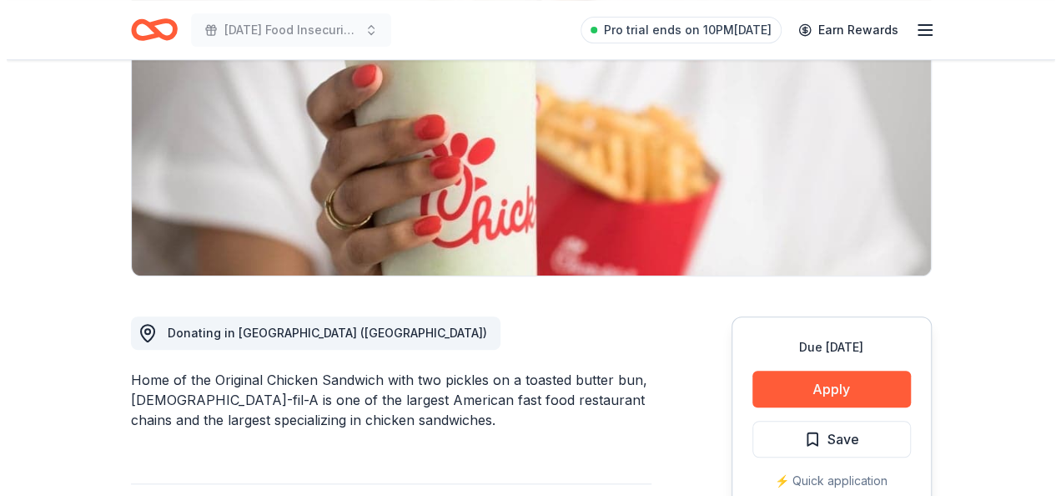
scroll to position [311, 0]
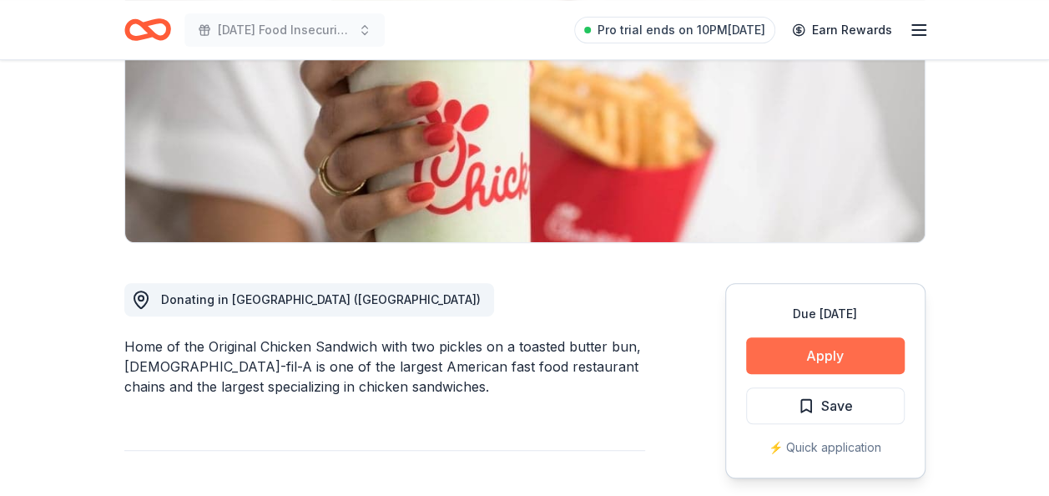
click at [869, 337] on button "Apply" at bounding box center [825, 355] width 159 height 37
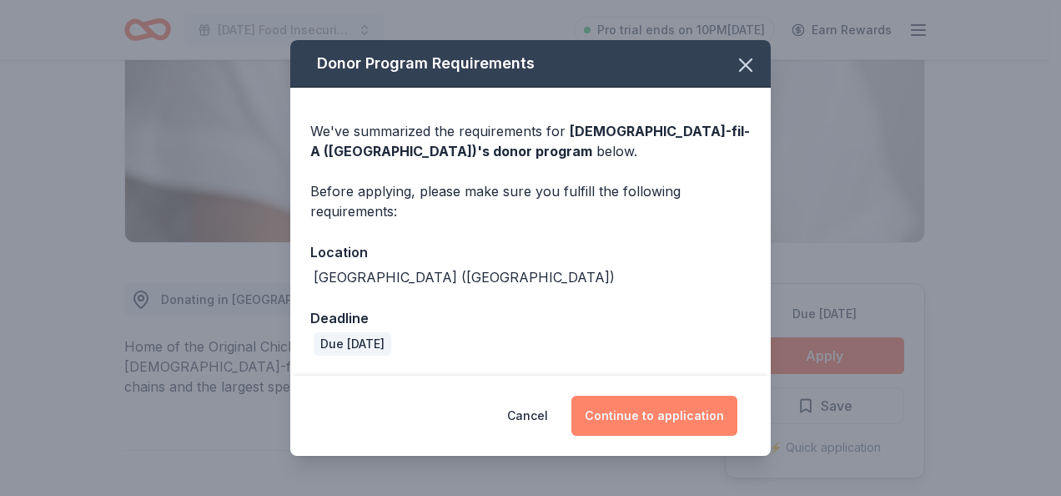
click at [688, 428] on button "Continue to application" at bounding box center [655, 416] width 166 height 40
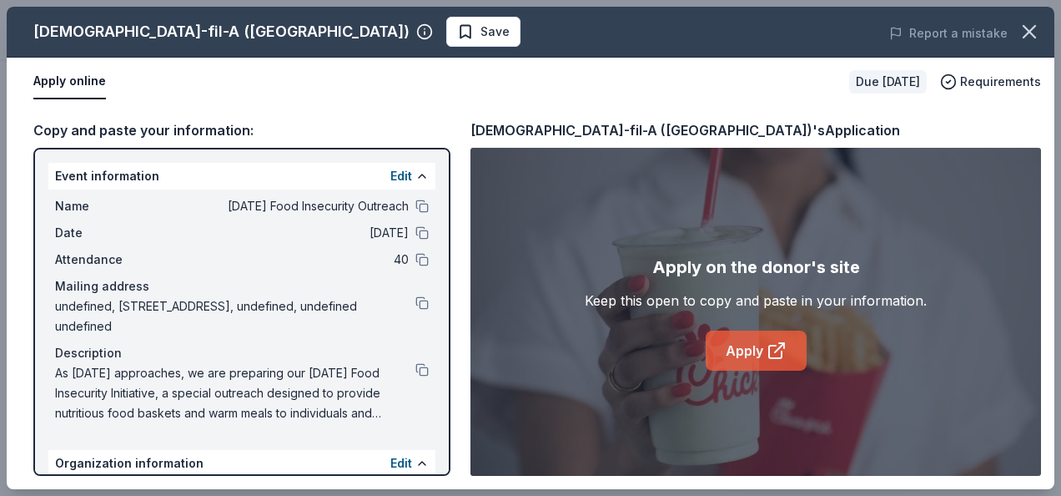
click at [758, 347] on link "Apply" at bounding box center [756, 350] width 101 height 40
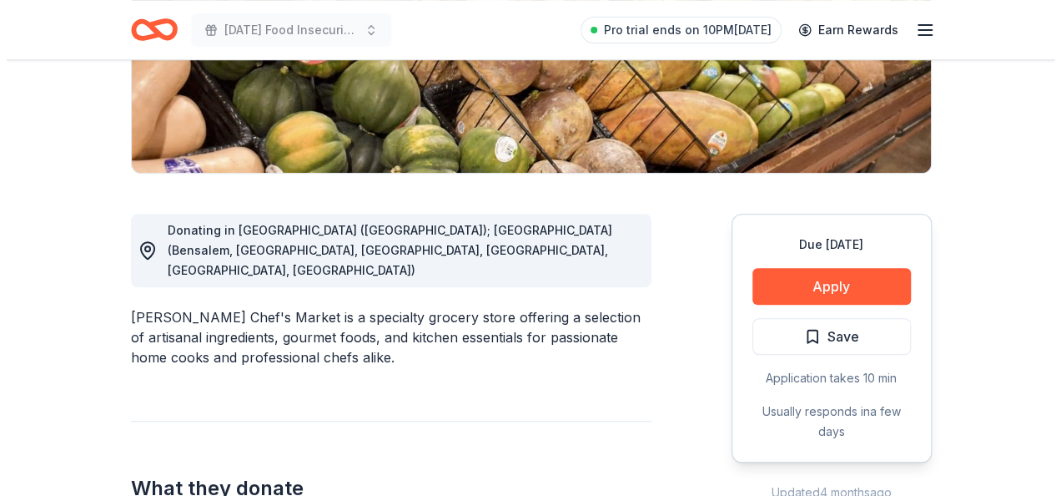
scroll to position [367, 0]
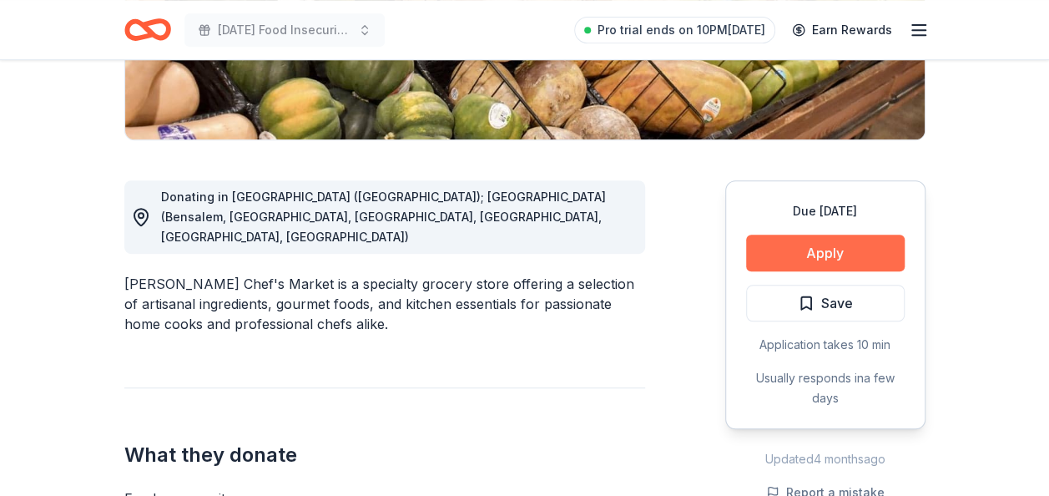
click at [841, 250] on button "Apply" at bounding box center [825, 252] width 159 height 37
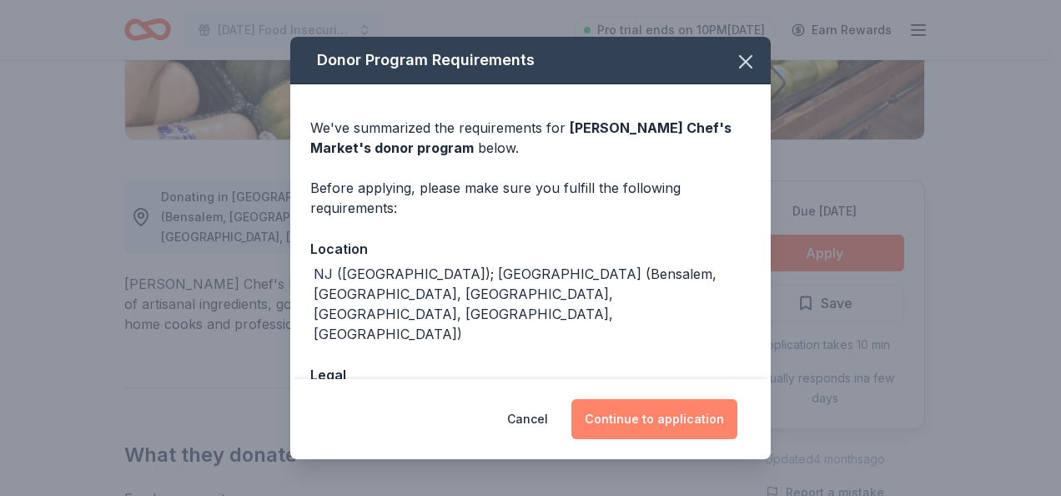
click at [681, 417] on button "Continue to application" at bounding box center [655, 419] width 166 height 40
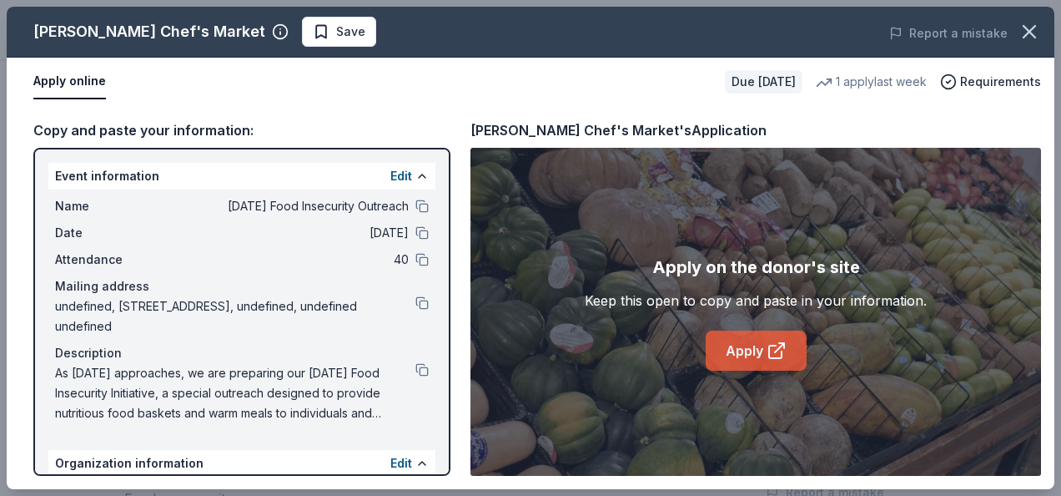
click at [774, 354] on icon at bounding box center [777, 350] width 20 height 20
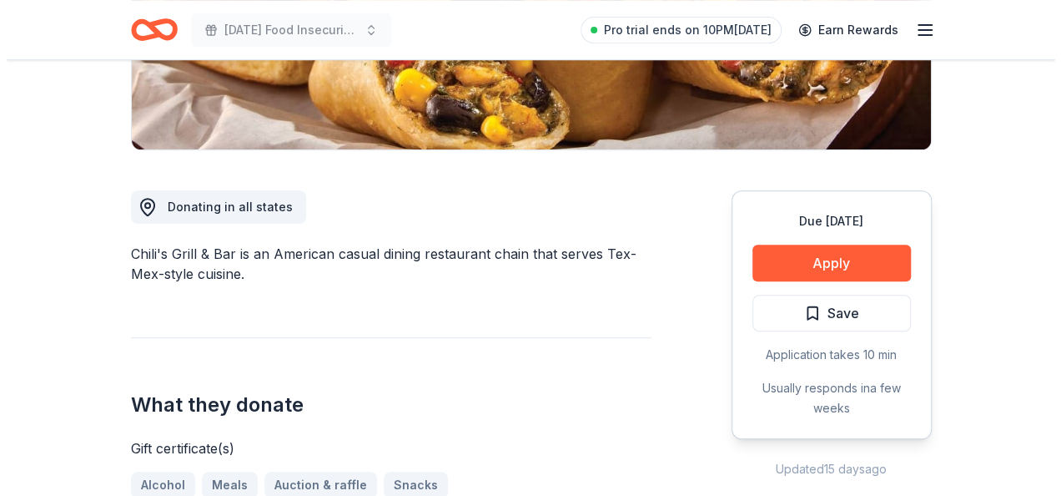
scroll to position [367, 0]
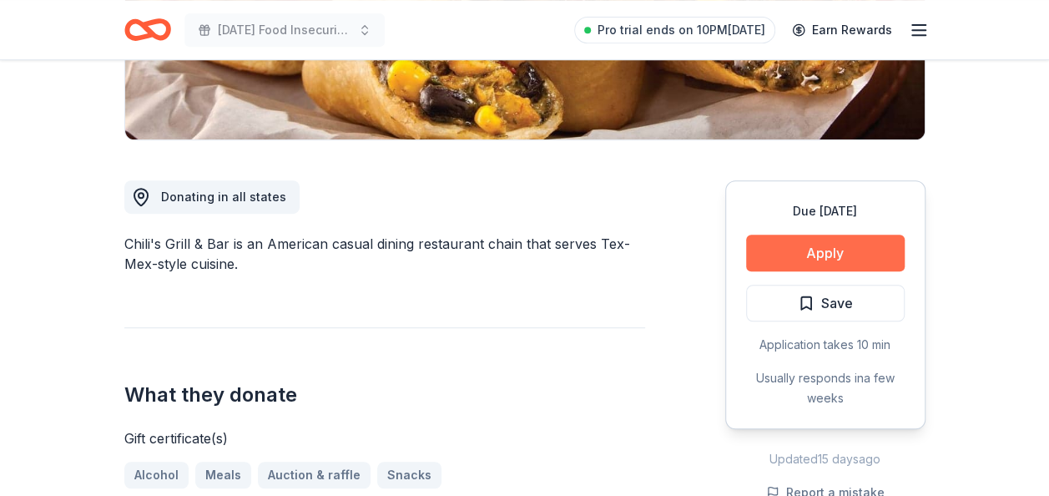
click at [856, 261] on button "Apply" at bounding box center [825, 252] width 159 height 37
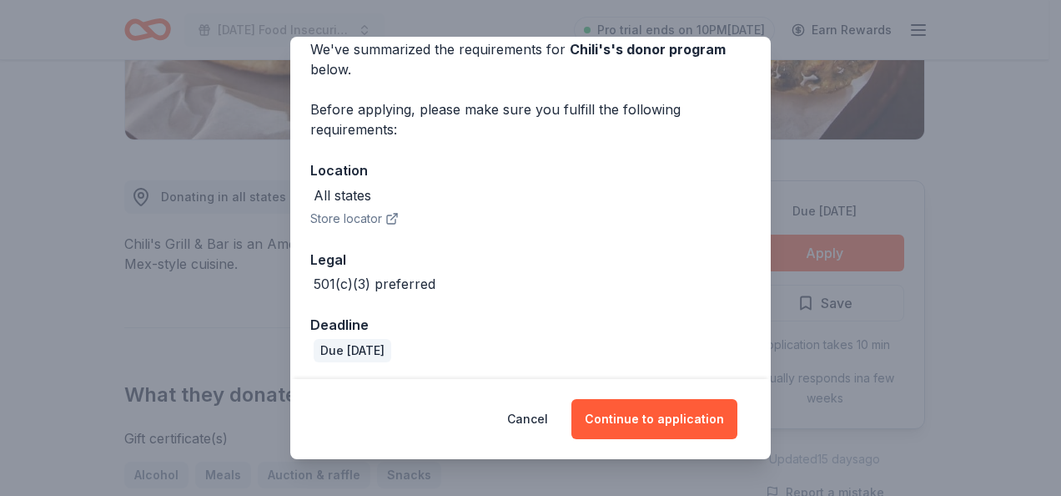
scroll to position [82, 0]
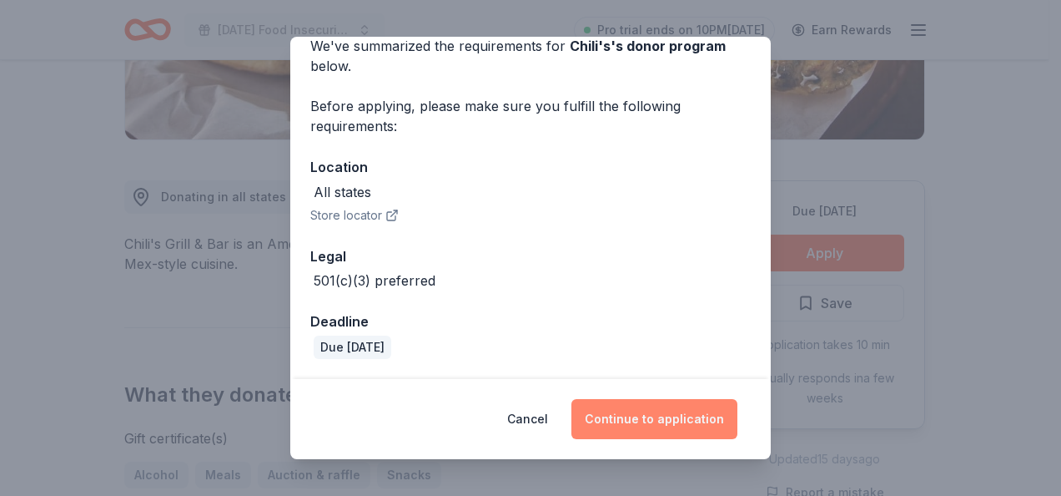
click at [658, 426] on button "Continue to application" at bounding box center [655, 419] width 166 height 40
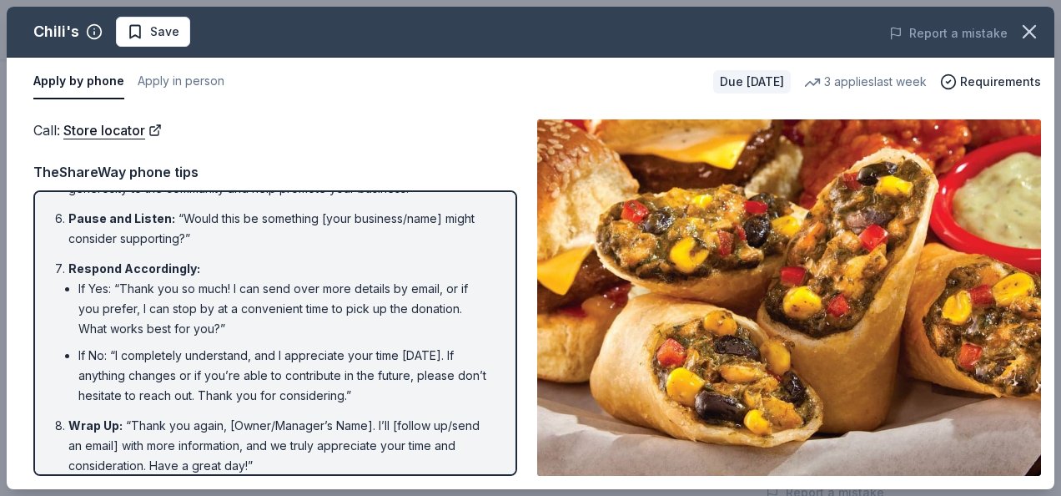
scroll to position [401, 0]
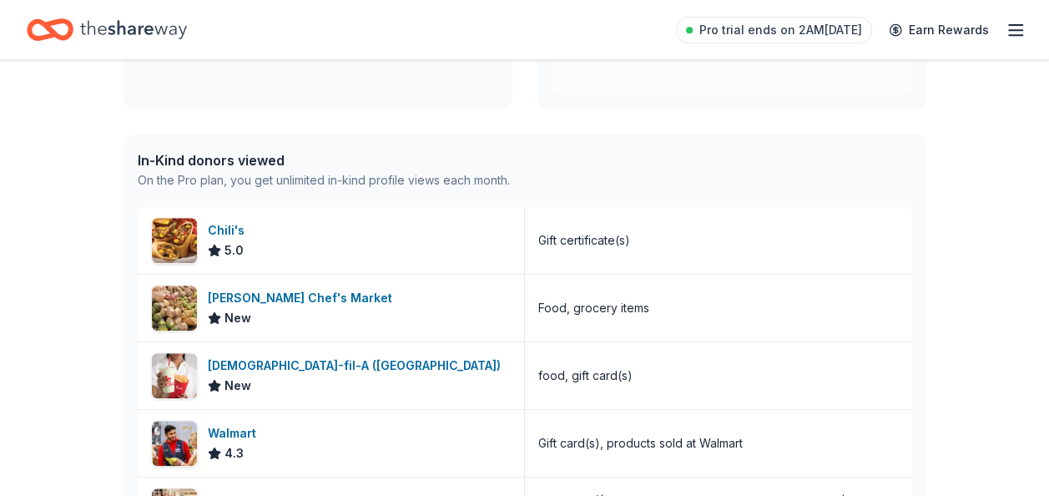
scroll to position [367, 0]
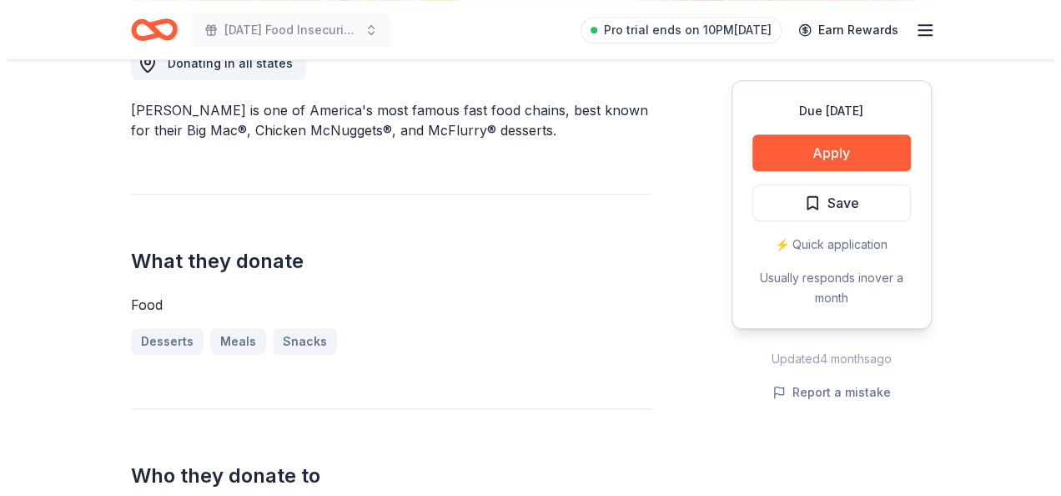
scroll to position [534, 0]
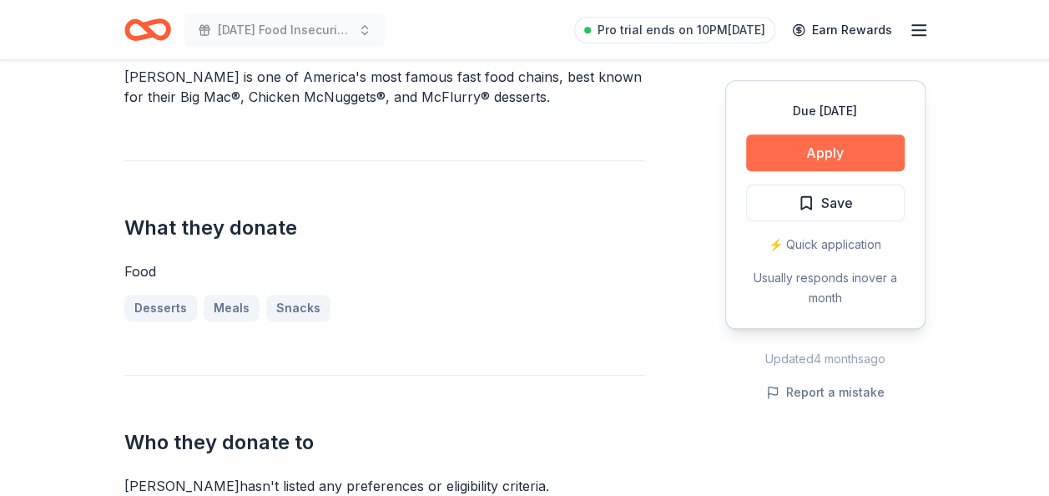
click at [830, 167] on button "Apply" at bounding box center [825, 152] width 159 height 37
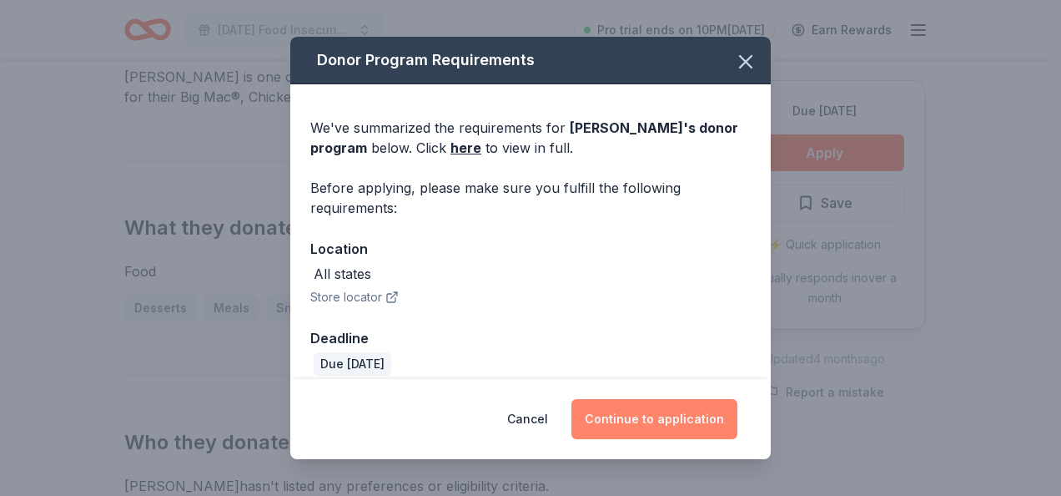
click at [683, 411] on button "Continue to application" at bounding box center [655, 419] width 166 height 40
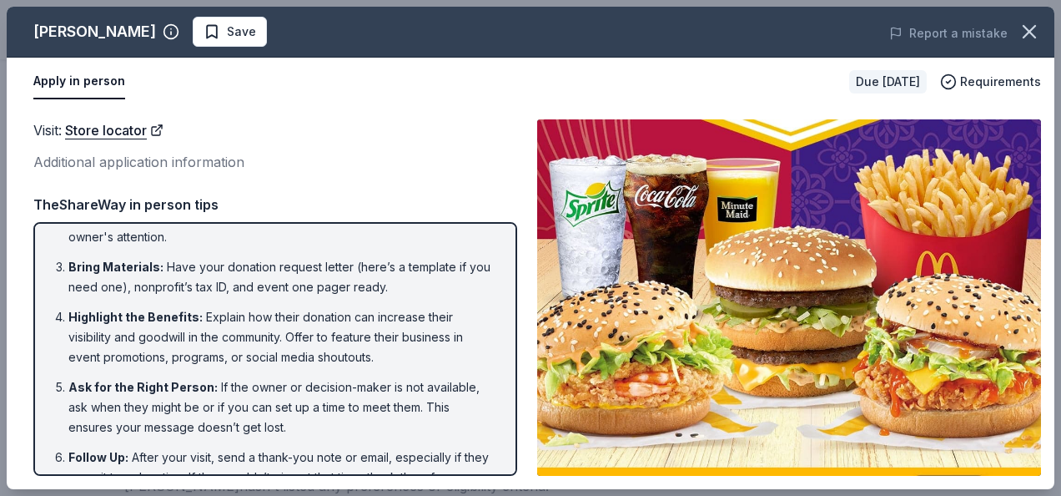
scroll to position [134, 0]
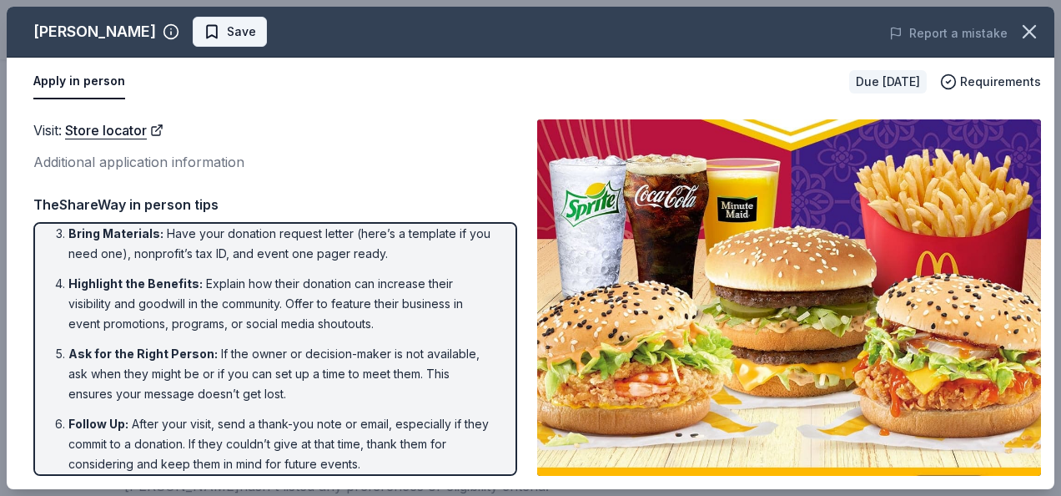
click at [204, 35] on span "Save" at bounding box center [230, 32] width 53 height 20
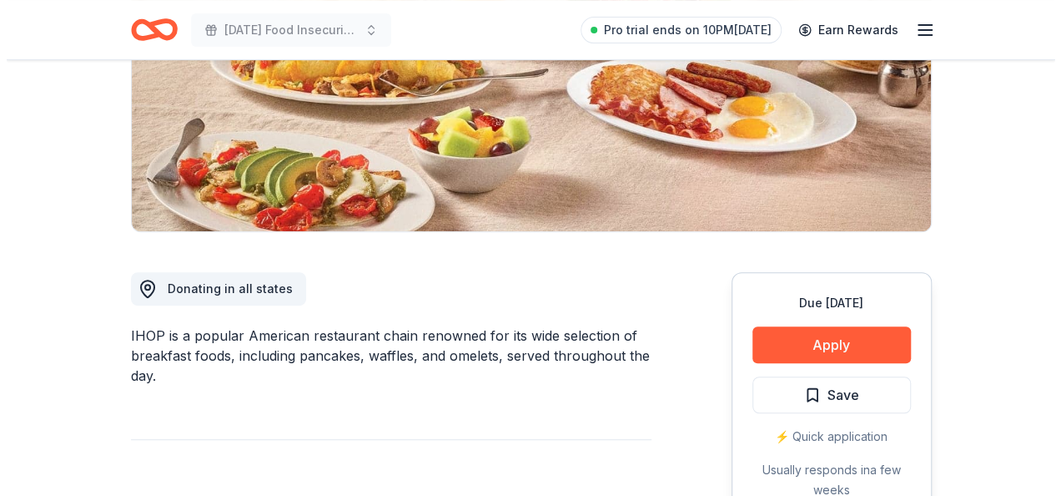
scroll to position [300, 0]
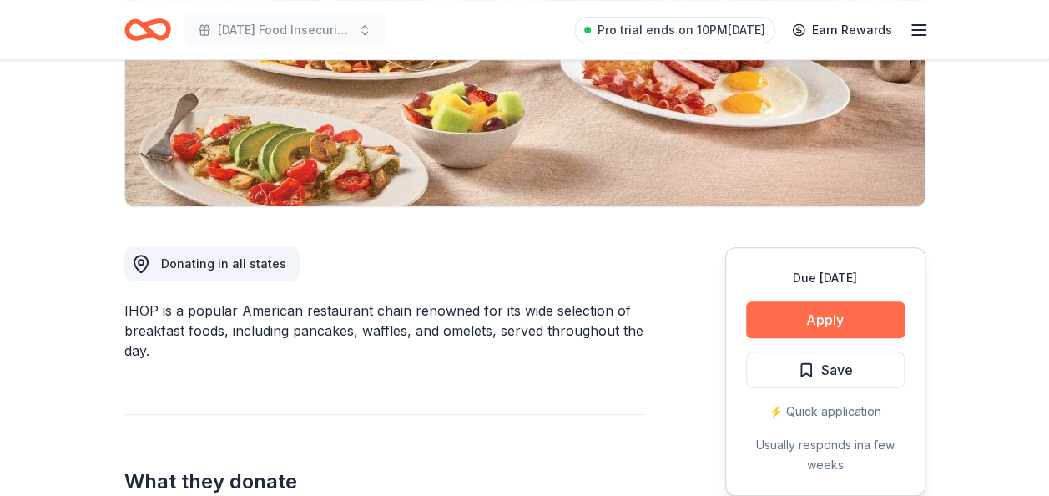
click at [844, 330] on button "Apply" at bounding box center [825, 319] width 159 height 37
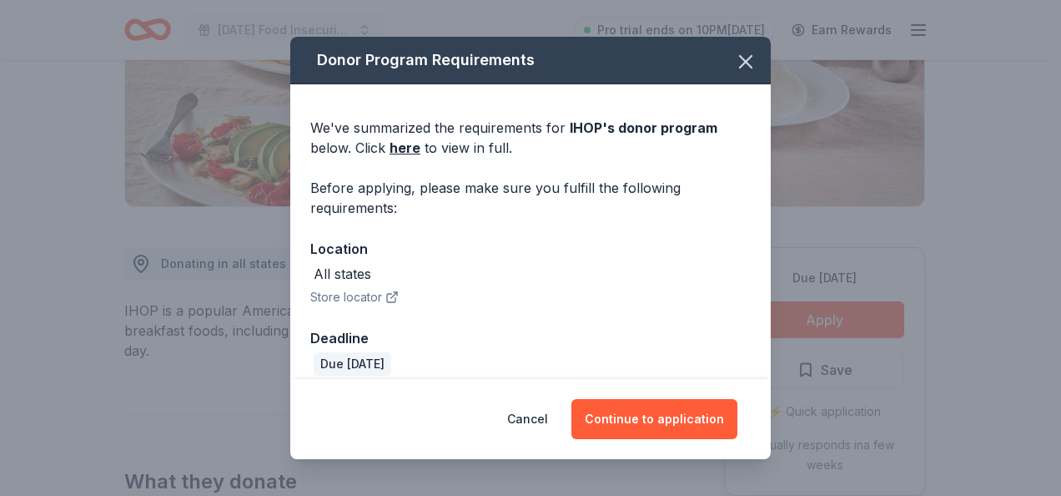
scroll to position [16, 0]
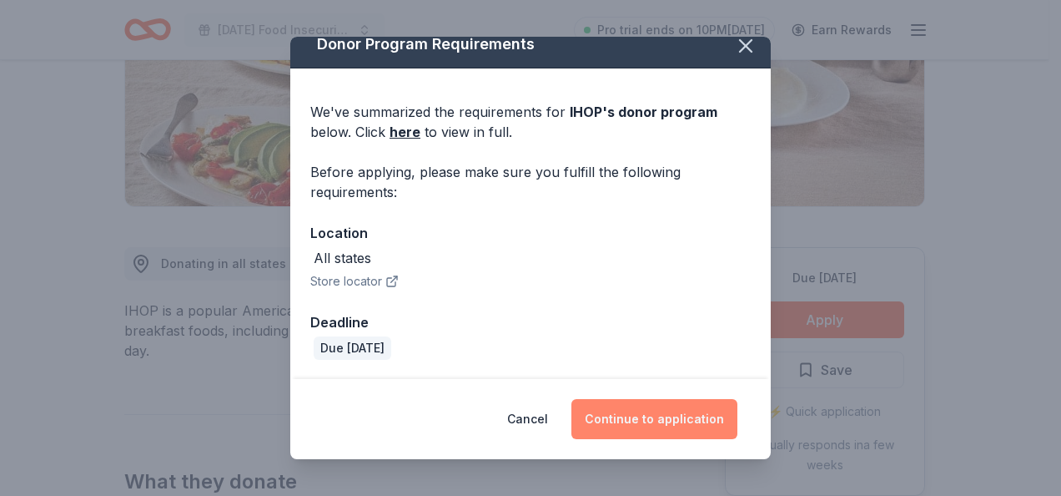
click at [685, 411] on button "Continue to application" at bounding box center [655, 419] width 166 height 40
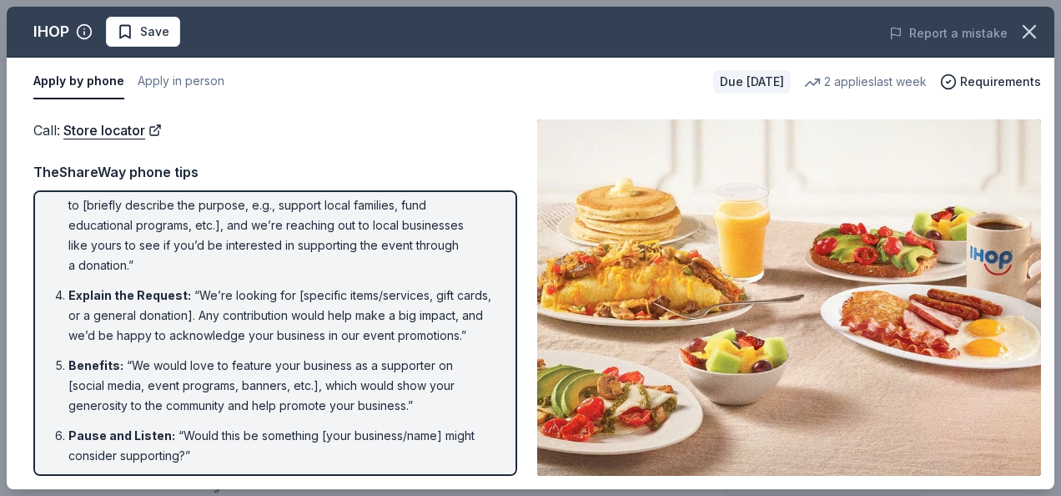
scroll to position [167, 0]
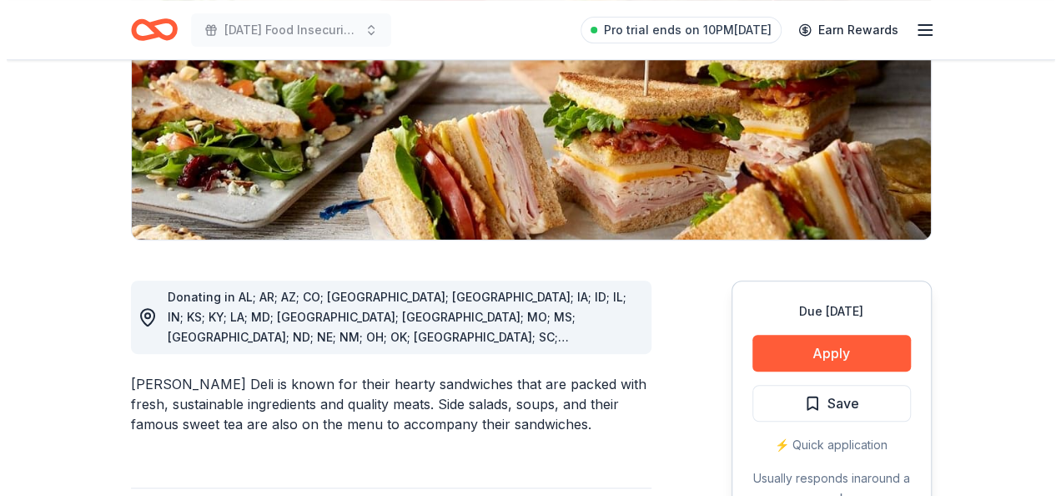
scroll to position [300, 0]
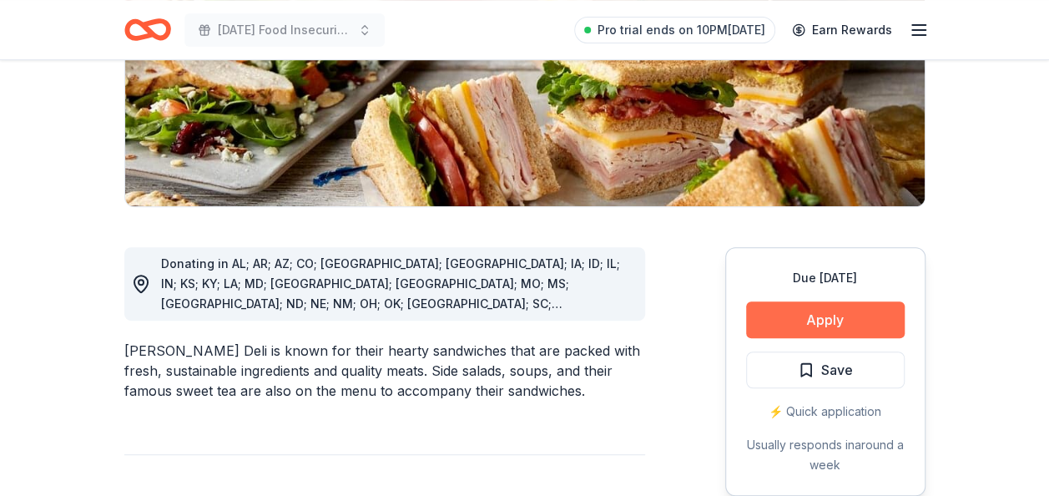
click at [849, 323] on button "Apply" at bounding box center [825, 319] width 159 height 37
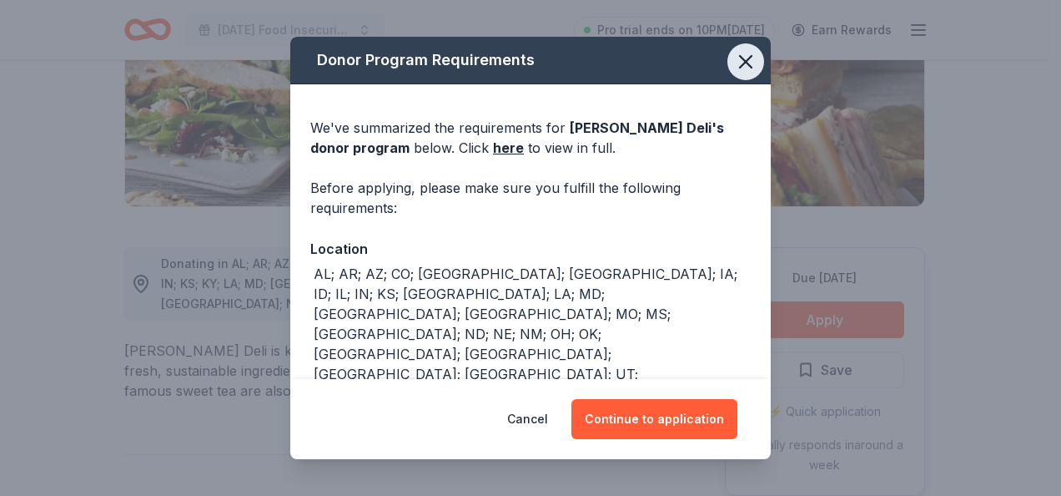
click at [735, 66] on icon "button" at bounding box center [745, 61] width 23 height 23
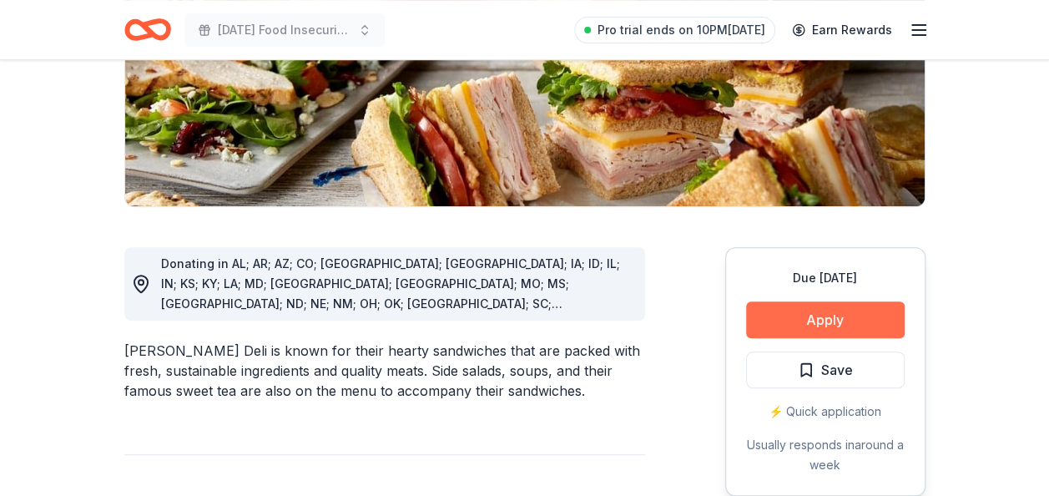
click at [824, 328] on button "Apply" at bounding box center [825, 319] width 159 height 37
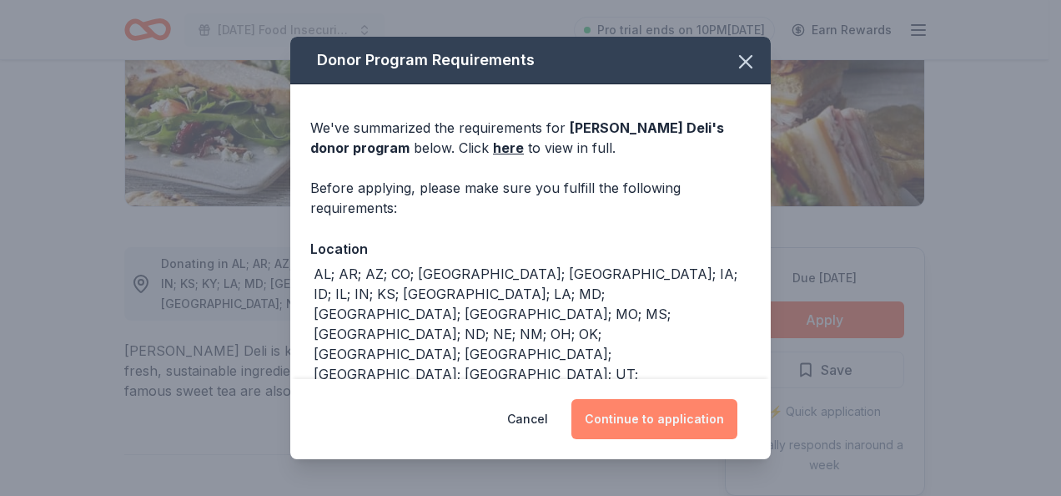
click at [685, 424] on button "Continue to application" at bounding box center [655, 419] width 166 height 40
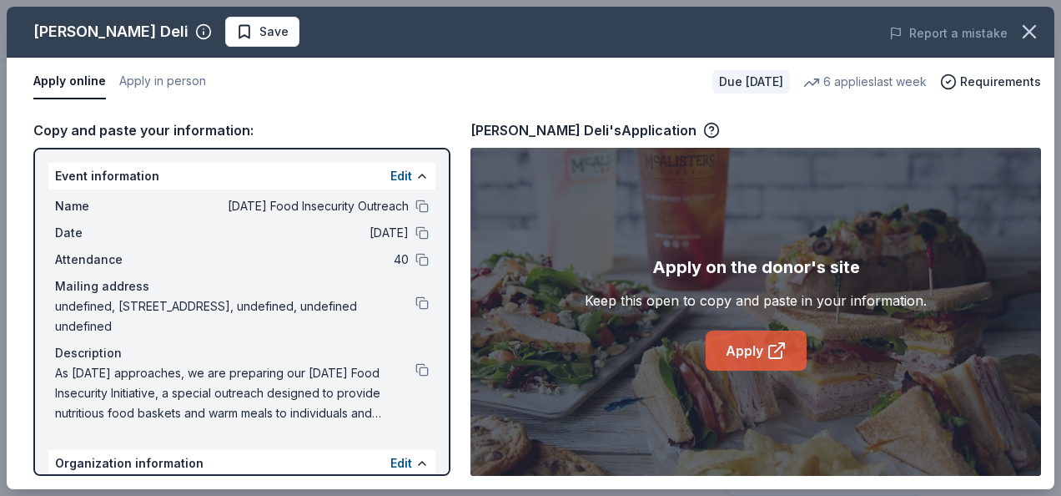
click at [762, 347] on link "Apply" at bounding box center [756, 350] width 101 height 40
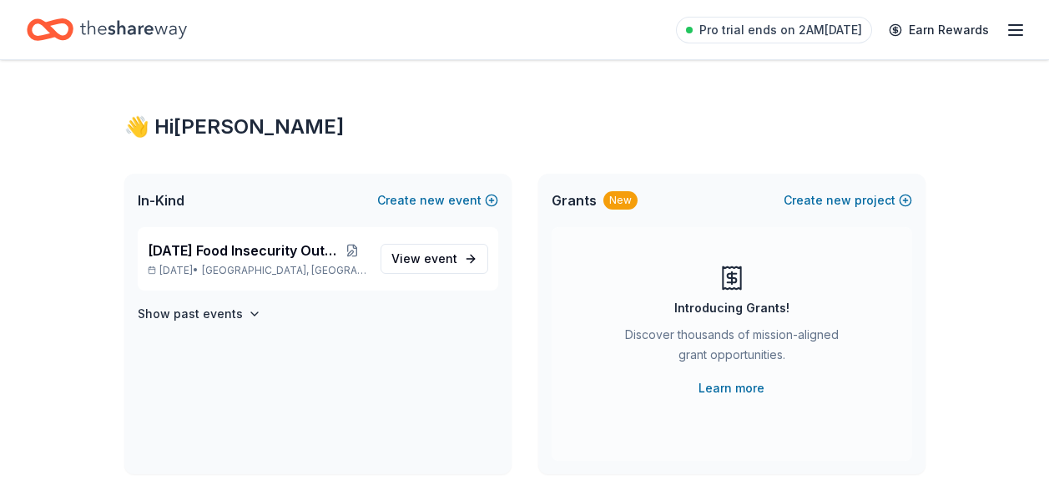
scroll to position [367, 0]
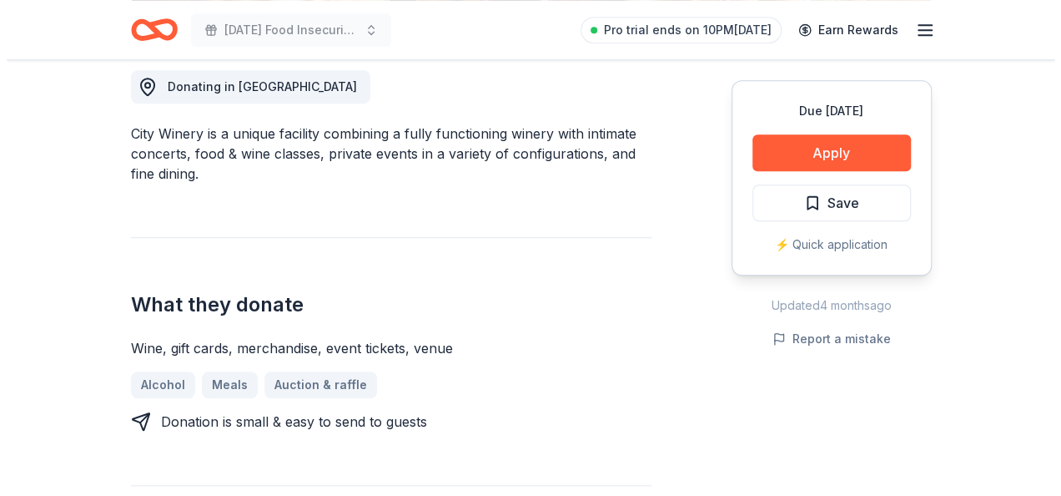
scroll to position [489, 0]
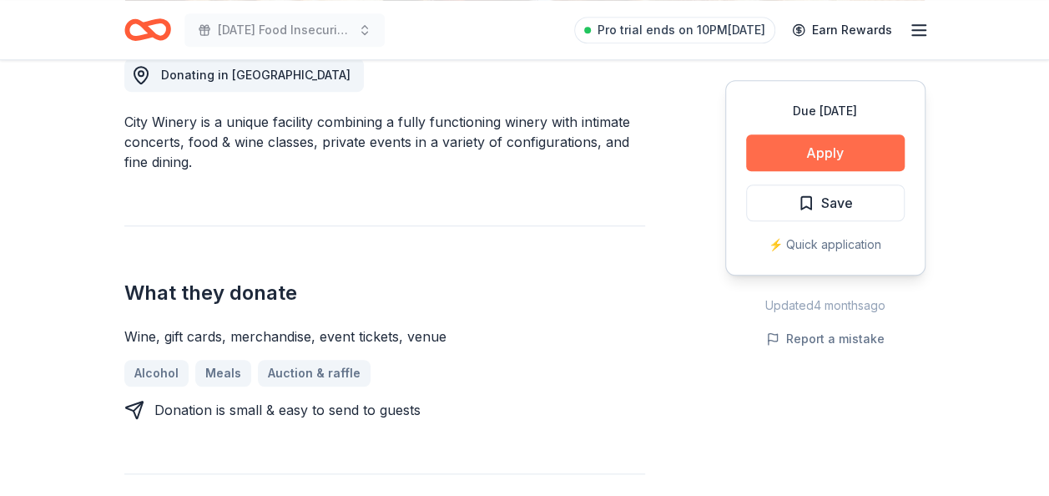
click at [854, 149] on button "Apply" at bounding box center [825, 152] width 159 height 37
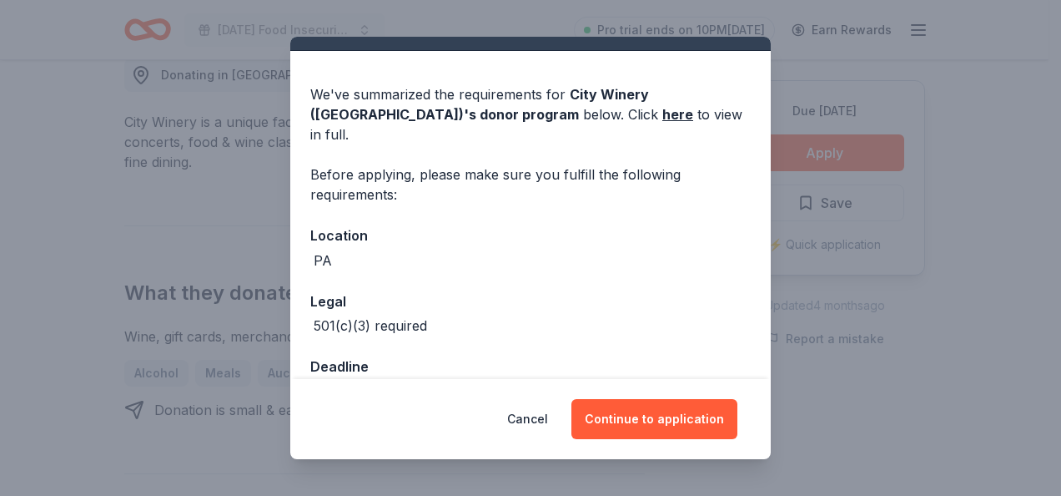
scroll to position [58, 0]
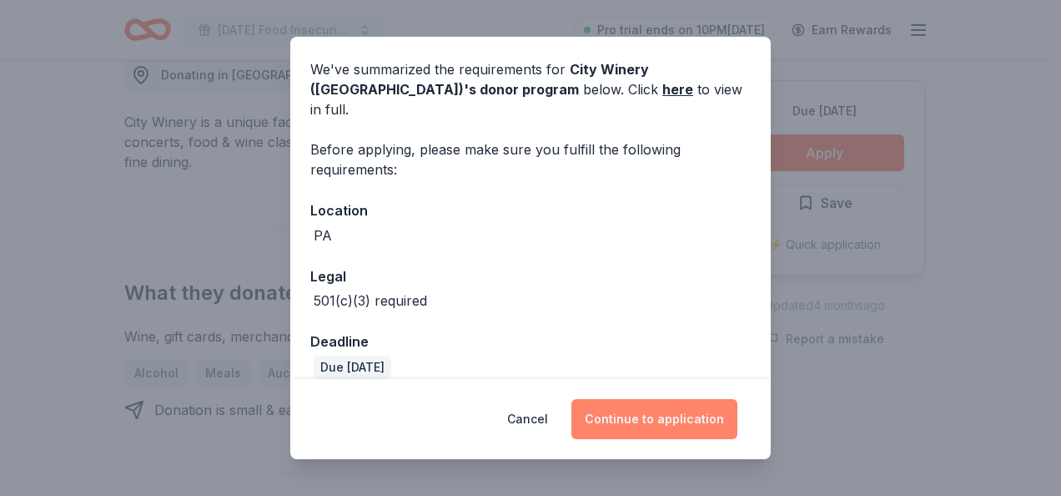
click at [659, 426] on button "Continue to application" at bounding box center [655, 419] width 166 height 40
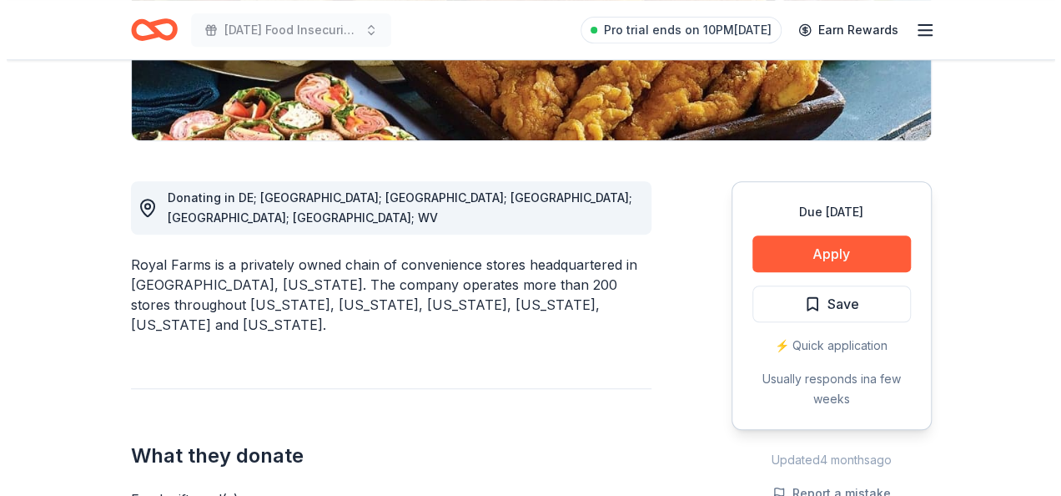
scroll to position [378, 0]
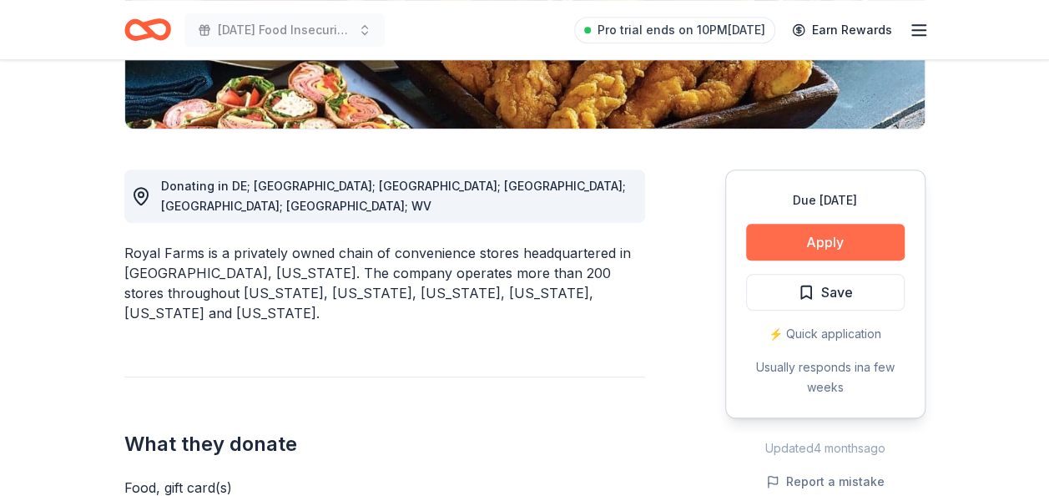
click at [823, 242] on button "Apply" at bounding box center [825, 242] width 159 height 37
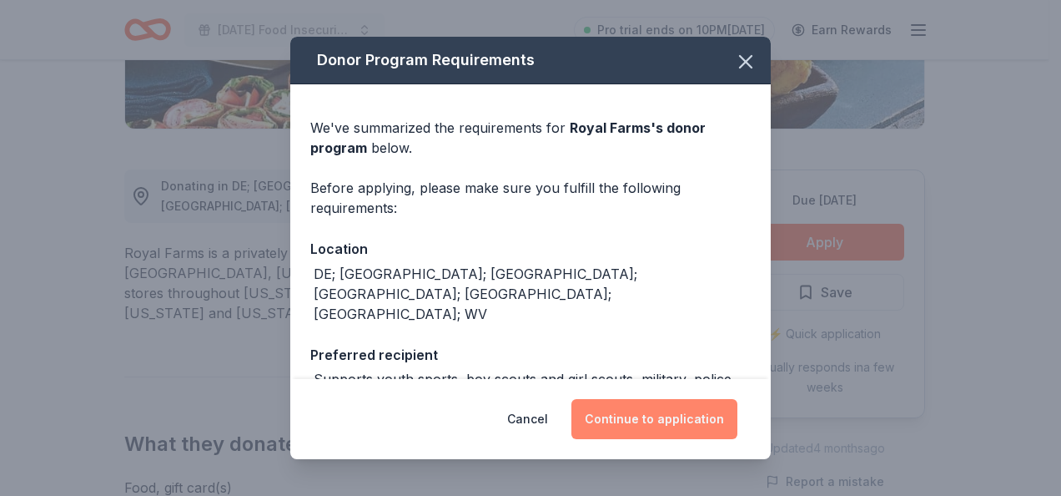
click at [677, 419] on button "Continue to application" at bounding box center [655, 419] width 166 height 40
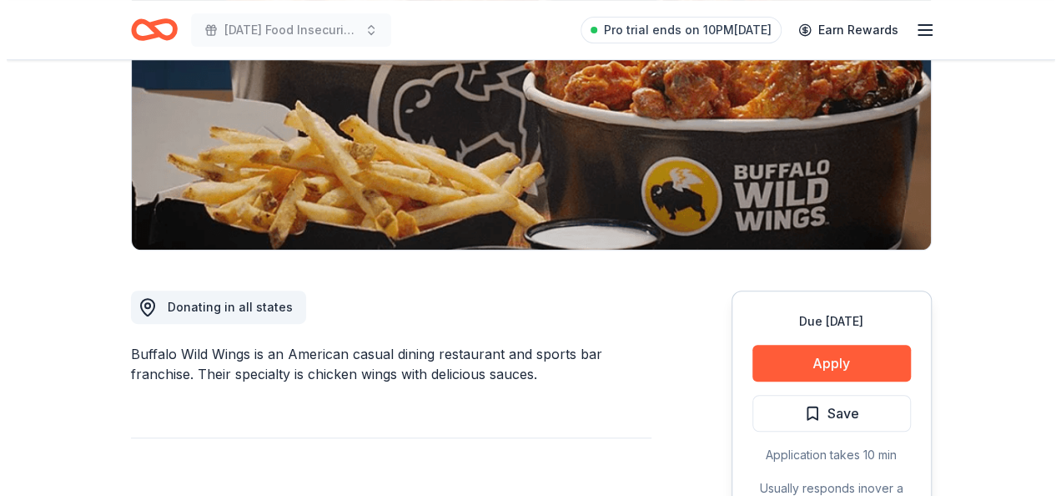
scroll to position [267, 0]
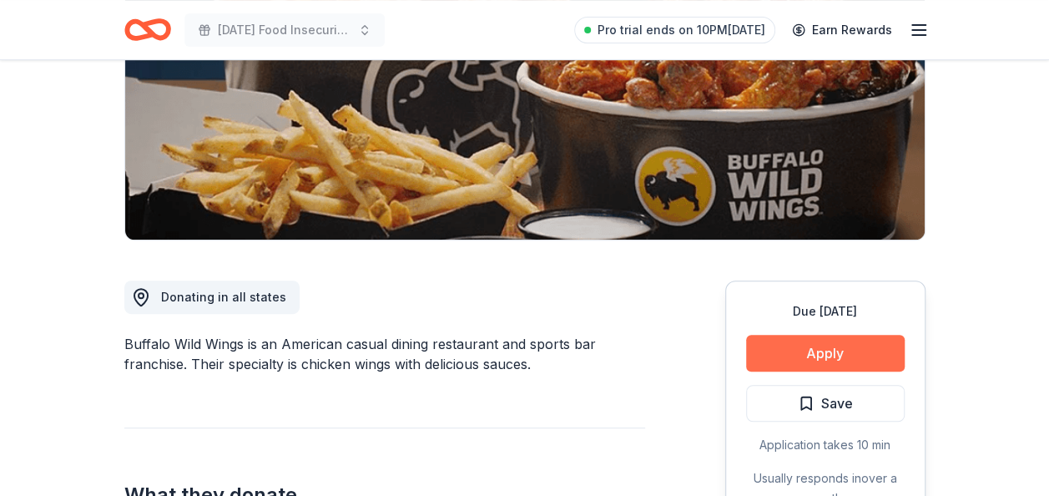
click at [868, 352] on button "Apply" at bounding box center [825, 353] width 159 height 37
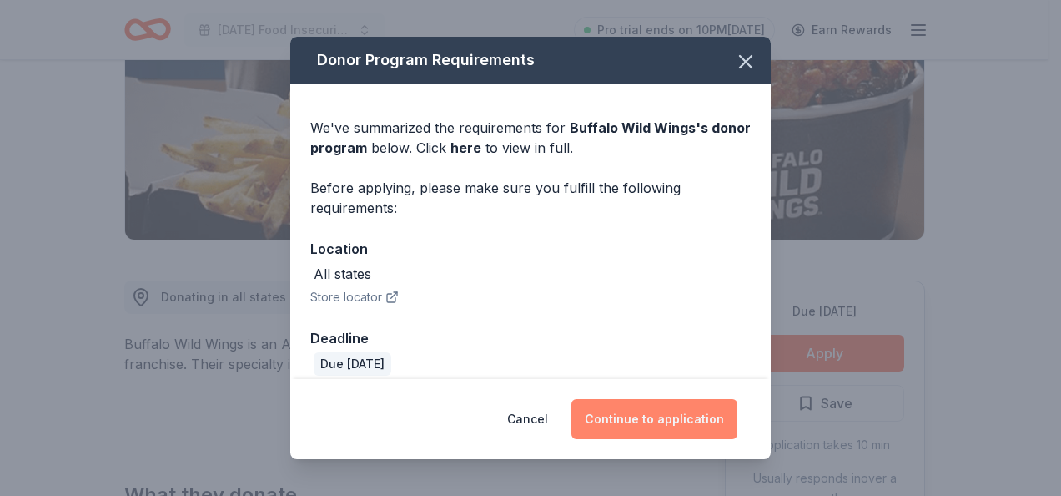
click at [713, 423] on button "Continue to application" at bounding box center [655, 419] width 166 height 40
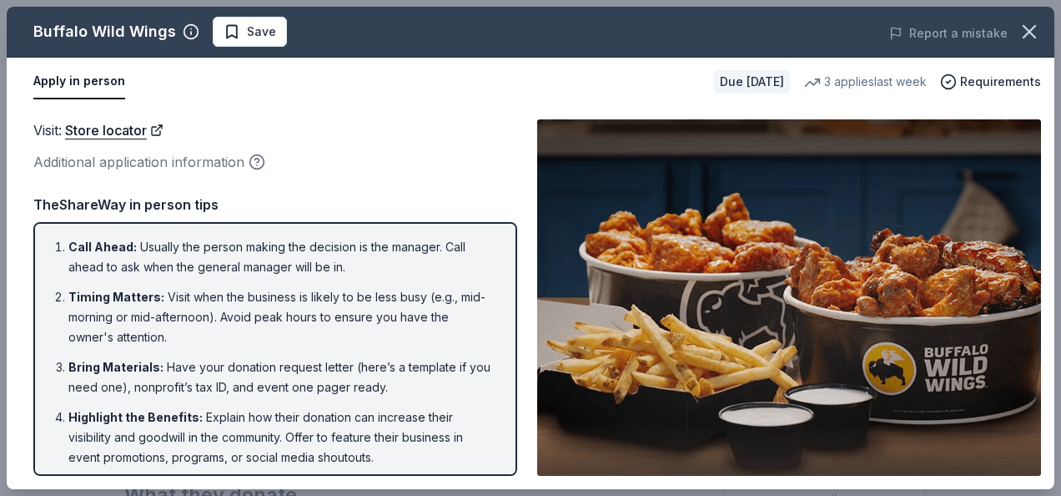
click at [713, 423] on img at bounding box center [789, 297] width 504 height 356
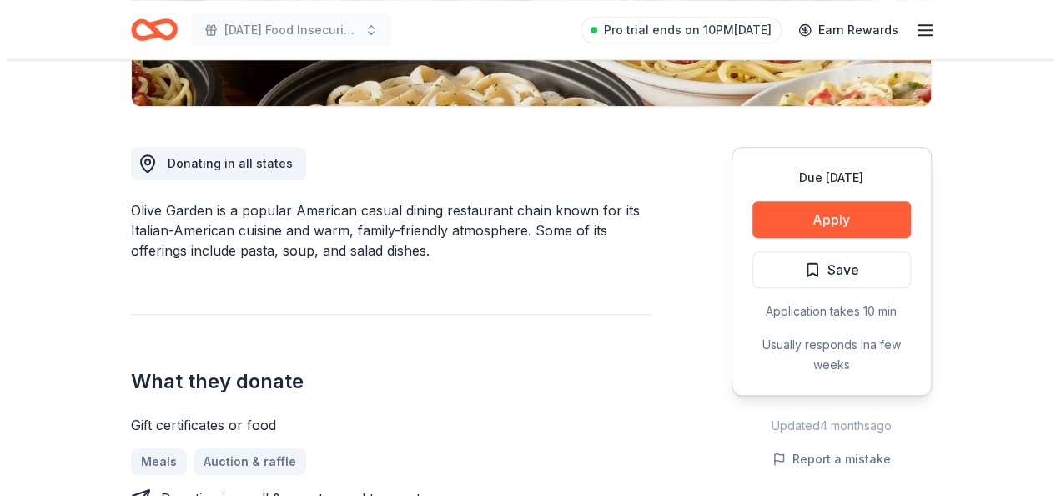
scroll to position [434, 0]
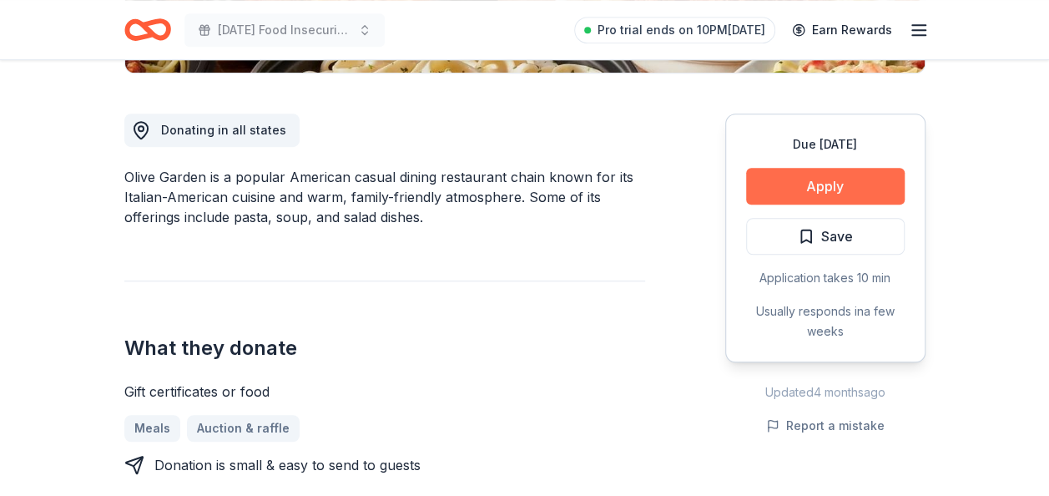
click at [791, 191] on button "Apply" at bounding box center [825, 186] width 159 height 37
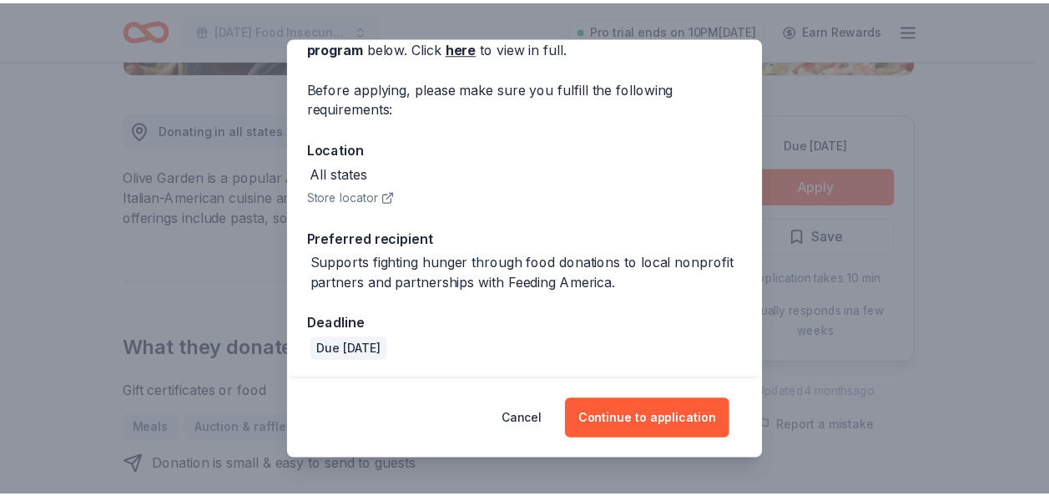
scroll to position [102, 0]
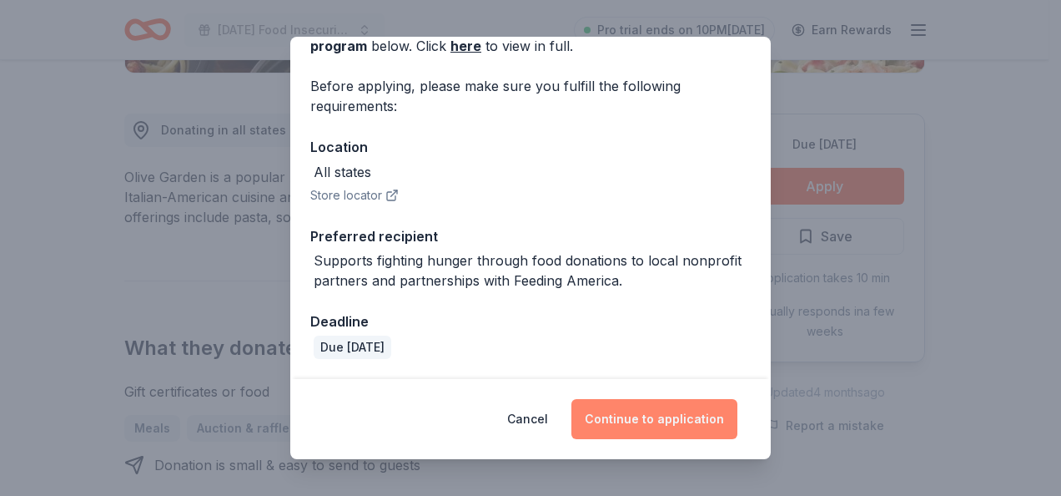
click at [644, 419] on button "Continue to application" at bounding box center [655, 419] width 166 height 40
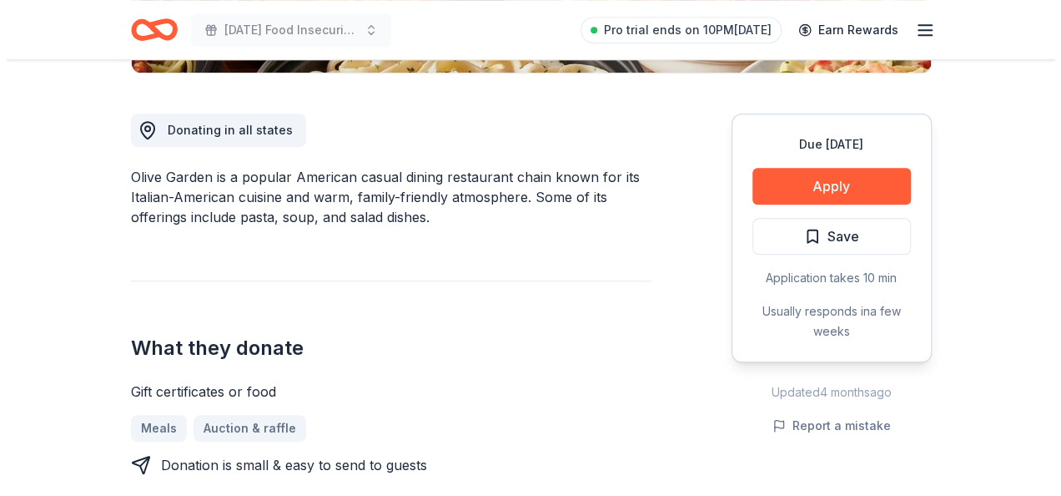
scroll to position [0, 0]
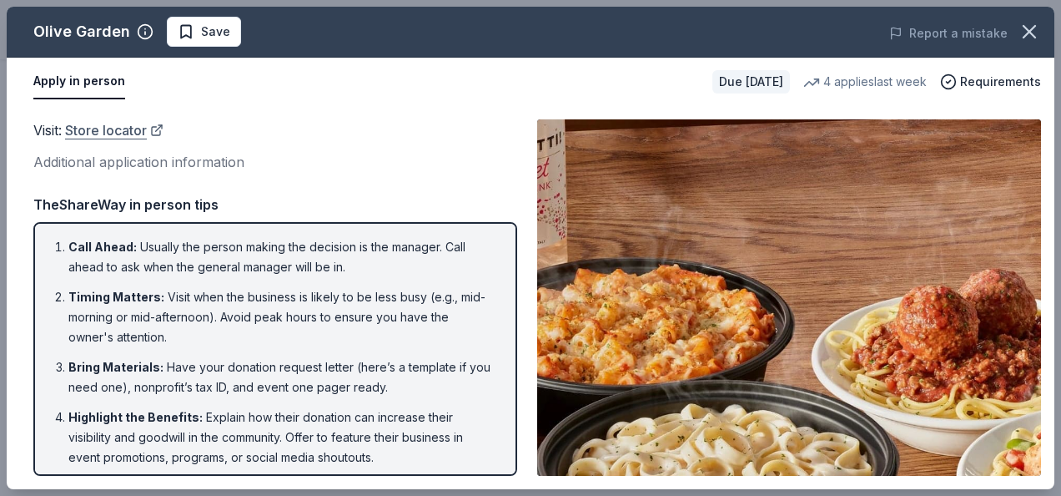
click at [113, 132] on link "Store locator" at bounding box center [114, 130] width 98 height 22
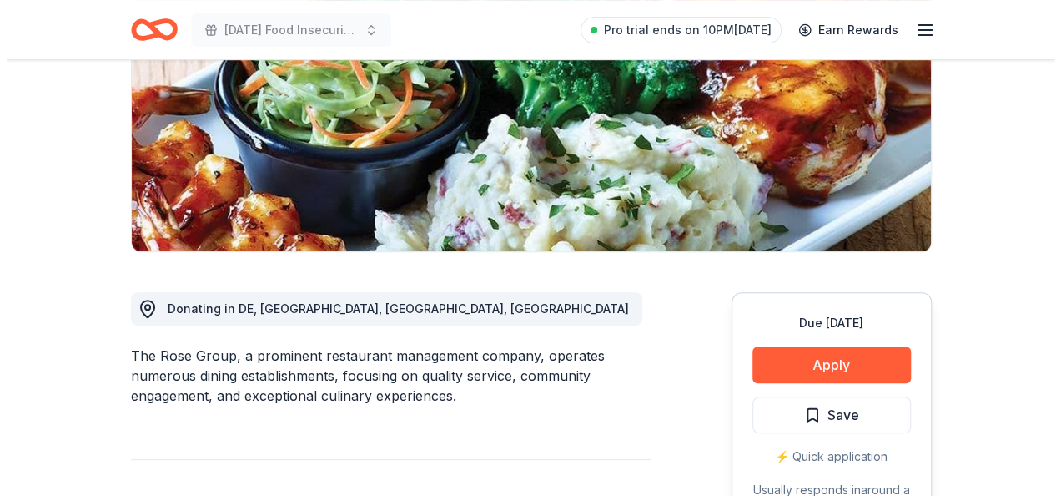
scroll to position [267, 0]
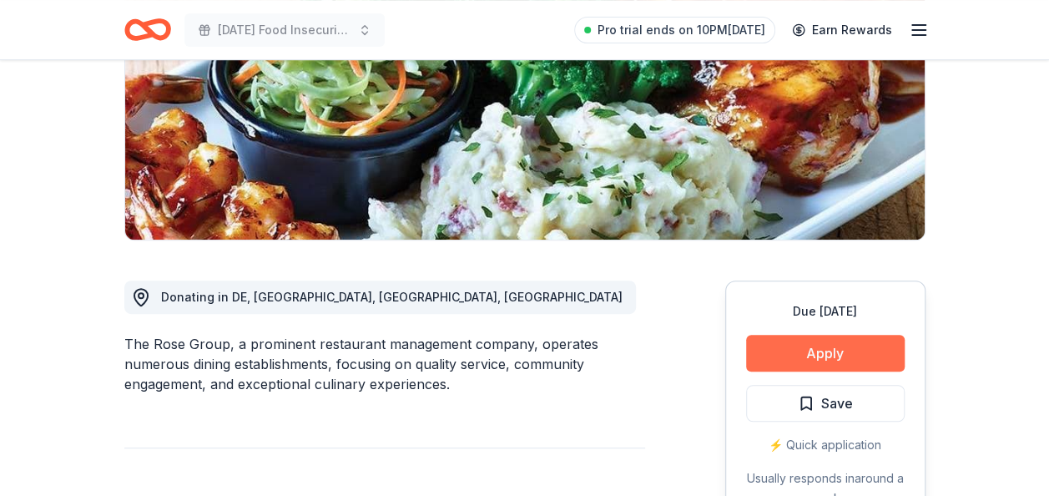
click at [868, 349] on button "Apply" at bounding box center [825, 353] width 159 height 37
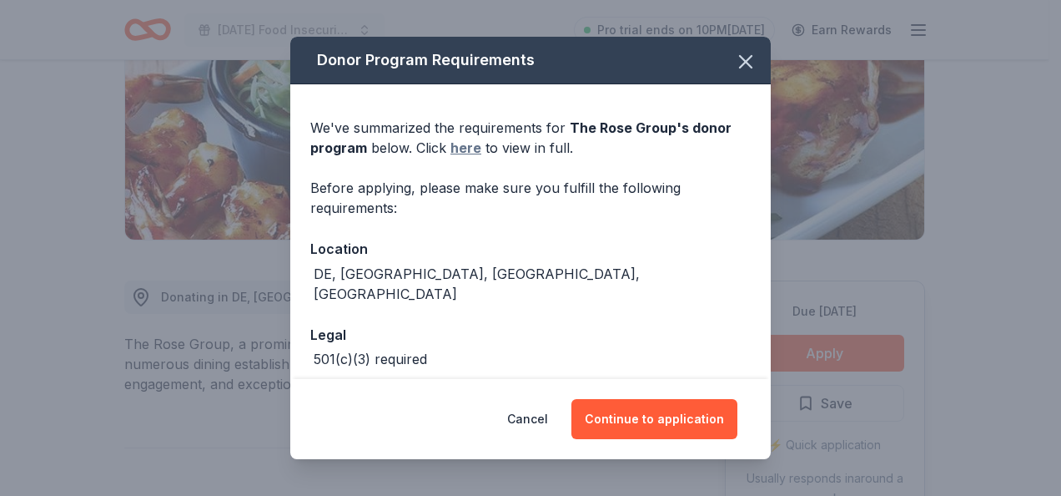
click at [457, 145] on link "here" at bounding box center [466, 148] width 31 height 20
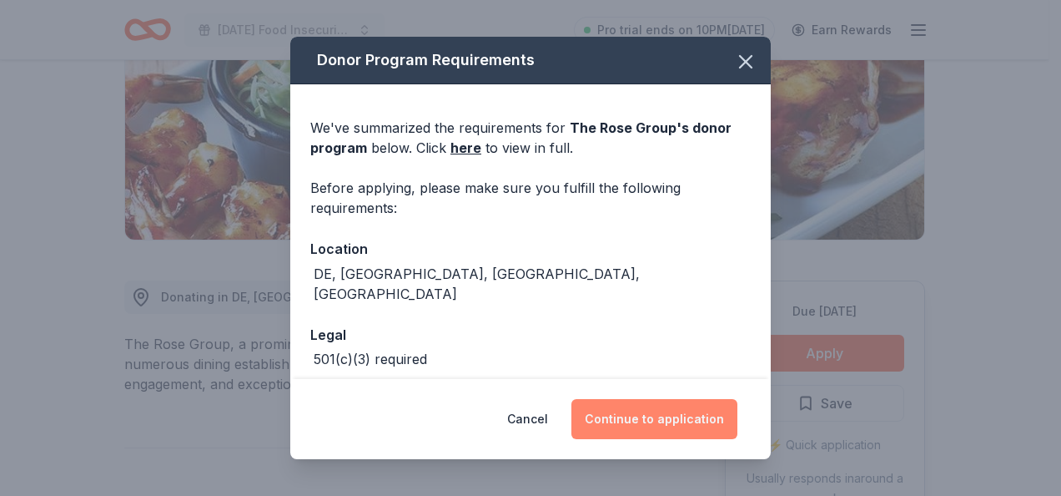
click at [689, 422] on button "Continue to application" at bounding box center [655, 419] width 166 height 40
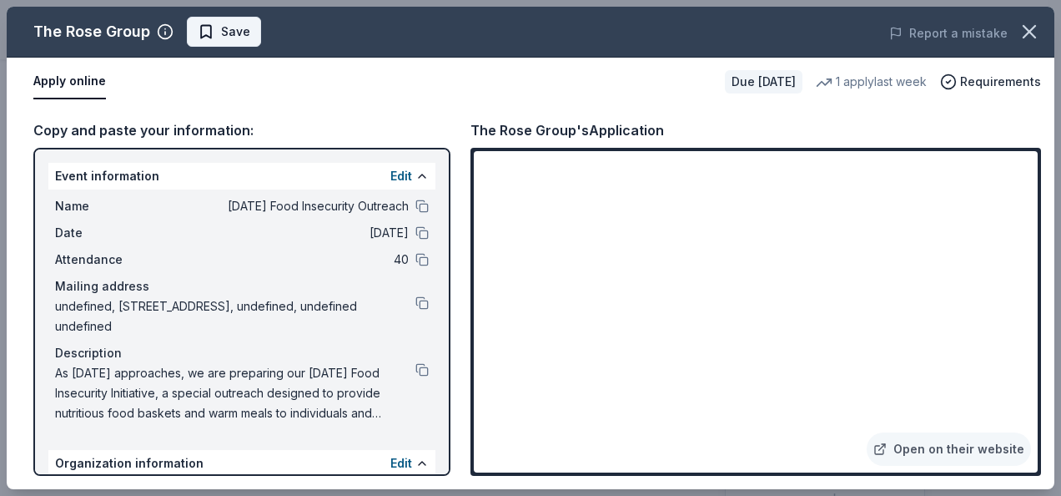
click at [212, 36] on span "Save" at bounding box center [224, 32] width 53 height 20
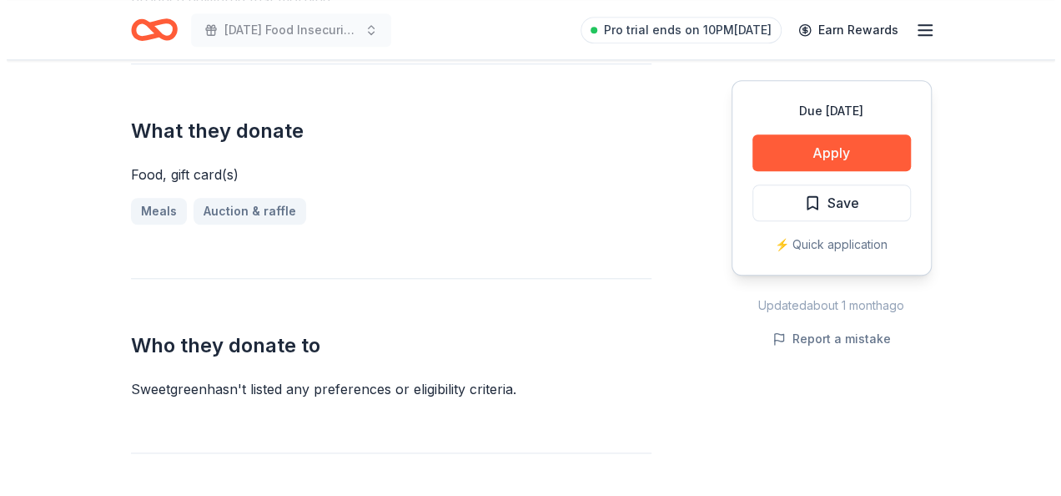
scroll to position [678, 0]
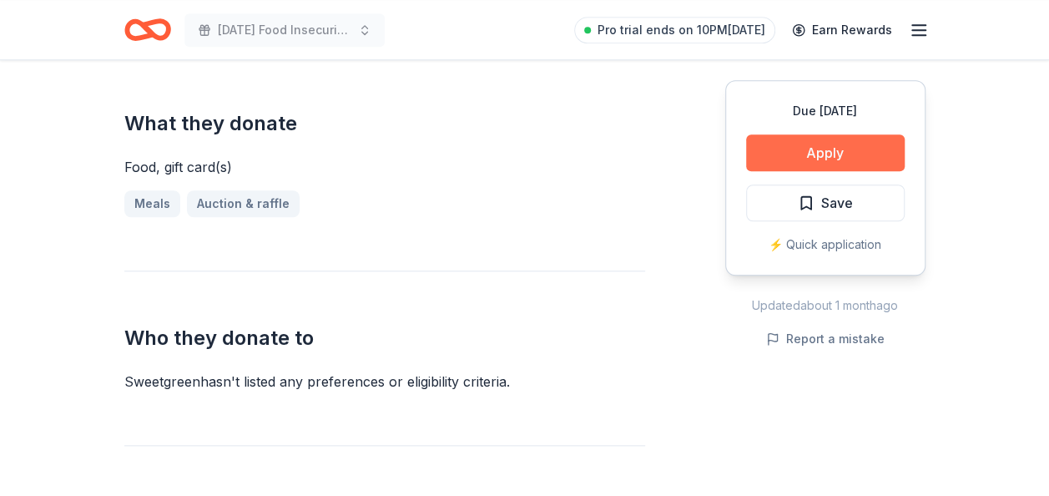
click at [854, 154] on button "Apply" at bounding box center [825, 152] width 159 height 37
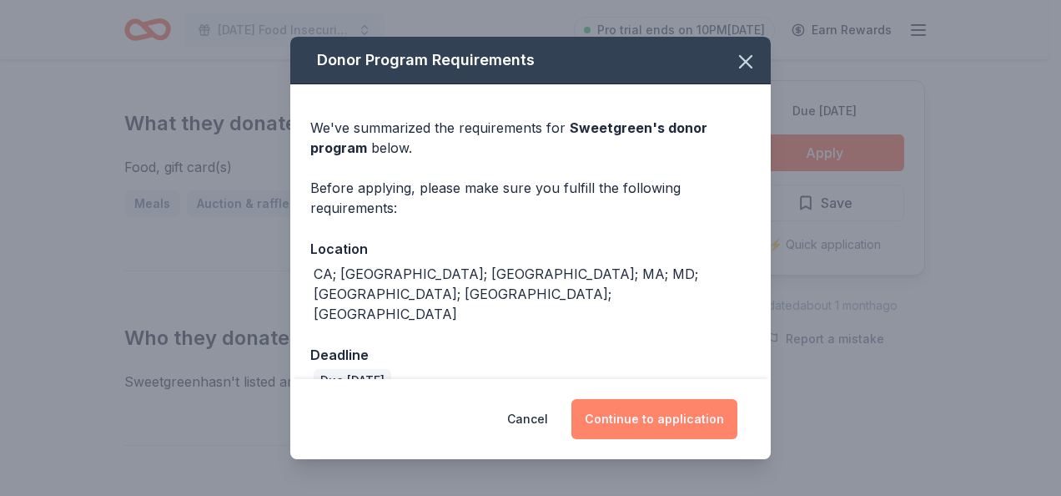
click at [657, 419] on button "Continue to application" at bounding box center [655, 419] width 166 height 40
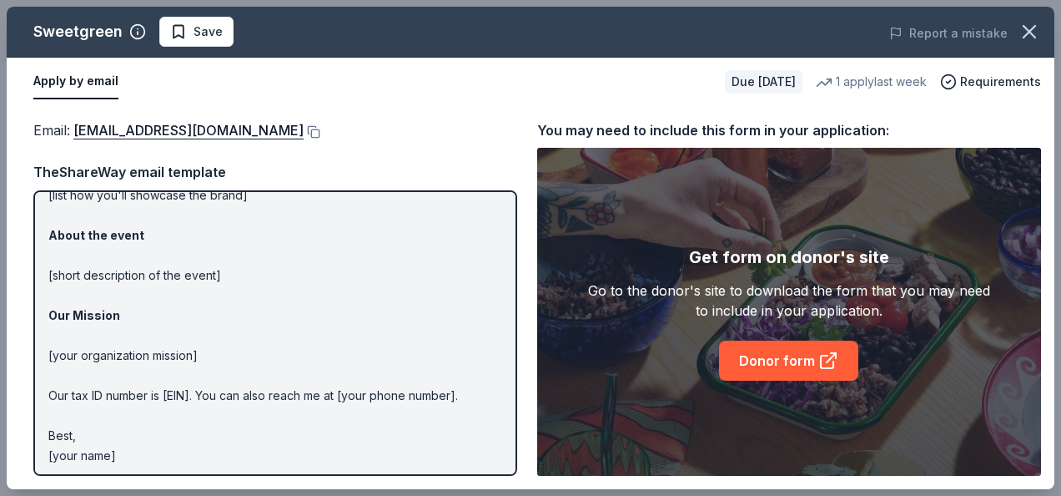
scroll to position [184, 0]
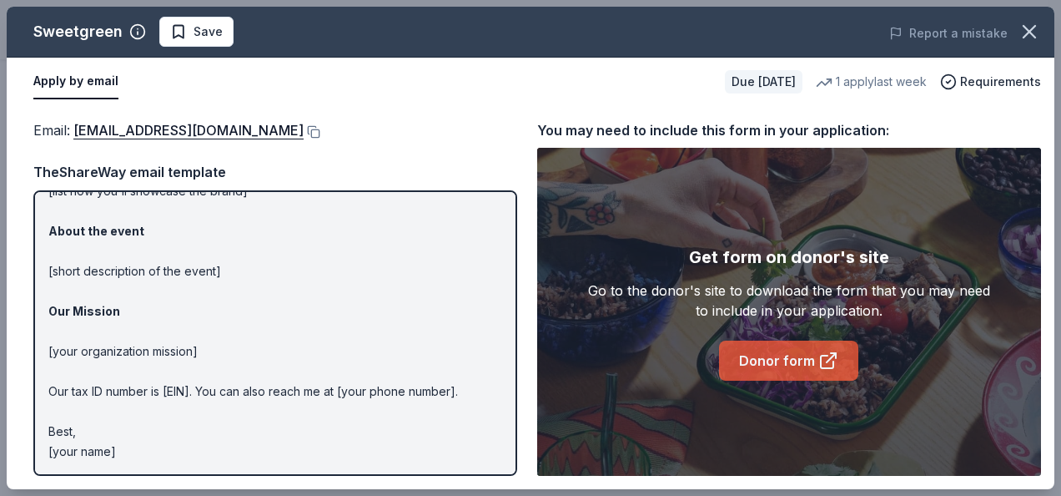
click at [779, 365] on link "Donor form" at bounding box center [788, 360] width 139 height 40
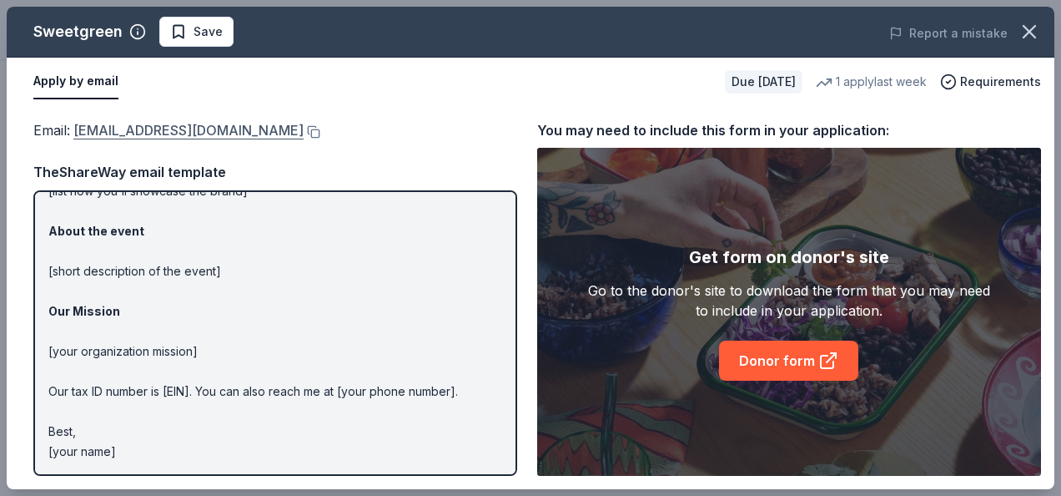
click at [218, 127] on link "[EMAIL_ADDRESS][DOMAIN_NAME]" at bounding box center [188, 130] width 230 height 22
